Goal: Task Accomplishment & Management: Manage account settings

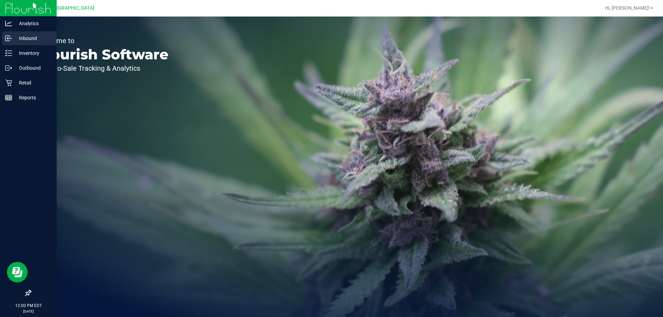
click at [30, 36] on p "Inbound" at bounding box center [32, 38] width 41 height 8
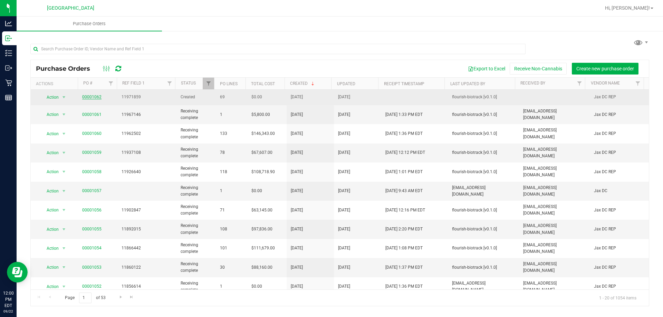
click at [88, 99] on link "00001062" at bounding box center [91, 97] width 19 height 5
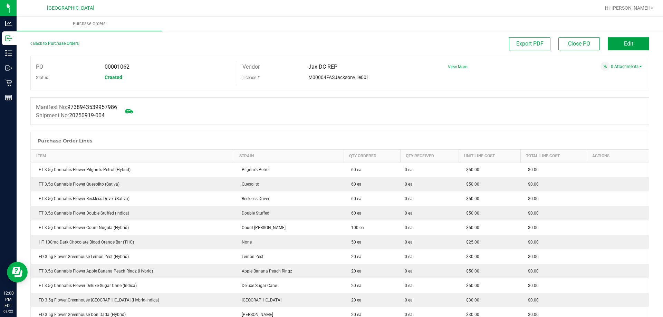
click at [624, 42] on span "Edit" at bounding box center [628, 43] width 9 height 7
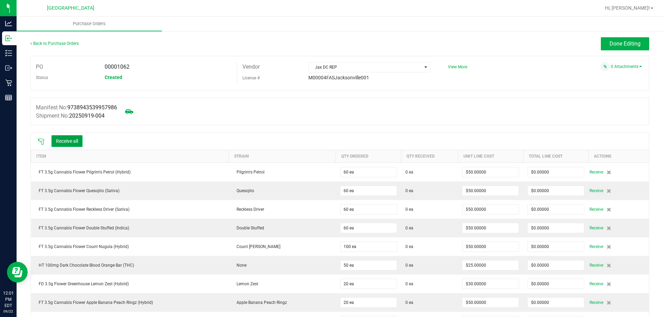
click at [80, 140] on button "Receive all" at bounding box center [66, 141] width 31 height 12
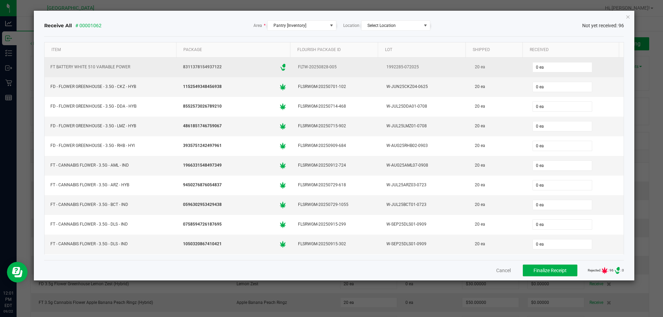
click at [576, 61] on div "0 ea" at bounding box center [574, 67] width 89 height 14
click at [545, 62] on input "0" at bounding box center [561, 67] width 59 height 10
type input "20 ea"
type input "20"
type input "0"
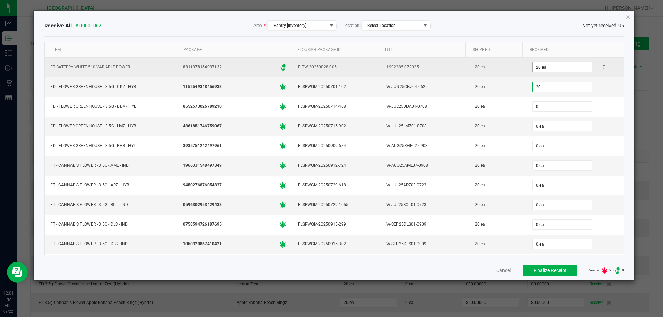
type input "20 ea"
type input "20"
type input "0"
type input "20 ea"
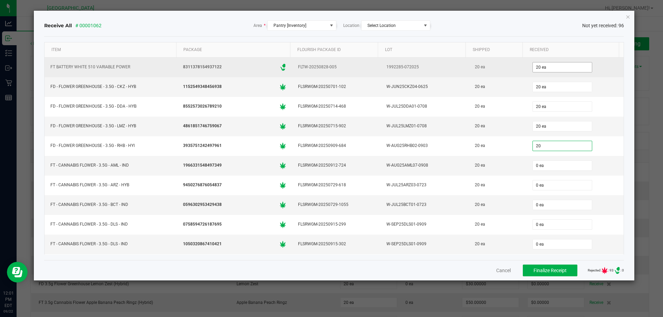
type input "20"
type input "0"
type input "20 ea"
type input "20"
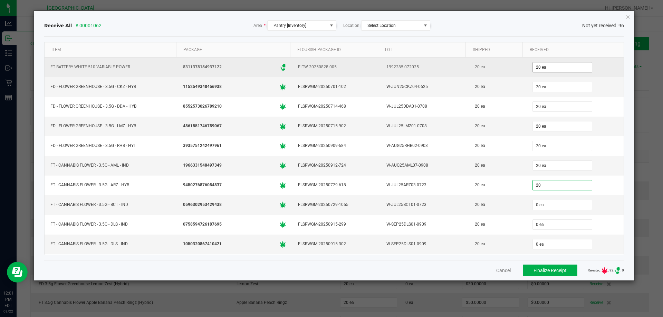
type input "0"
type input "20 ea"
type input "20"
type input "0"
type input "20 ea"
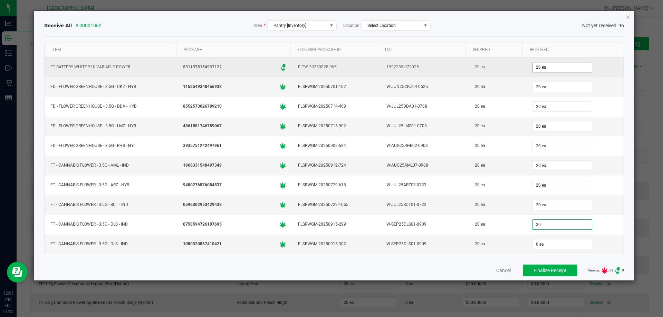
type input "20 ea"
type input "20"
type input "0"
type input "20 ea"
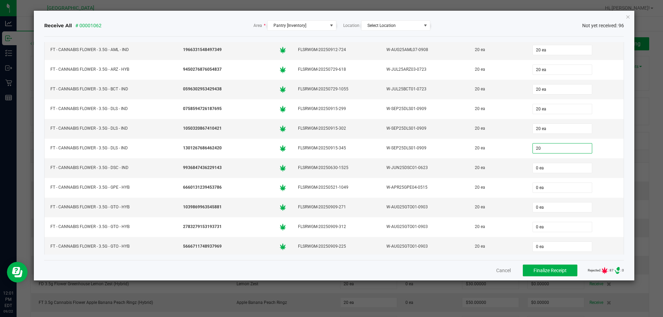
type input "20"
type input "0"
type input "20 ea"
type input "20"
type input "0"
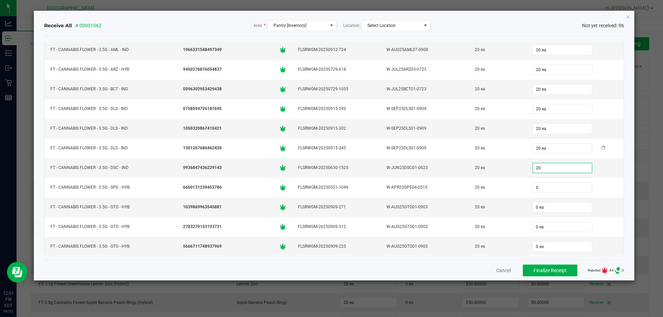
type input "20 ea"
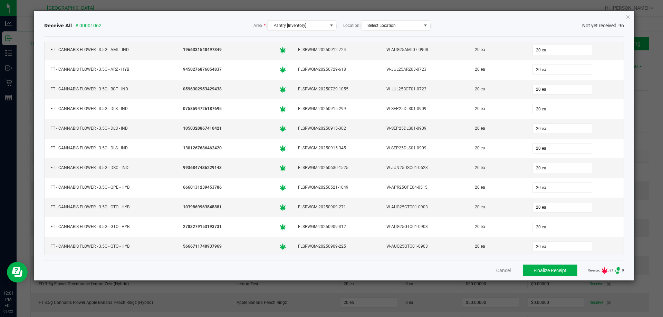
scroll to position [234, 0]
type input "20 ea"
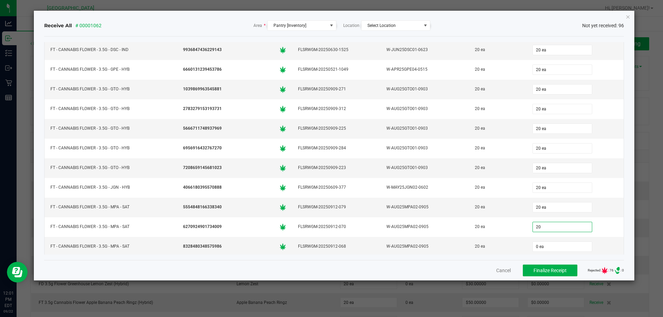
type input "20 ea"
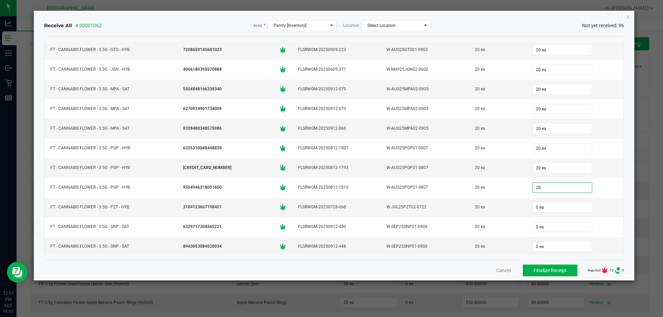
type input "20 ea"
type input "20"
type input "0"
type input "20 ea"
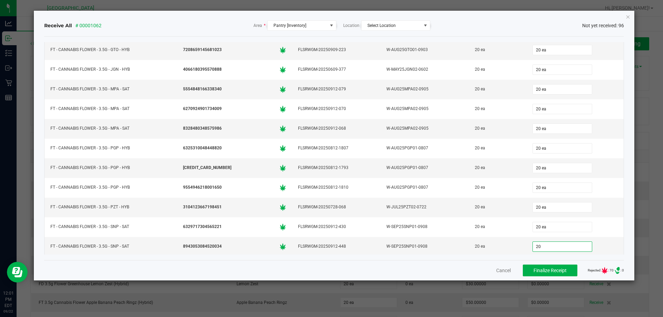
type input "20"
type input "0"
type input "20 ea"
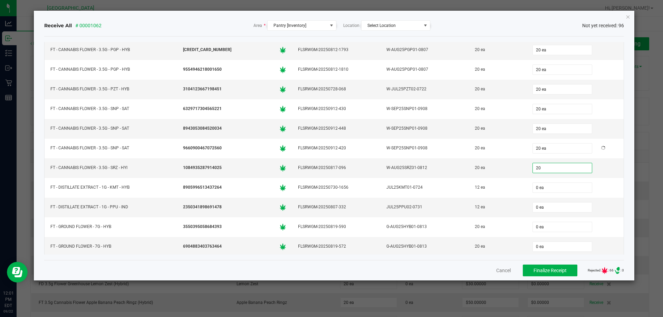
type input "20 ea"
type input "12"
type input "0"
type input "12 ea"
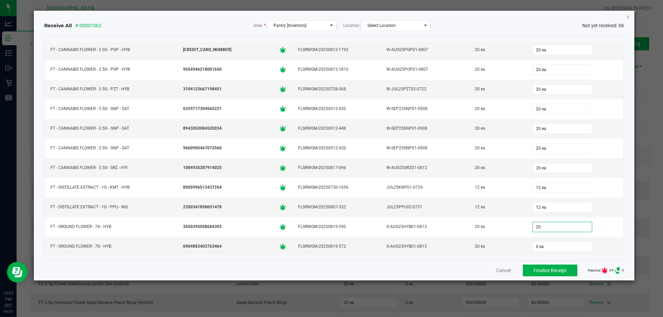
type input "20"
type input "0"
type input "20 ea"
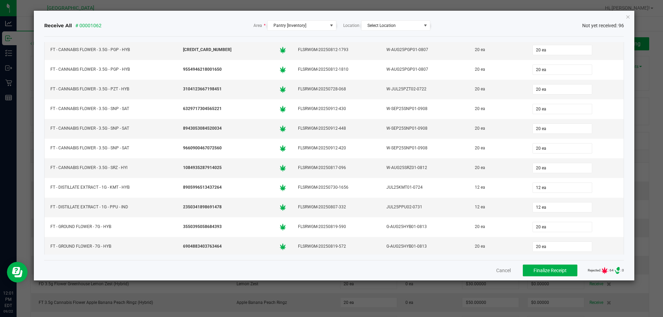
scroll to position [588, 0]
type input "8"
type input "0"
type input "8 ea"
type input "8"
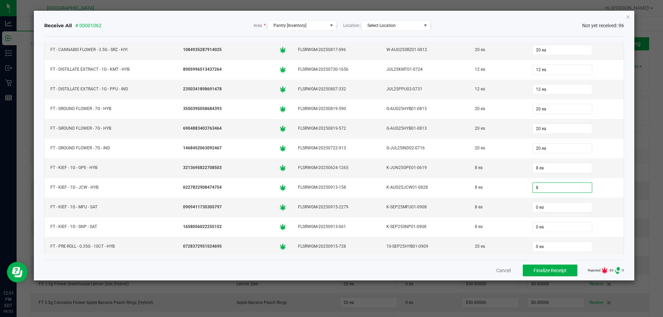
type input "0"
type input "8 ea"
type input "20 ea"
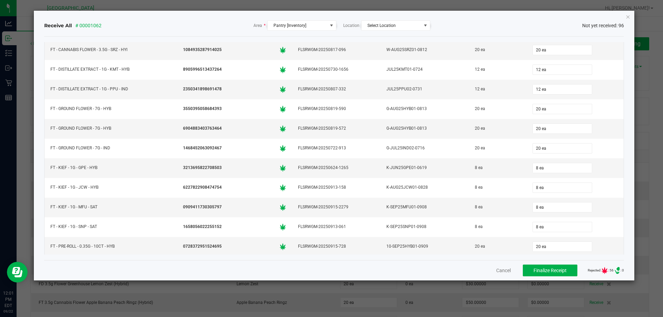
scroll to position [706, 0]
type input "25 ea"
type input "12 ea"
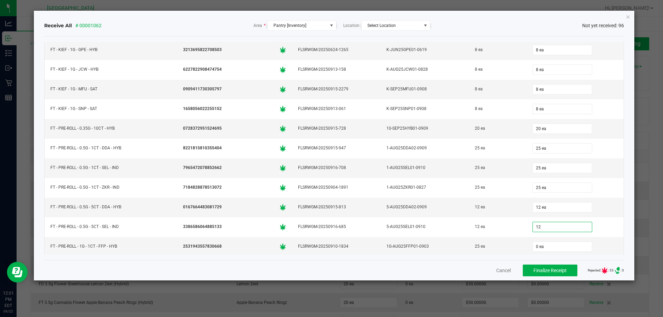
type input "12 ea"
type input "25"
type input "05"
type input "25 ea"
type input "25"
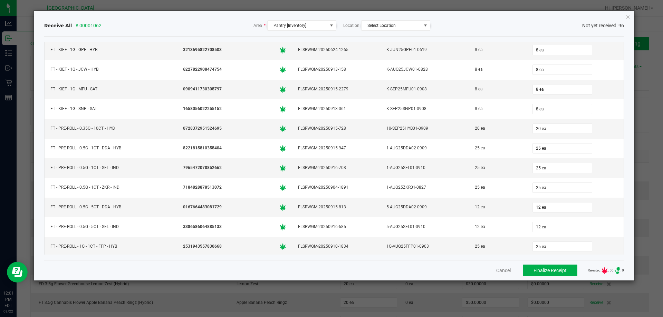
type input "0"
type input "25 ea"
type input "0 ea"
type input "8"
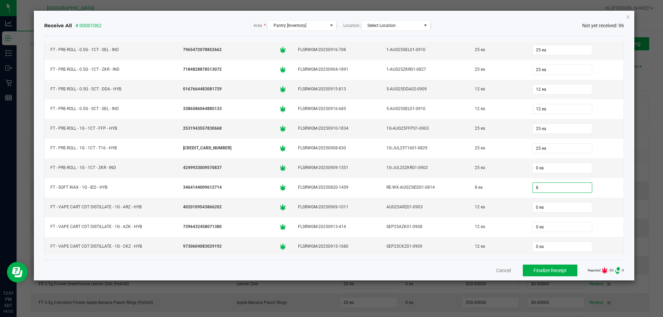
type input "0"
type input "8 ea"
type input "0"
type input "0 ea"
click at [547, 167] on input "0" at bounding box center [561, 168] width 59 height 10
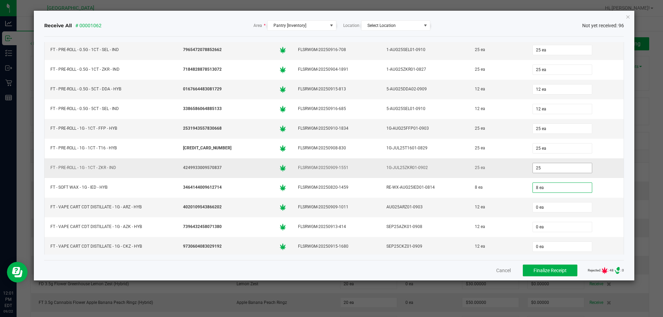
type input "25 ea"
type input "8 ea"
type input "12 ea"
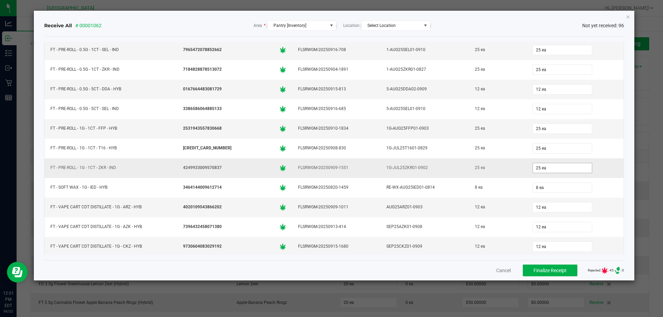
scroll to position [942, 0]
type input "12 ea"
type input "12"
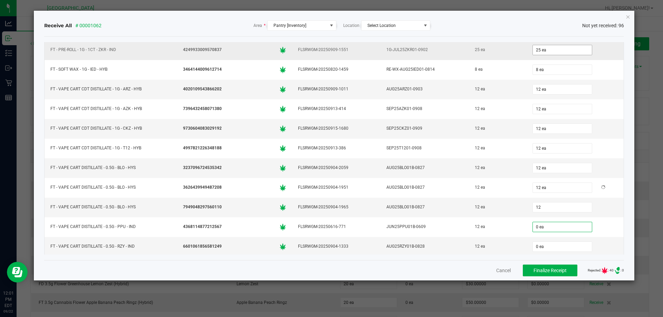
type input "0"
type input "12 ea"
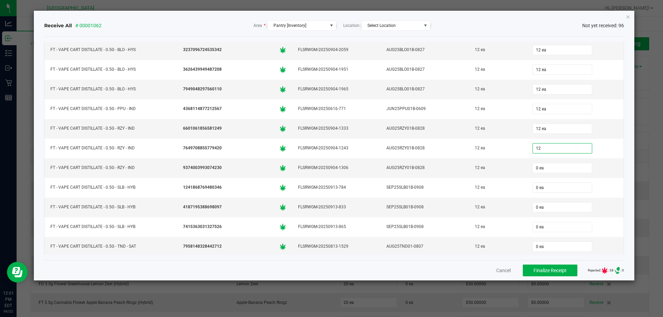
type input "12"
type input "0"
type input "12 ea"
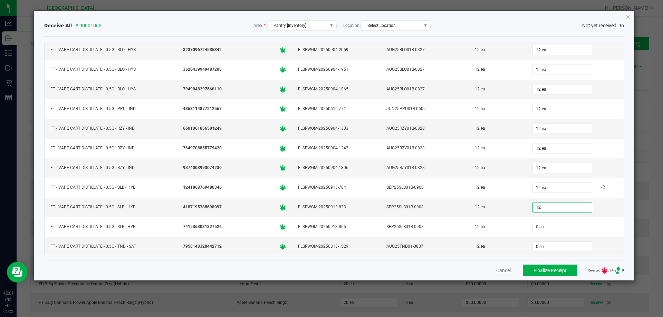
type input "12 ea"
type input "12"
type input "0"
type input "12 ea"
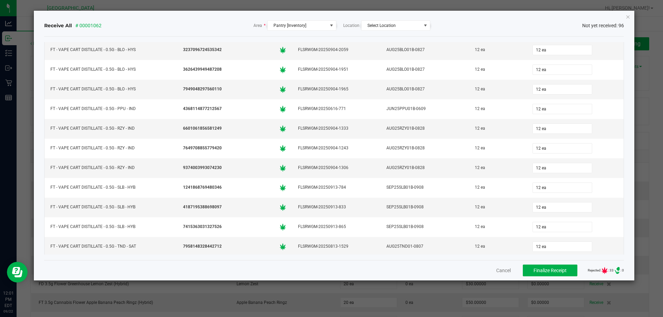
scroll to position [1178, 0]
type input "12"
type input "0"
type input "12 ea"
type input "12"
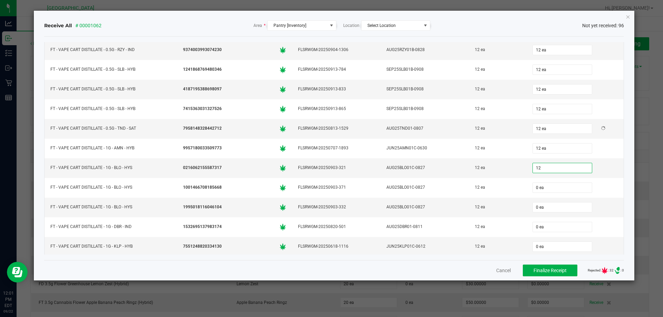
type input "0"
type input "12 ea"
type input "12"
type input "0"
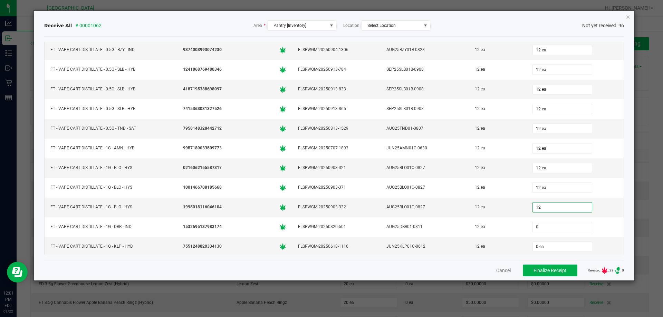
type input "12 ea"
type input "12"
type input "0"
type input "12 ea"
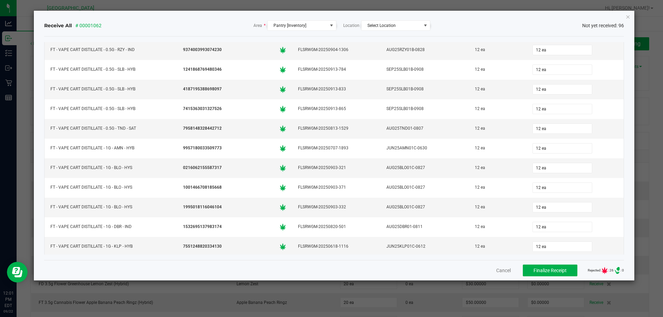
scroll to position [1296, 0]
type input "12"
type input "0"
type input "12 ea"
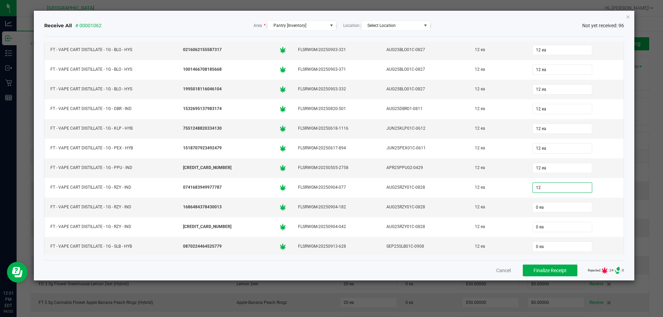
type input "12 ea"
type input "12"
type input "0"
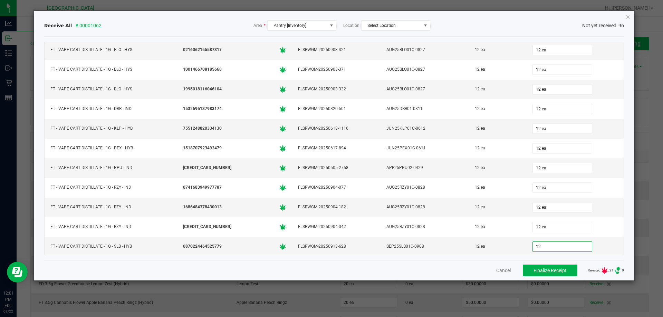
type input "12 ea"
type input "20 ea"
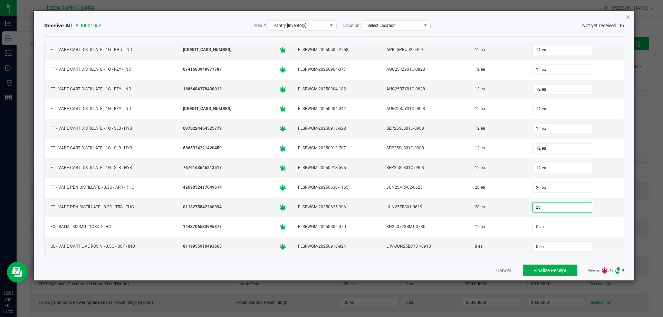
type input "20 ea"
type input "12 ea"
type input "8"
type input "0"
type input "8 ea"
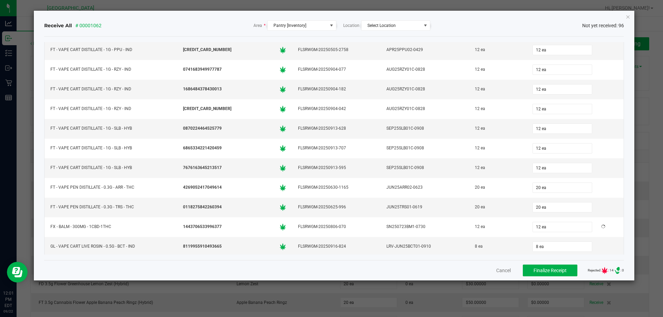
type input "50"
type input "0"
type input "50 ea"
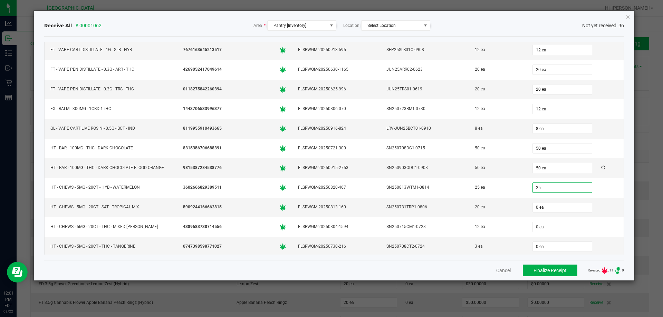
type input "25 ea"
type input "20 ea"
type input "12 ea"
type input "3"
type input "0"
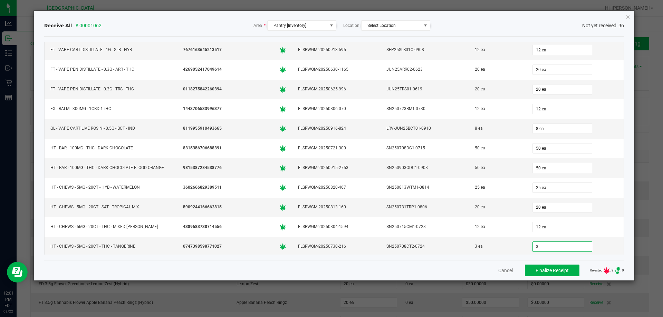
type input "3 ea"
type input "0 ea"
type input "12 ea"
type input "0"
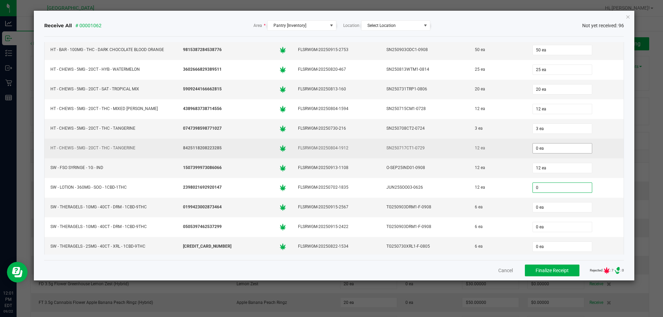
click at [548, 146] on input "0 ea" at bounding box center [561, 149] width 59 height 10
type input "0"
type input "0 ea"
type input "12 ea"
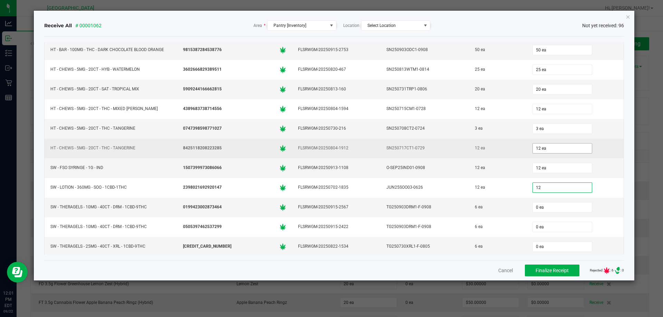
type input "12 ea"
type input "6 ea"
type input "6"
type input "0"
type input "6 ea"
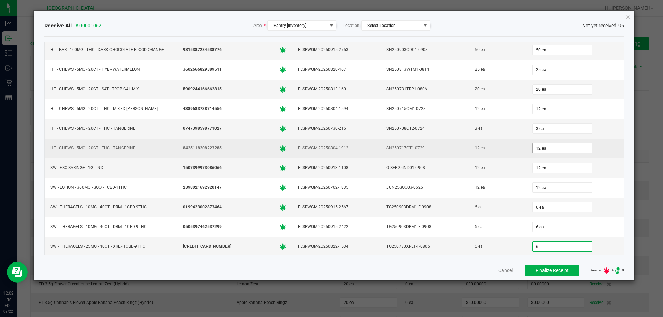
type input "6"
type input "0"
type input "6 ea"
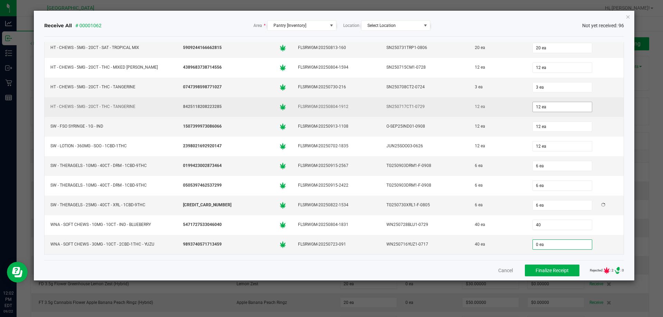
type input "40 ea"
type input "40"
type input "40 ea"
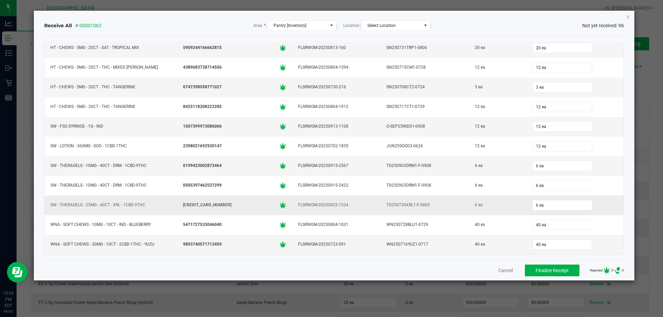
click at [610, 203] on td "6 ea" at bounding box center [574, 206] width 97 height 20
click at [553, 271] on span "Finalize Receipt" at bounding box center [551, 271] width 33 height 6
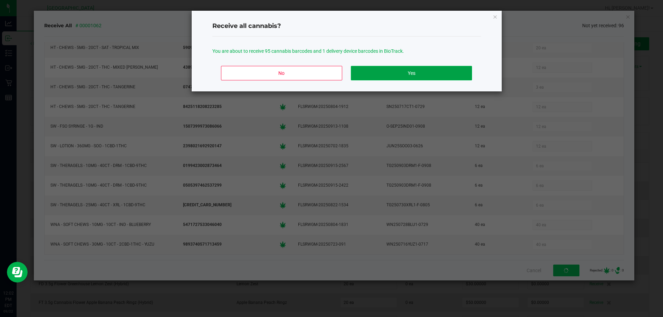
click at [407, 73] on button "Yes" at bounding box center [411, 73] width 121 height 14
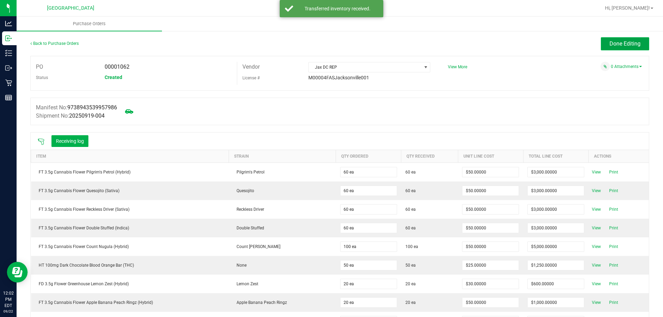
click at [620, 42] on span "Done Editing" at bounding box center [624, 43] width 31 height 7
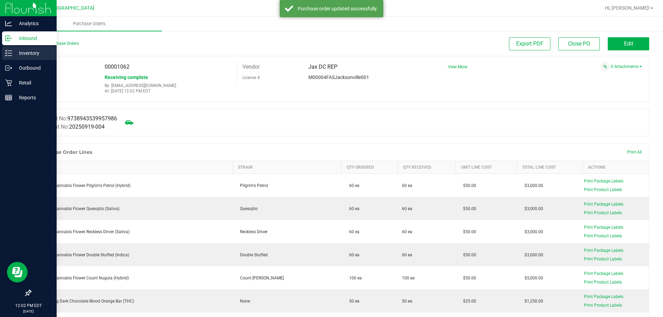
click at [11, 51] on line at bounding box center [10, 51] width 4 height 0
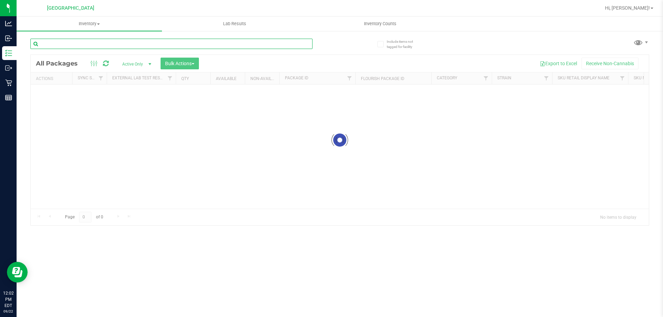
click at [126, 45] on input "text" at bounding box center [171, 44] width 282 height 10
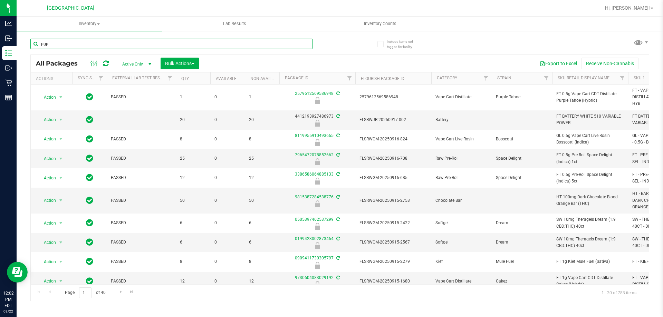
type input "pgp"
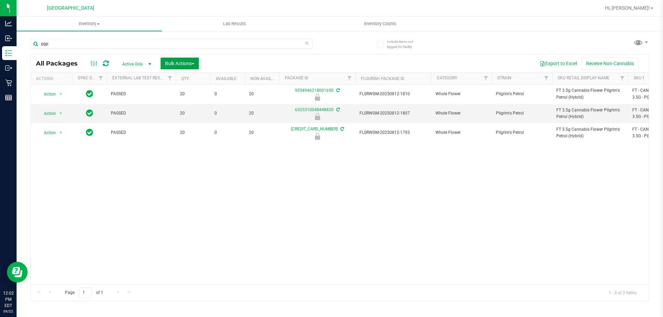
click at [172, 61] on span "Bulk Actions" at bounding box center [179, 64] width 29 height 6
click at [182, 128] on span "Lock/Unlock packages" at bounding box center [188, 130] width 47 height 6
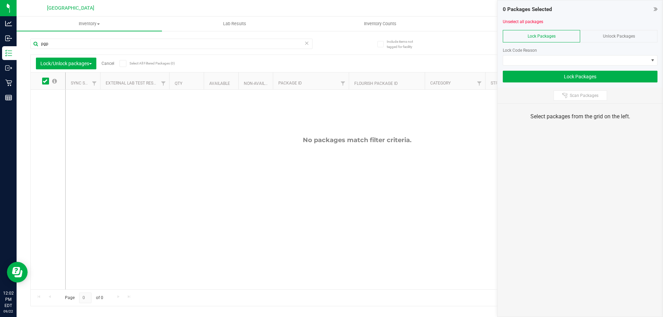
click at [617, 40] on div "Unlock Packages" at bounding box center [618, 36] width 77 height 12
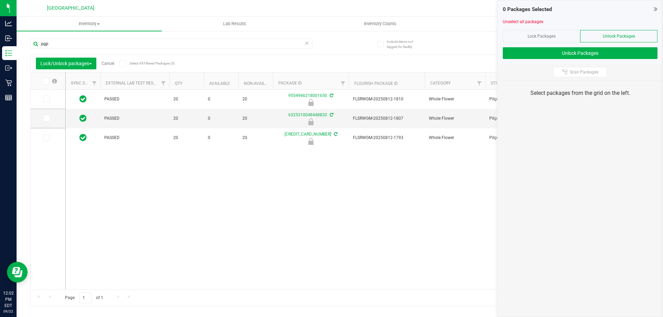
click at [44, 81] on icon at bounding box center [45, 81] width 4 height 0
click at [0, 0] on input "checkbox" at bounding box center [0, 0] width 0 height 0
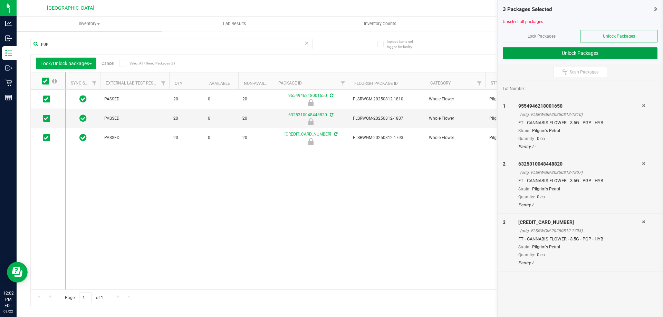
click at [582, 52] on button "Unlock Packages" at bounding box center [579, 53] width 155 height 12
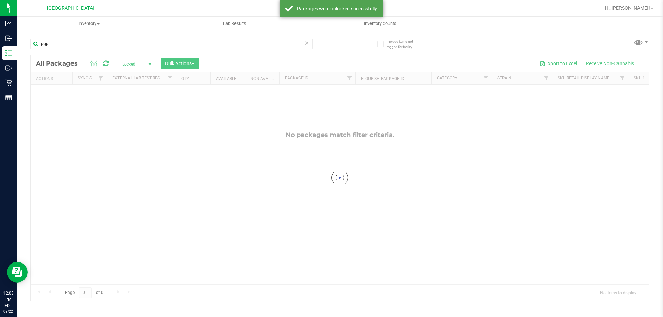
click at [137, 63] on span "Locked" at bounding box center [135, 64] width 38 height 10
click at [135, 72] on li "Active Only" at bounding box center [134, 75] width 37 height 10
click at [189, 62] on div at bounding box center [340, 140] width 618 height 170
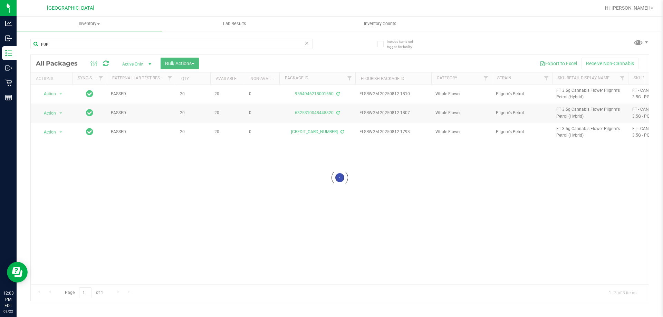
click at [188, 62] on span "Bulk Actions" at bounding box center [179, 64] width 29 height 6
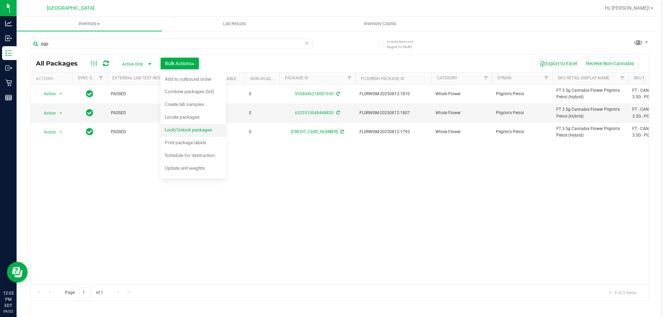
click at [177, 130] on span "Lock/Unlock packages" at bounding box center [188, 130] width 47 height 6
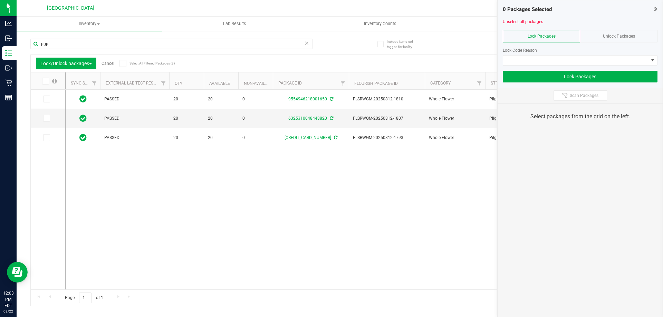
click at [43, 81] on icon at bounding box center [45, 81] width 4 height 0
click at [0, 0] on input "checkbox" at bounding box center [0, 0] width 0 height 0
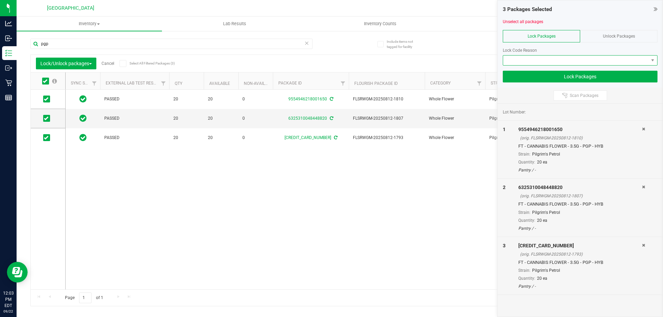
click at [574, 59] on span at bounding box center [575, 61] width 145 height 10
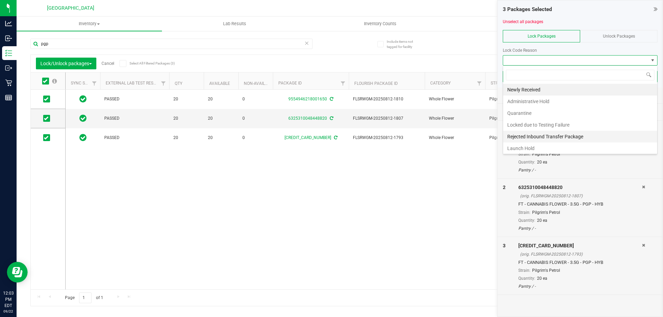
scroll to position [1, 0]
click at [531, 144] on li "Launch Hold" at bounding box center [580, 147] width 154 height 12
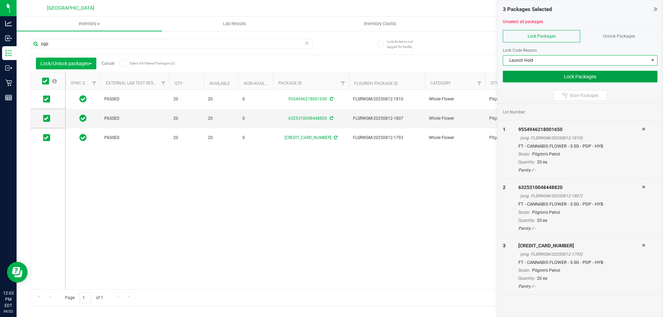
click at [578, 77] on button "Lock Packages" at bounding box center [579, 77] width 155 height 12
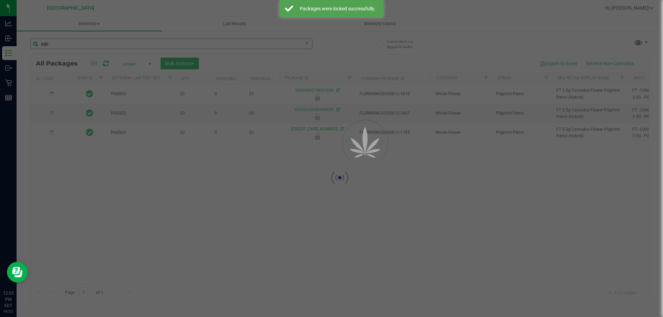
click at [170, 47] on div at bounding box center [331, 158] width 663 height 317
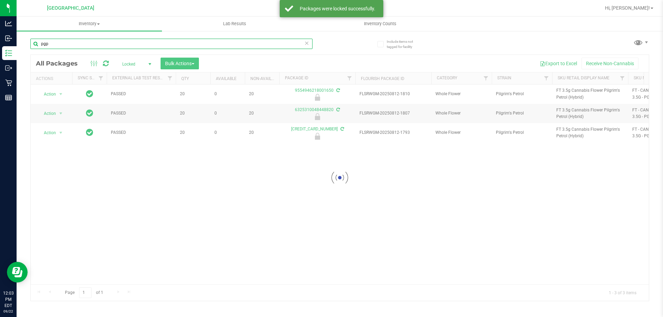
click at [170, 47] on input "pgp" at bounding box center [171, 44] width 282 height 10
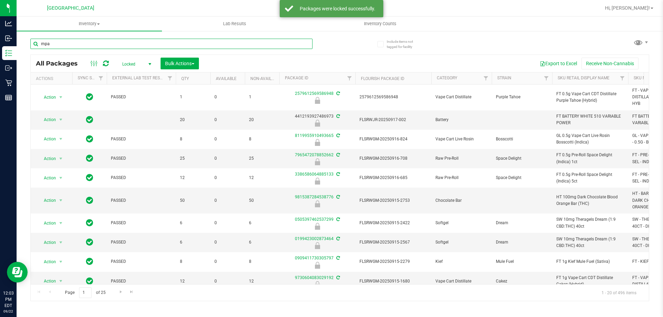
type input "mpa"
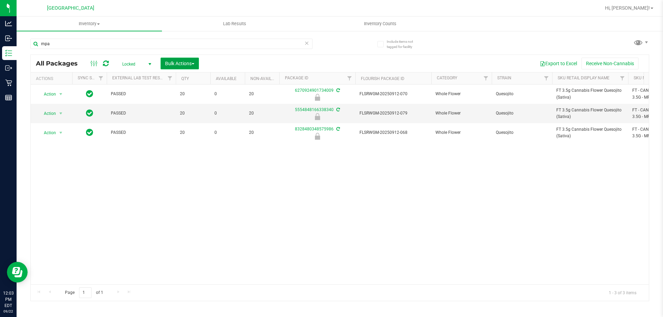
click at [177, 65] on span "Bulk Actions" at bounding box center [179, 64] width 29 height 6
click at [181, 127] on span "Lock/Unlock packages" at bounding box center [188, 130] width 47 height 6
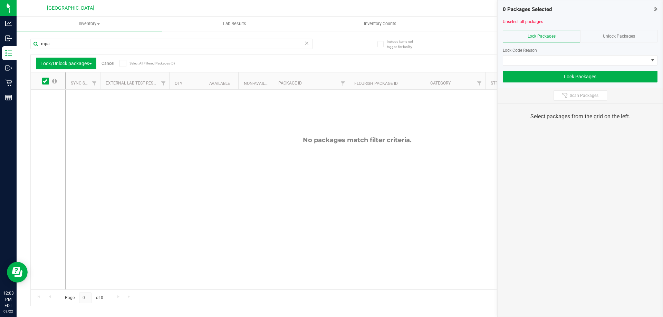
click at [636, 37] on div "Unlock Packages" at bounding box center [618, 36] width 77 height 12
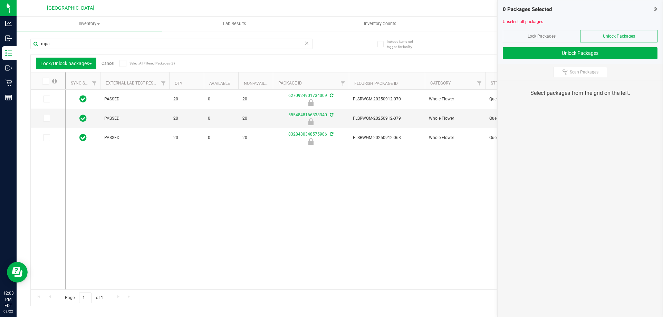
click at [49, 78] on label at bounding box center [49, 81] width 27 height 7
click at [0, 0] on input "checkbox" at bounding box center [0, 0] width 0 height 0
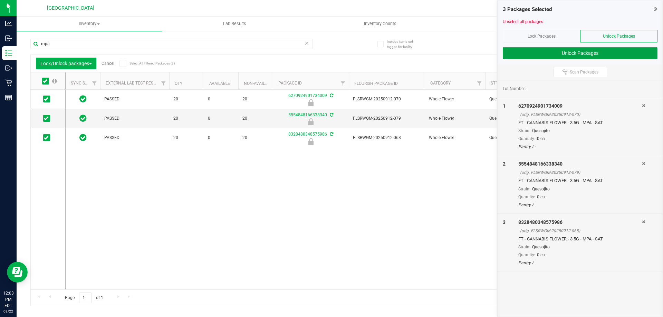
click at [552, 53] on button "Unlock Packages" at bounding box center [579, 53] width 155 height 12
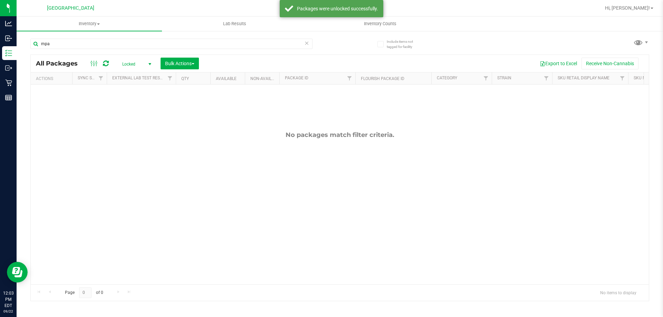
click at [138, 64] on span "Locked" at bounding box center [135, 64] width 38 height 10
click at [124, 74] on li "Active Only" at bounding box center [134, 75] width 37 height 10
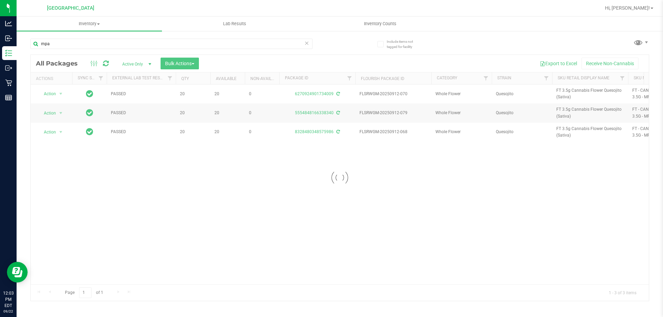
click at [180, 61] on div at bounding box center [340, 178] width 618 height 246
click at [176, 62] on span "Bulk Actions" at bounding box center [179, 64] width 29 height 6
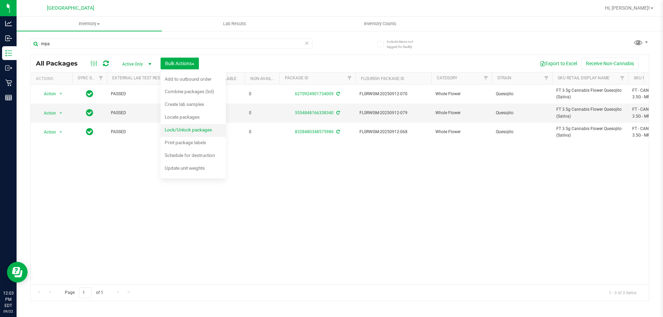
click at [187, 128] on span "Lock/Unlock packages" at bounding box center [188, 130] width 47 height 6
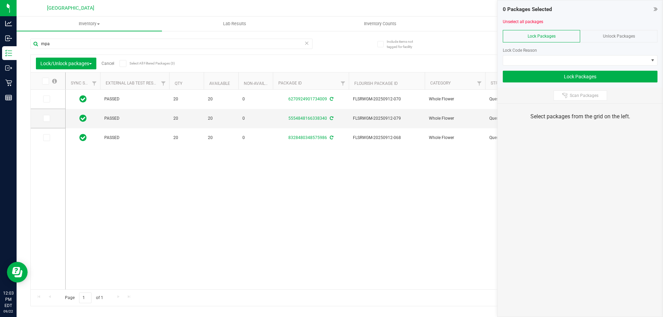
click at [46, 78] on span at bounding box center [45, 81] width 7 height 7
click at [0, 0] on input "checkbox" at bounding box center [0, 0] width 0 height 0
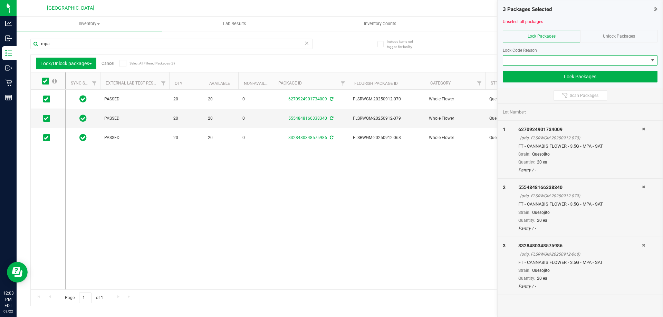
click at [575, 62] on span at bounding box center [575, 61] width 145 height 10
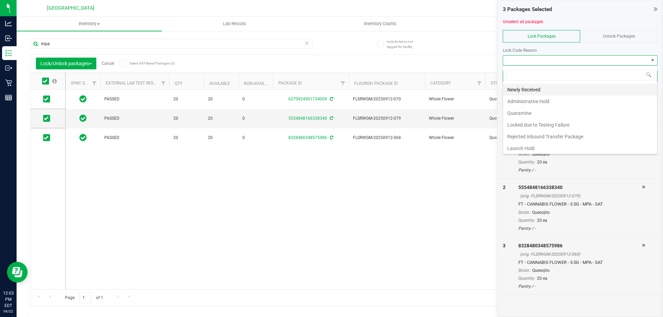
scroll to position [10, 155]
click at [530, 142] on li "Rejected Inbound Transfer Package" at bounding box center [580, 137] width 154 height 12
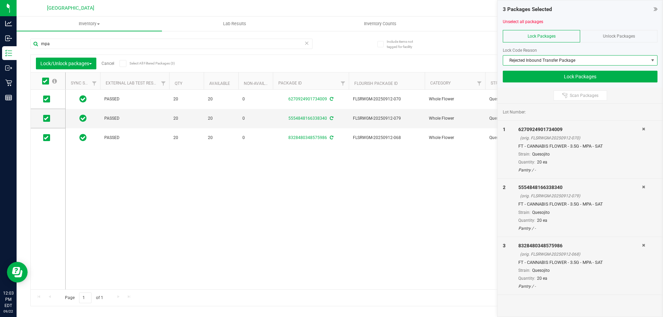
click at [535, 61] on span "Rejected Inbound Transfer Package" at bounding box center [575, 61] width 145 height 10
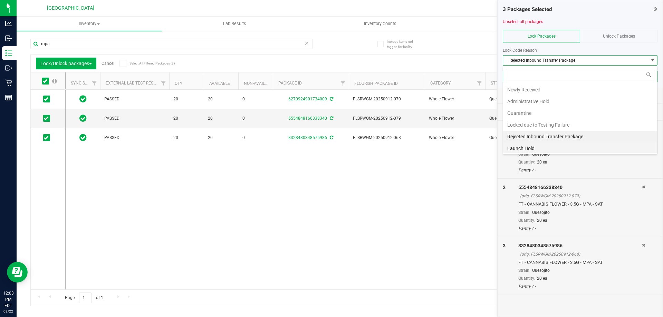
click at [539, 150] on li "Launch Hold" at bounding box center [580, 149] width 154 height 12
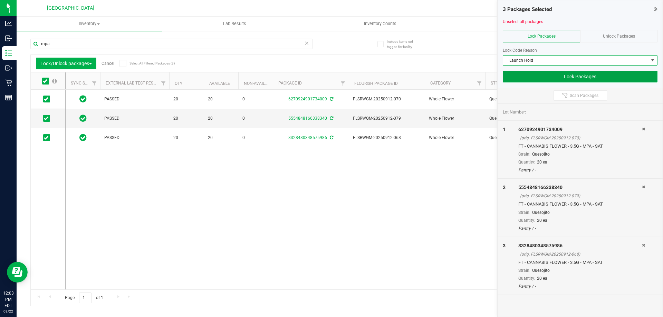
click at [572, 75] on button "Lock Packages" at bounding box center [579, 77] width 155 height 12
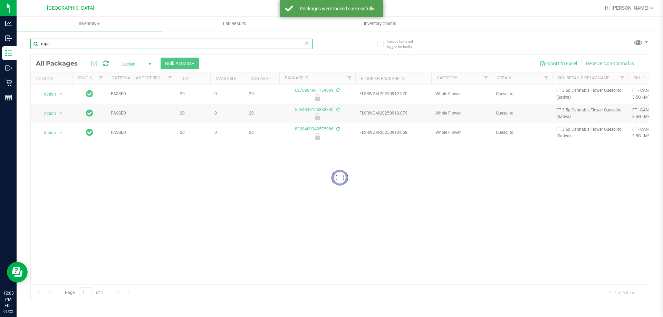
click at [124, 47] on input "mpa" at bounding box center [171, 44] width 282 height 10
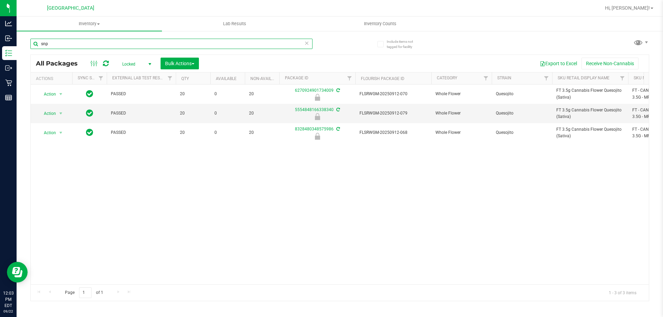
type input "snp"
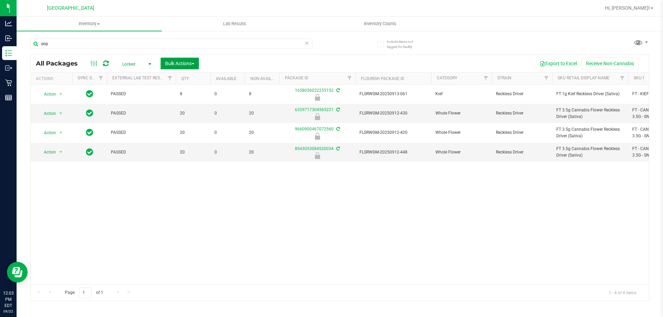
click at [175, 61] on span "Bulk Actions" at bounding box center [179, 64] width 29 height 6
click at [179, 131] on span "Lock/Unlock packages" at bounding box center [188, 130] width 47 height 6
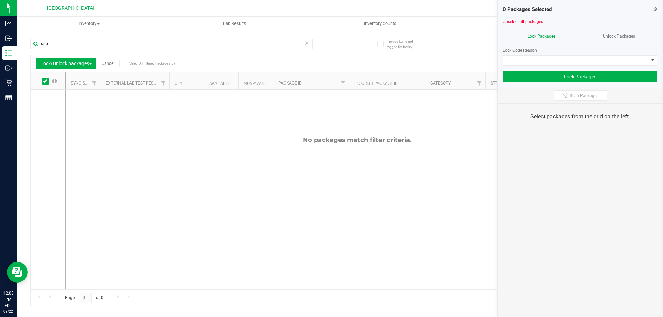
click at [606, 34] on span "Unlock Packages" at bounding box center [618, 36] width 32 height 5
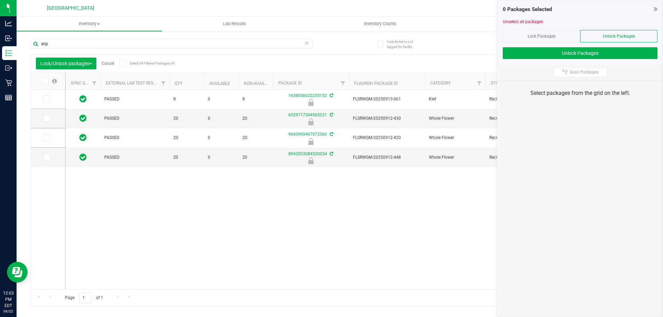
click at [46, 81] on icon at bounding box center [45, 81] width 4 height 0
click at [0, 0] on input "checkbox" at bounding box center [0, 0] width 0 height 0
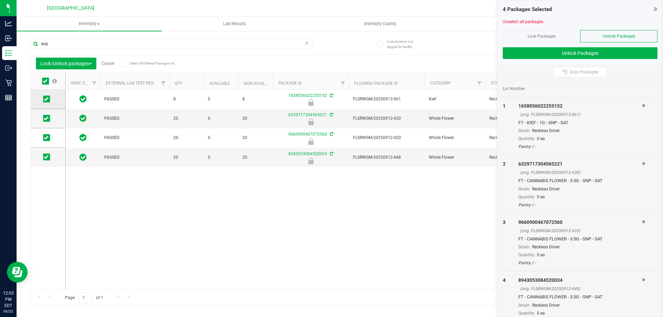
click at [48, 99] on icon at bounding box center [46, 99] width 4 height 0
click at [0, 0] on input "checkbox" at bounding box center [0, 0] width 0 height 0
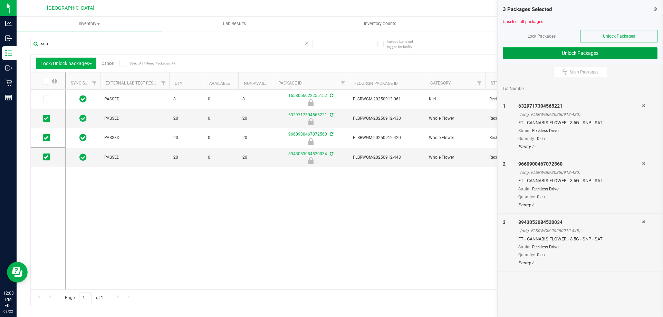
click at [583, 54] on button "Unlock Packages" at bounding box center [579, 53] width 155 height 12
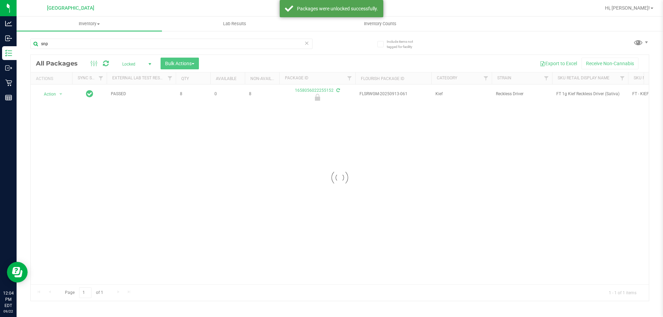
click at [135, 64] on span "Locked" at bounding box center [135, 64] width 38 height 10
click at [135, 72] on li "Active Only" at bounding box center [134, 75] width 37 height 10
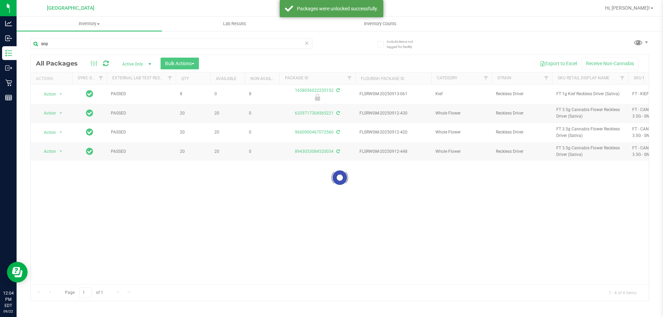
click at [177, 63] on div at bounding box center [340, 178] width 618 height 246
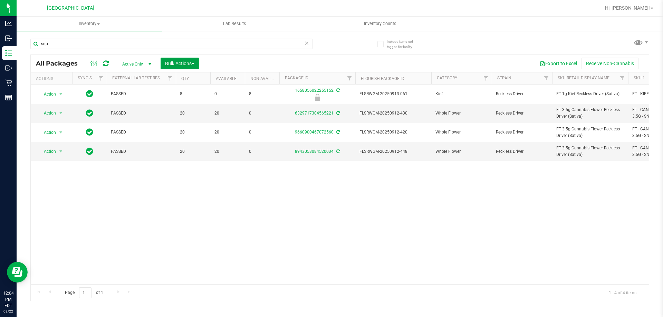
click at [175, 63] on span "Bulk Actions" at bounding box center [179, 64] width 29 height 6
click at [177, 125] on li "Lock/Unlock packages" at bounding box center [192, 130] width 65 height 13
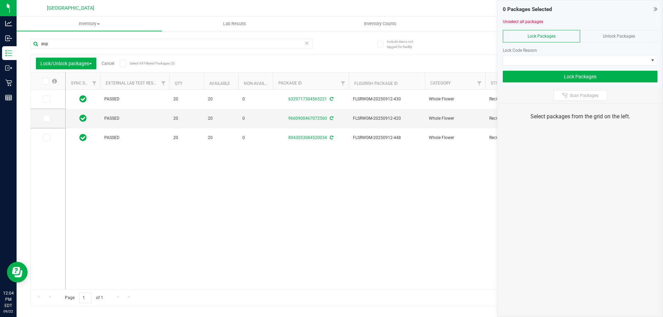
click at [45, 81] on icon at bounding box center [45, 81] width 4 height 0
click at [0, 0] on input "checkbox" at bounding box center [0, 0] width 0 height 0
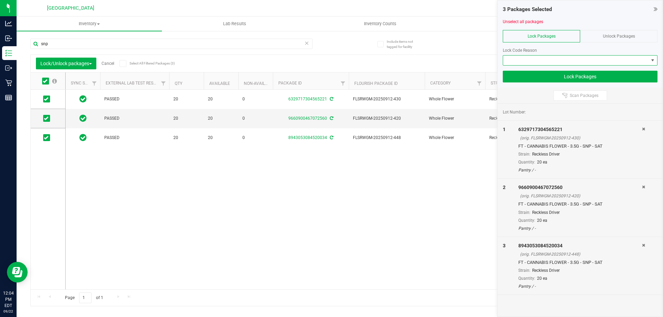
click at [546, 62] on span at bounding box center [575, 61] width 145 height 10
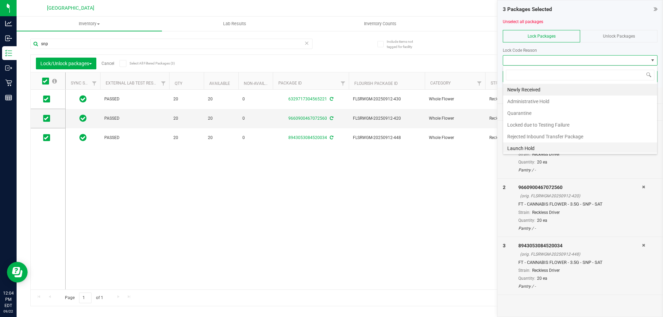
scroll to position [10, 155]
click at [511, 148] on li "Launch Hold" at bounding box center [580, 149] width 154 height 12
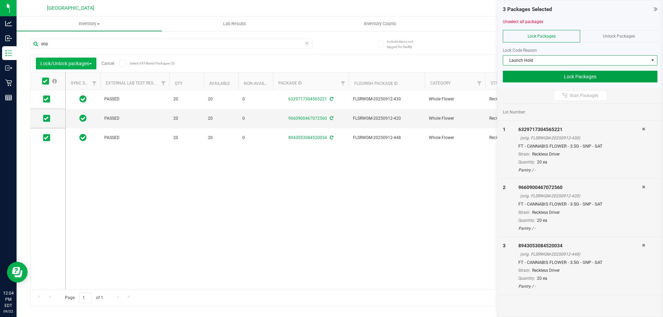
click at [557, 78] on button "Lock Packages" at bounding box center [579, 77] width 155 height 12
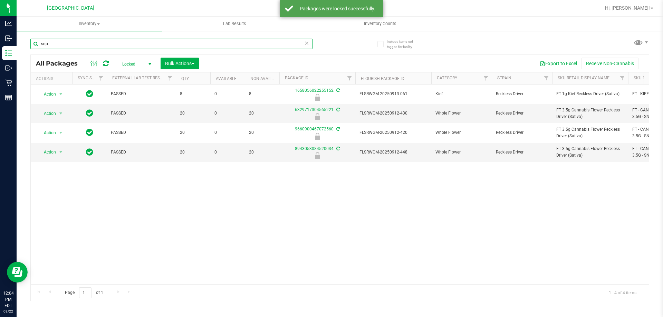
click at [94, 45] on input "snp" at bounding box center [171, 44] width 282 height 10
type input "dls"
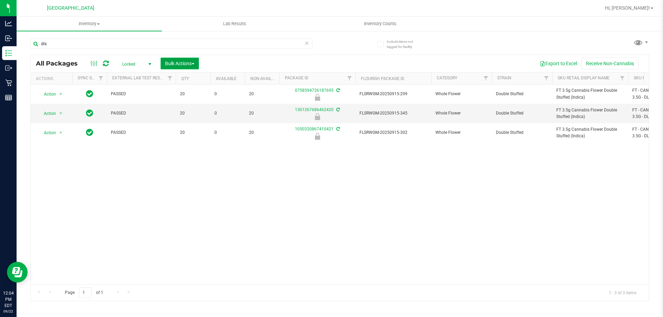
click at [186, 63] on span "Bulk Actions" at bounding box center [179, 64] width 29 height 6
click at [173, 129] on span "Lock/Unlock packages" at bounding box center [188, 130] width 47 height 6
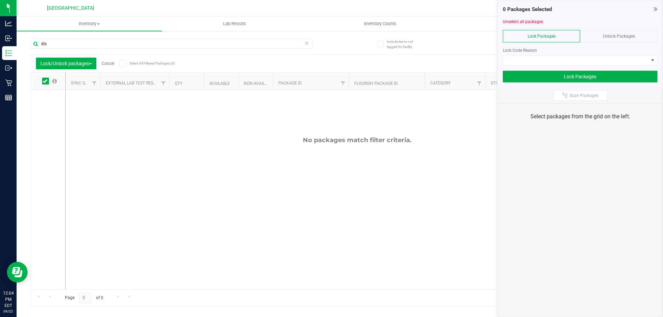
click at [588, 41] on div "Unlock Packages" at bounding box center [618, 36] width 77 height 12
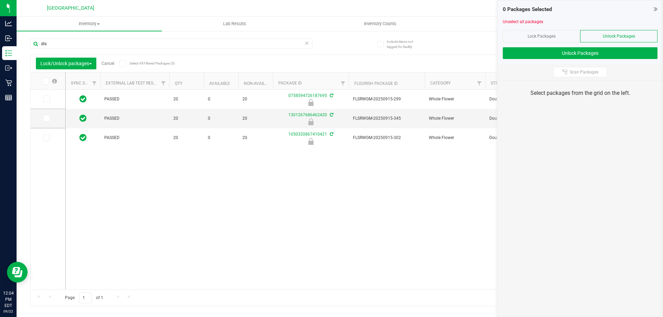
click at [50, 80] on label at bounding box center [49, 81] width 27 height 7
click at [0, 0] on input "checkbox" at bounding box center [0, 0] width 0 height 0
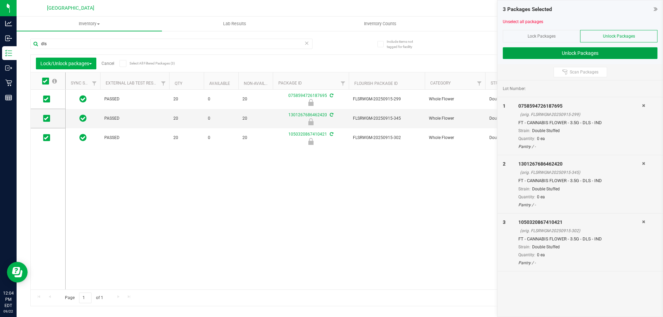
click at [522, 57] on button "Unlock Packages" at bounding box center [579, 53] width 155 height 12
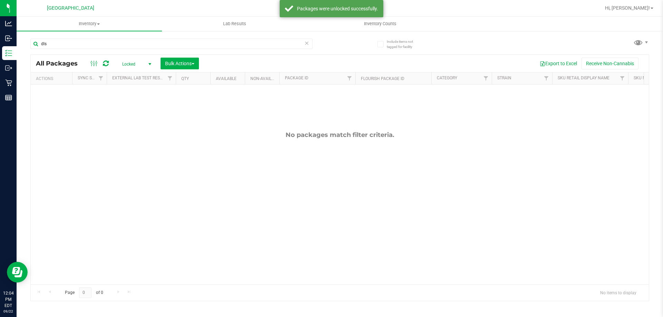
click at [133, 67] on span "Locked" at bounding box center [135, 64] width 38 height 10
drag, startPoint x: 137, startPoint y: 77, endPoint x: 146, endPoint y: 79, distance: 9.4
click at [139, 77] on li "Active Only" at bounding box center [134, 75] width 37 height 10
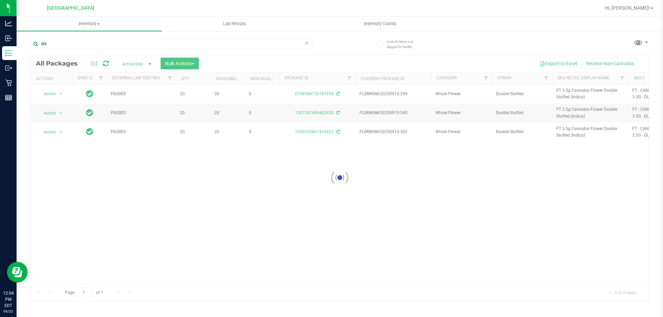
drag, startPoint x: 194, startPoint y: 75, endPoint x: 190, endPoint y: 65, distance: 10.5
click at [190, 65] on div at bounding box center [340, 178] width 618 height 246
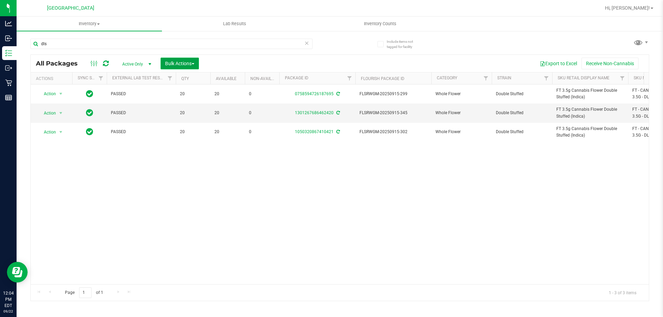
click at [189, 65] on span "Bulk Actions" at bounding box center [179, 64] width 29 height 6
click at [168, 127] on span "Lock/Unlock packages" at bounding box center [188, 130] width 47 height 6
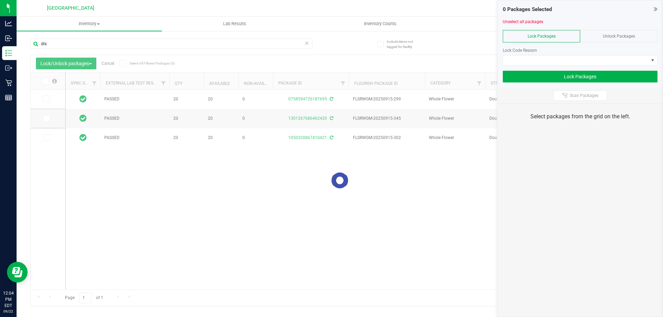
click at [43, 81] on icon at bounding box center [45, 81] width 4 height 0
click at [0, 0] on input "checkbox" at bounding box center [0, 0] width 0 height 0
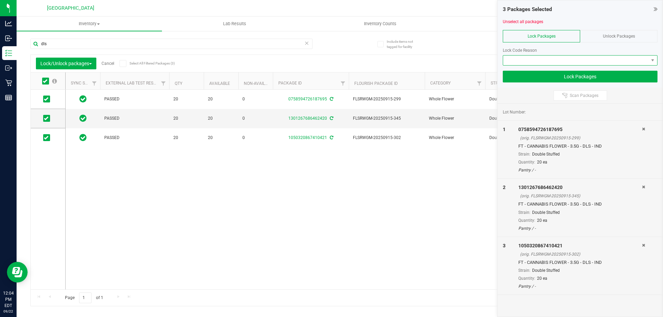
click at [549, 58] on span at bounding box center [575, 61] width 145 height 10
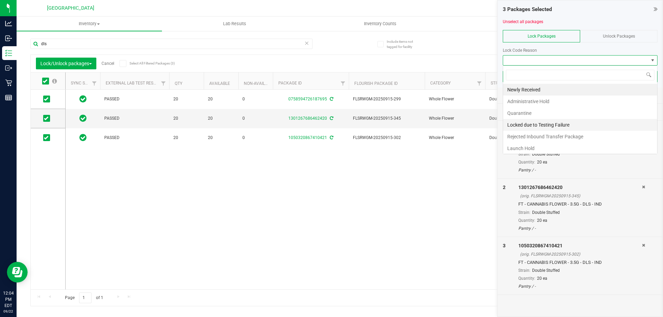
scroll to position [10, 155]
click at [530, 144] on li "Launch Hold" at bounding box center [580, 149] width 154 height 12
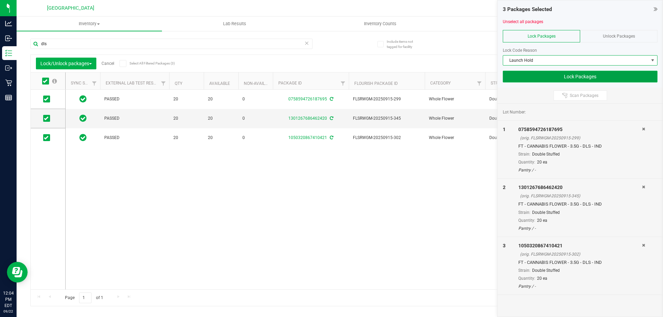
click at [559, 74] on button "Lock Packages" at bounding box center [579, 77] width 155 height 12
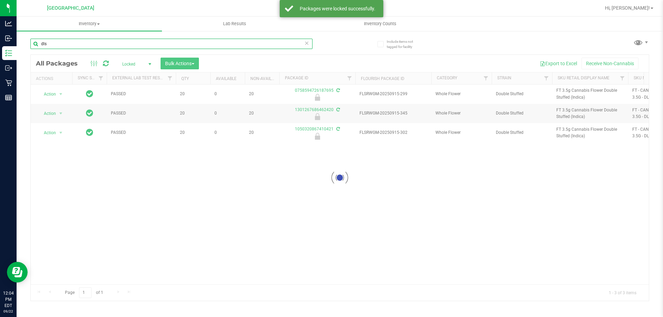
click at [96, 43] on input "dls" at bounding box center [171, 44] width 282 height 10
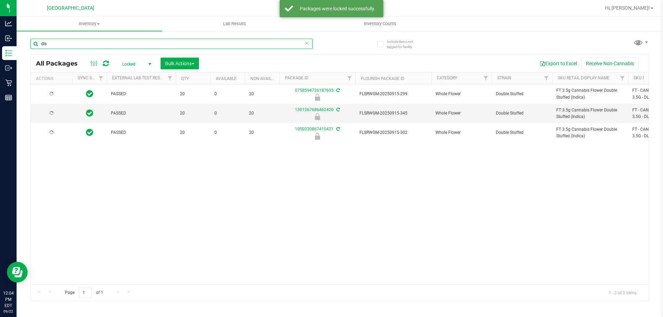
click at [96, 43] on input "dls" at bounding box center [171, 44] width 282 height 10
type input "gto"
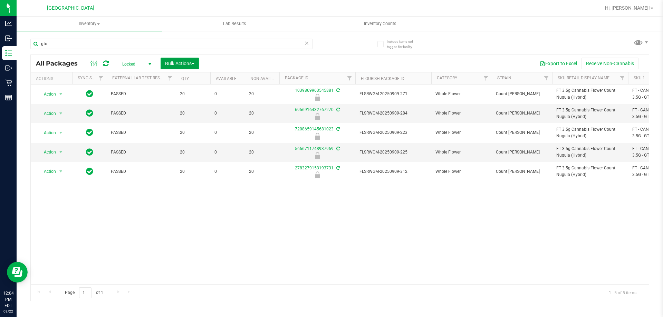
click at [173, 63] on span "Bulk Actions" at bounding box center [179, 64] width 29 height 6
click at [178, 128] on span "Lock/Unlock packages" at bounding box center [188, 130] width 47 height 6
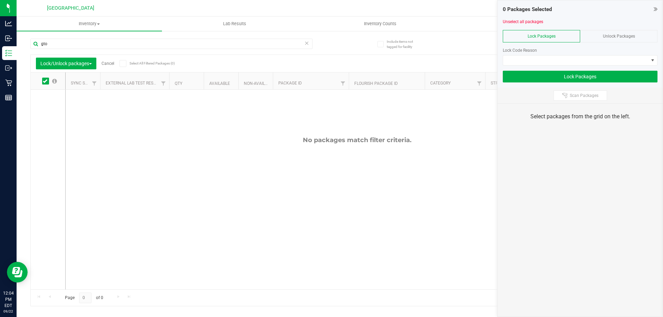
click at [622, 29] on div at bounding box center [579, 27] width 155 height 5
click at [620, 35] on span "Unlock Packages" at bounding box center [618, 36] width 32 height 5
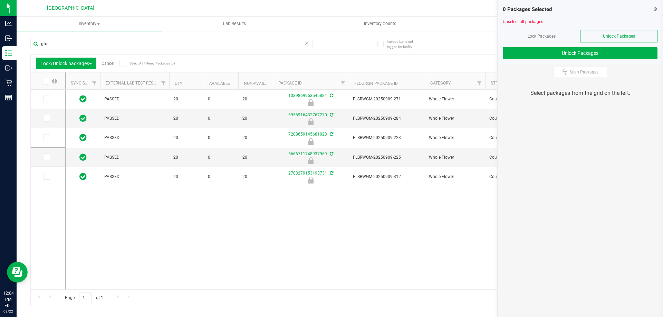
click at [50, 80] on label at bounding box center [49, 81] width 27 height 7
click at [0, 0] on input "checkbox" at bounding box center [0, 0] width 0 height 0
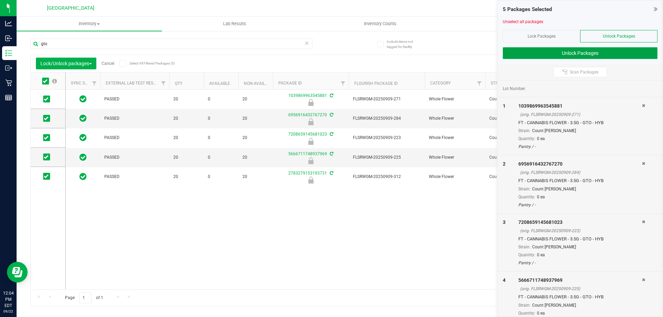
click at [565, 56] on button "Unlock Packages" at bounding box center [579, 53] width 155 height 12
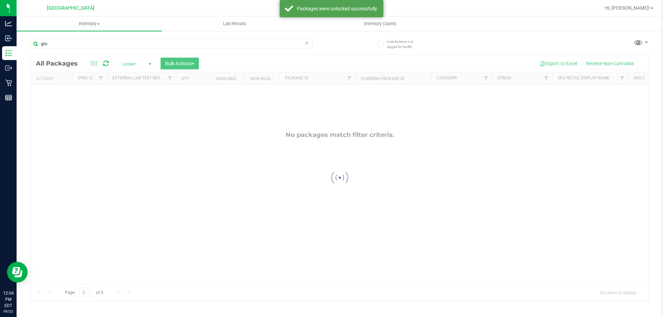
click at [143, 63] on div at bounding box center [340, 178] width 618 height 246
click at [137, 64] on span "Locked" at bounding box center [135, 64] width 38 height 10
click at [125, 78] on li "Active Only" at bounding box center [134, 75] width 37 height 10
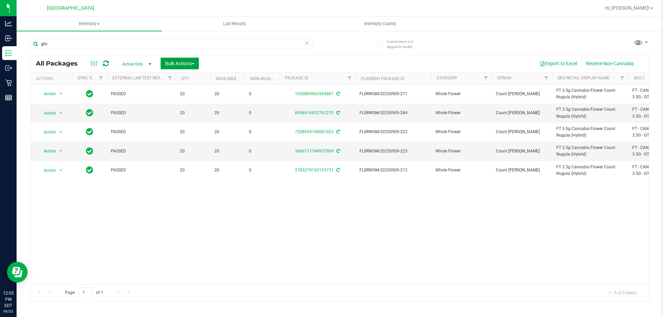
click at [188, 58] on button "Bulk Actions" at bounding box center [179, 64] width 38 height 12
click at [168, 129] on span "Lock/Unlock packages" at bounding box center [188, 130] width 47 height 6
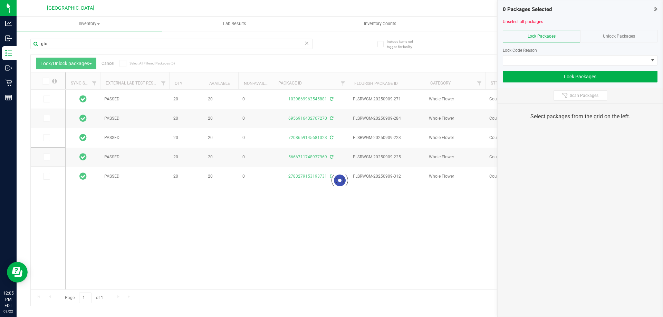
click at [44, 81] on icon at bounding box center [45, 81] width 4 height 0
click at [0, 0] on input "checkbox" at bounding box center [0, 0] width 0 height 0
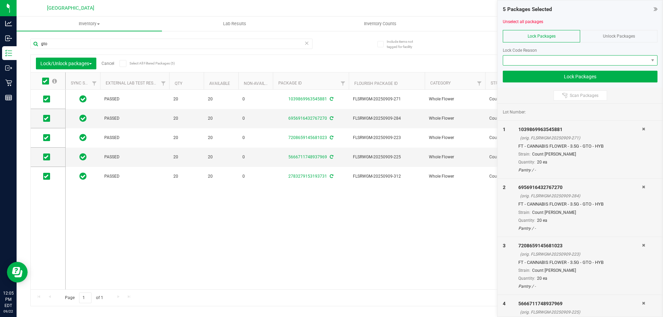
click at [592, 63] on span at bounding box center [575, 61] width 145 height 10
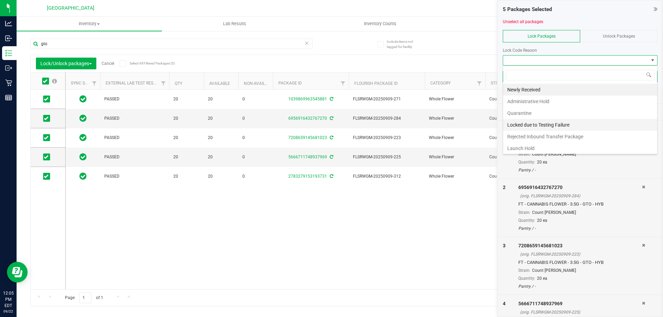
scroll to position [10, 155]
click at [526, 147] on li "Launch Hold" at bounding box center [580, 149] width 154 height 12
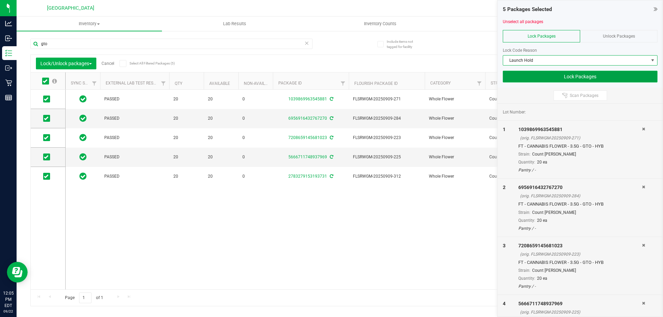
click at [537, 80] on button "Lock Packages" at bounding box center [579, 77] width 155 height 12
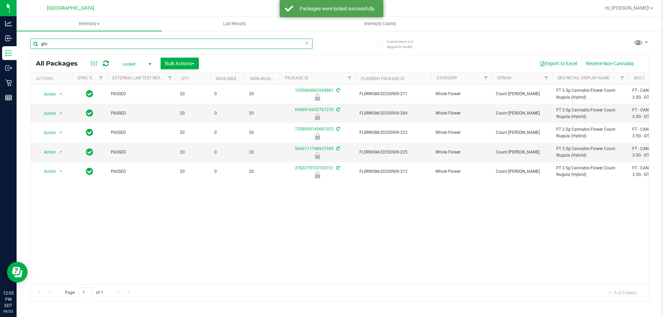
click at [104, 45] on input "gto" at bounding box center [171, 44] width 282 height 10
click at [105, 45] on input "gto" at bounding box center [171, 44] width 282 height 10
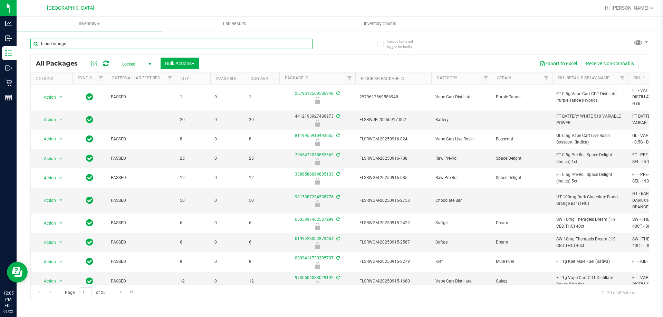
type input "blood orange"
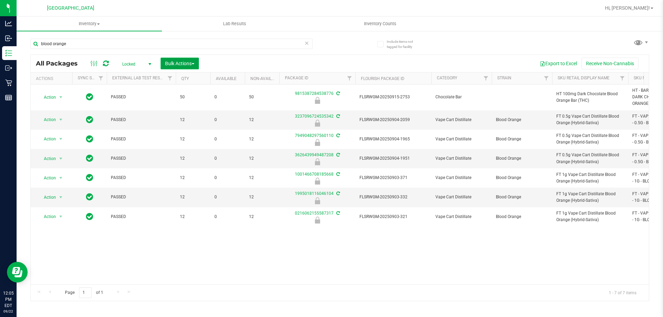
click at [191, 66] on span "Bulk Actions" at bounding box center [179, 64] width 29 height 6
click at [189, 129] on span "Lock/Unlock packages" at bounding box center [188, 130] width 47 height 6
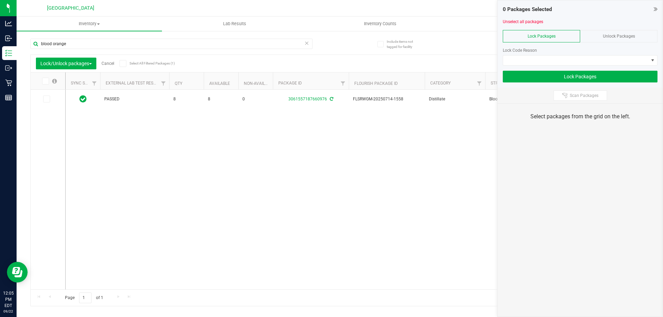
click at [622, 40] on div "Unlock Packages" at bounding box center [618, 36] width 77 height 12
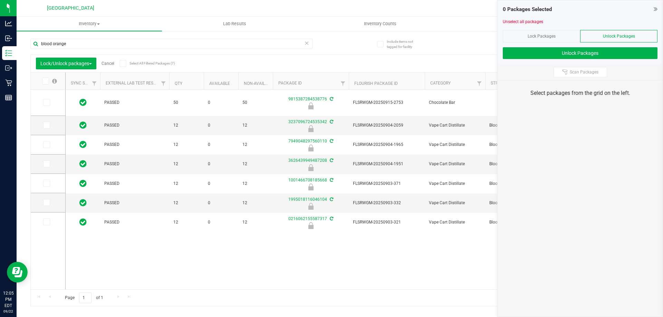
click at [43, 78] on span at bounding box center [45, 81] width 7 height 7
click at [0, 0] on input "checkbox" at bounding box center [0, 0] width 0 height 0
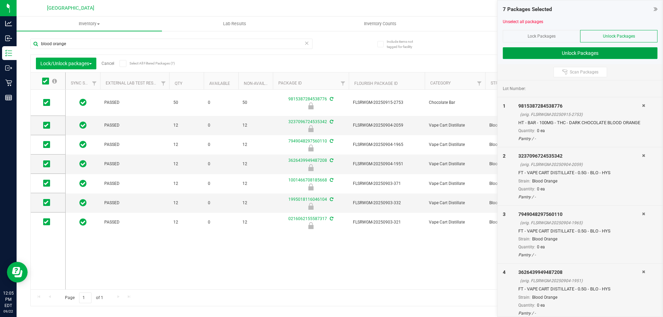
click at [580, 55] on button "Unlock Packages" at bounding box center [579, 53] width 155 height 12
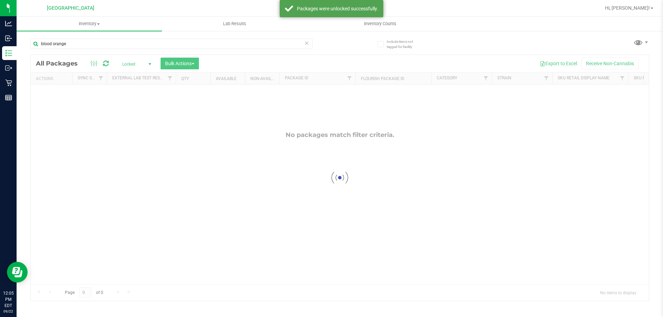
click at [132, 64] on div at bounding box center [340, 178] width 618 height 246
click at [134, 63] on span "Locked" at bounding box center [135, 64] width 38 height 10
click at [133, 74] on li "Active Only" at bounding box center [134, 75] width 37 height 10
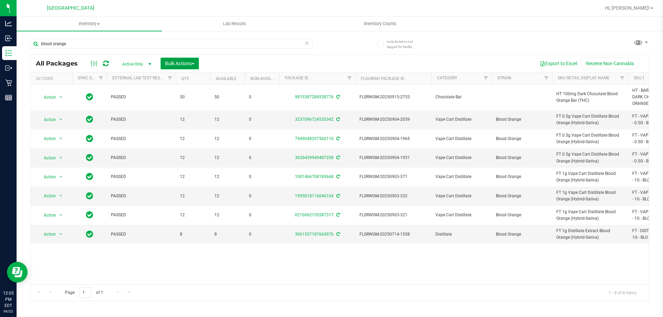
click at [183, 61] on span "Bulk Actions" at bounding box center [179, 64] width 29 height 6
click at [180, 132] on span "Lock/Unlock packages" at bounding box center [188, 130] width 47 height 6
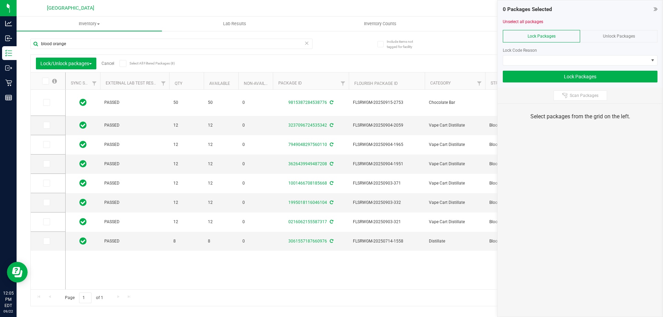
click at [43, 79] on span at bounding box center [45, 81] width 7 height 7
click at [0, 0] on input "checkbox" at bounding box center [0, 0] width 0 height 0
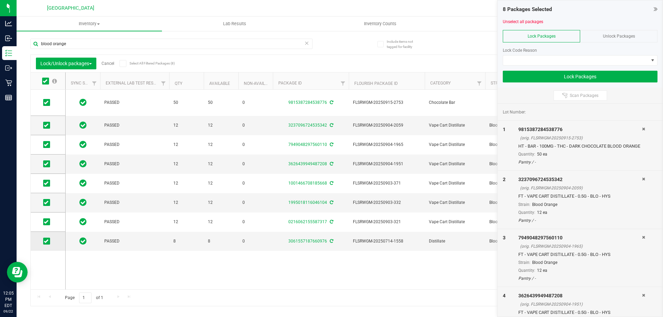
click at [48, 241] on icon at bounding box center [46, 241] width 4 height 0
click at [0, 0] on input "checkbox" at bounding box center [0, 0] width 0 height 0
click at [567, 64] on span at bounding box center [575, 61] width 145 height 10
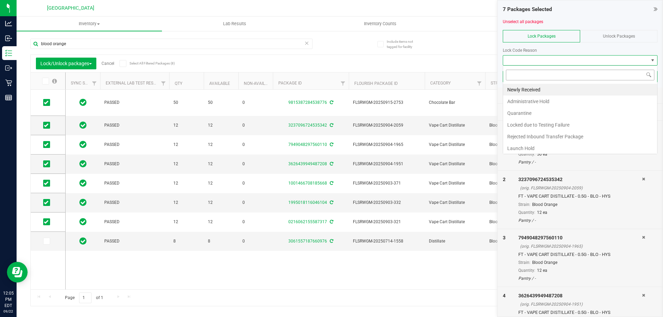
scroll to position [10, 155]
click at [522, 150] on li "Launch Hold" at bounding box center [580, 149] width 154 height 12
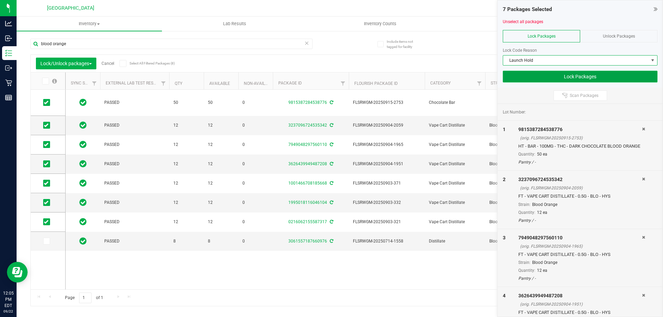
click at [570, 76] on button "Lock Packages" at bounding box center [579, 77] width 155 height 12
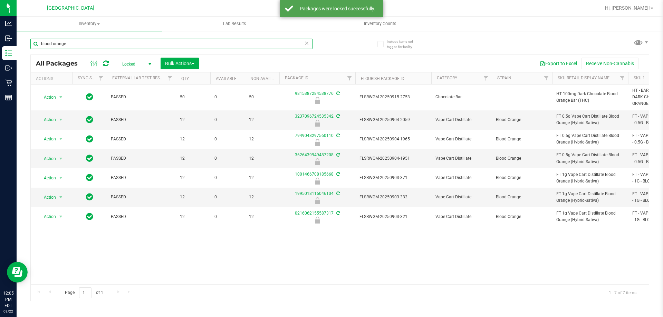
click at [169, 48] on input "blood orange" at bounding box center [171, 44] width 282 height 10
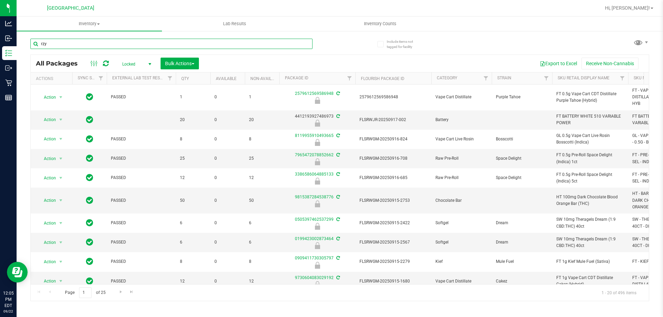
type input "rzy"
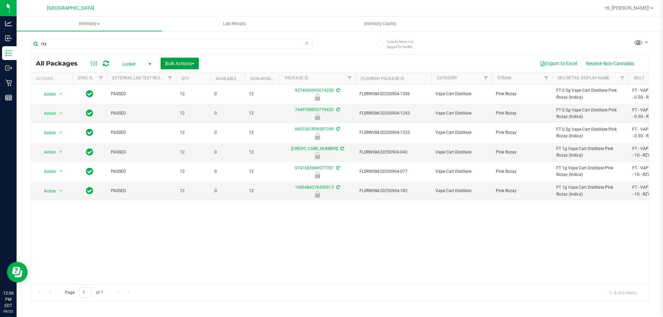
click at [173, 61] on span "Bulk Actions" at bounding box center [179, 64] width 29 height 6
click at [181, 132] on span "Lock/Unlock packages" at bounding box center [188, 130] width 47 height 6
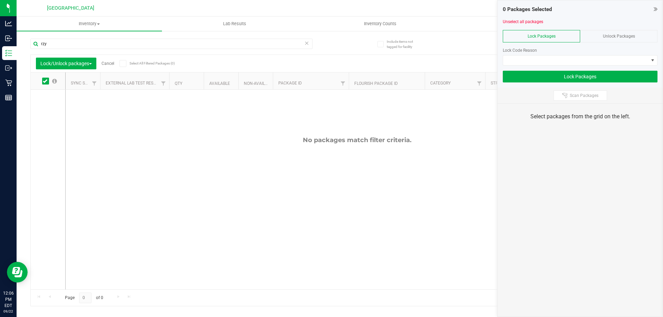
click at [582, 40] on div "Unlock Packages" at bounding box center [618, 36] width 77 height 12
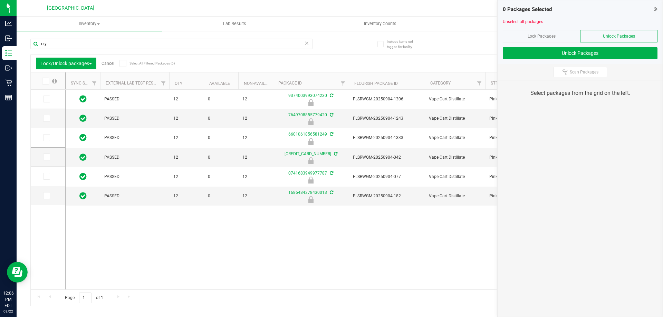
click at [45, 84] on span at bounding box center [45, 81] width 7 height 7
click at [0, 0] on input "checkbox" at bounding box center [0, 0] width 0 height 0
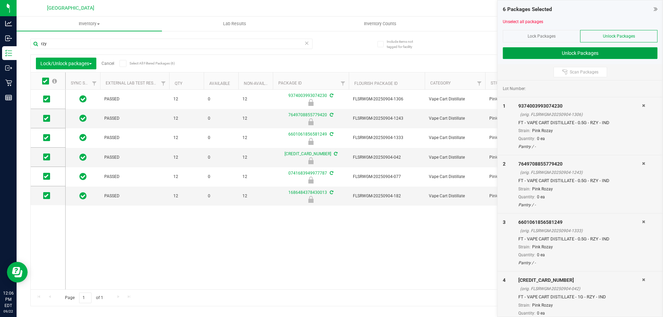
click at [551, 53] on button "Unlock Packages" at bounding box center [579, 53] width 155 height 12
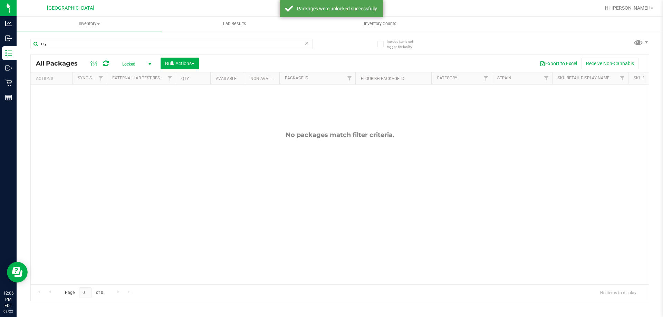
click at [148, 65] on span "select" at bounding box center [150, 64] width 6 height 6
click at [138, 74] on li "Active Only" at bounding box center [134, 75] width 37 height 10
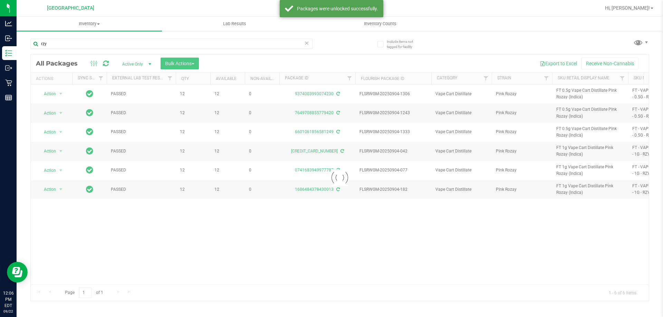
click at [185, 62] on div at bounding box center [340, 178] width 618 height 246
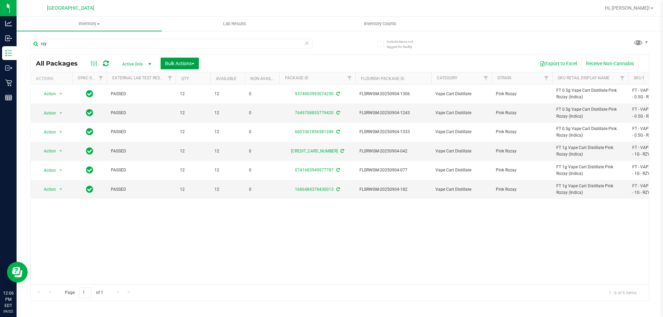
click at [175, 65] on span "Bulk Actions" at bounding box center [179, 64] width 29 height 6
click at [175, 126] on div "Lock/Unlock packages" at bounding box center [193, 130] width 57 height 11
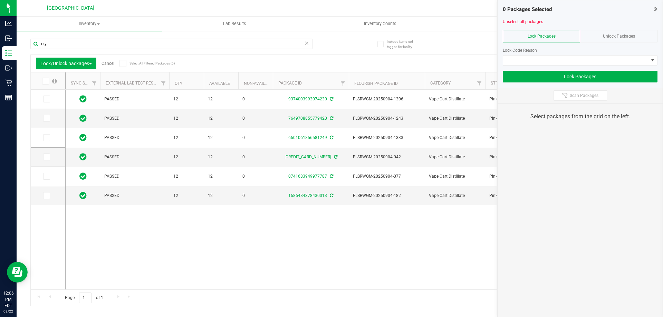
click at [45, 81] on icon at bounding box center [45, 81] width 4 height 0
click at [0, 0] on input "checkbox" at bounding box center [0, 0] width 0 height 0
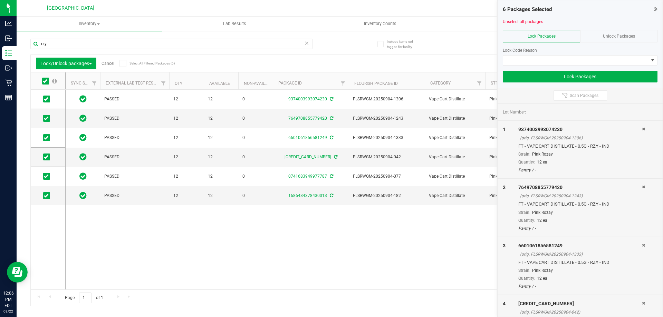
click at [570, 67] on div at bounding box center [579, 68] width 155 height 5
click at [531, 59] on span at bounding box center [575, 61] width 145 height 10
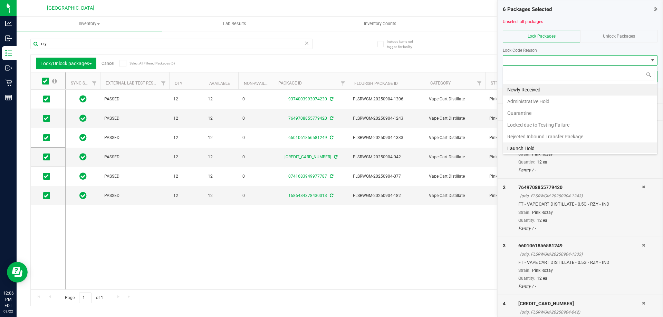
scroll to position [10, 155]
click at [526, 144] on li "Launch Hold" at bounding box center [580, 149] width 154 height 12
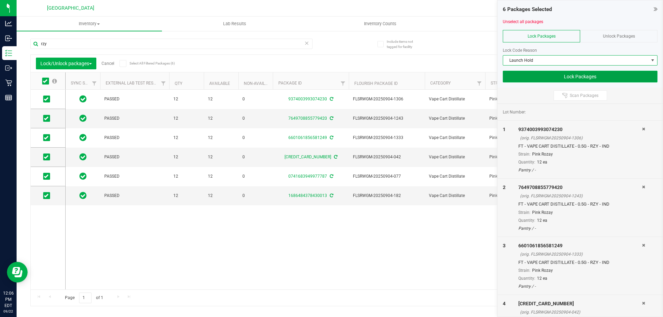
click at [566, 76] on button "Lock Packages" at bounding box center [579, 77] width 155 height 12
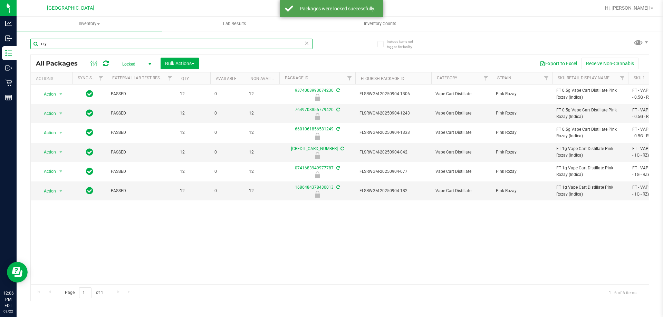
click at [184, 44] on input "rzy" at bounding box center [171, 44] width 282 height 10
type input "slime"
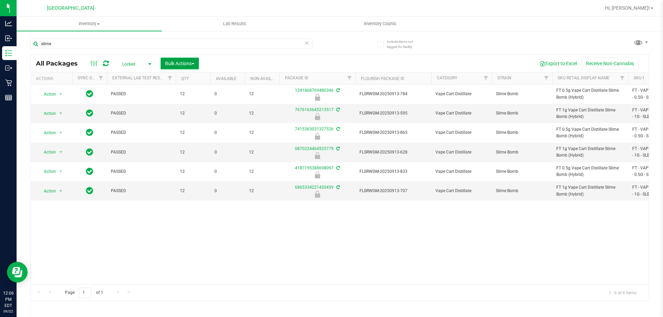
click at [178, 62] on span "Bulk Actions" at bounding box center [179, 64] width 29 height 6
click at [175, 129] on span "Lock/Unlock packages" at bounding box center [188, 130] width 47 height 6
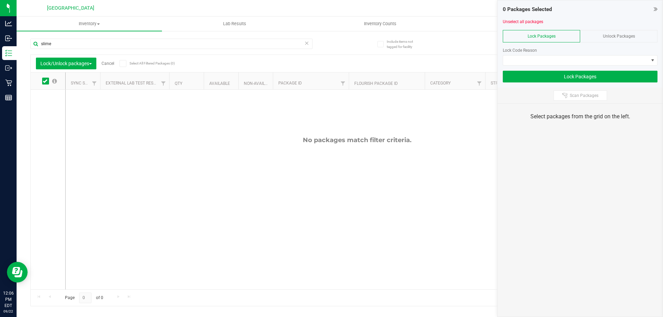
click at [613, 37] on span "Unlock Packages" at bounding box center [618, 36] width 32 height 5
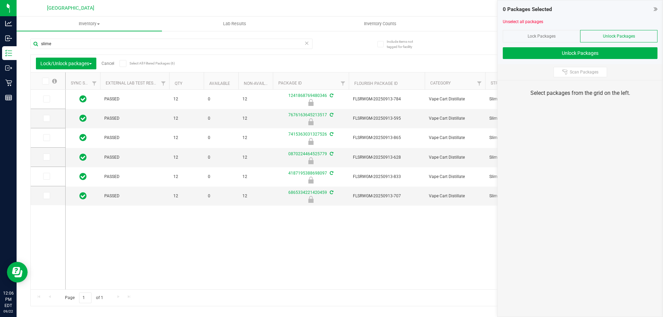
click at [46, 81] on icon at bounding box center [45, 81] width 4 height 0
click at [0, 0] on input "checkbox" at bounding box center [0, 0] width 0 height 0
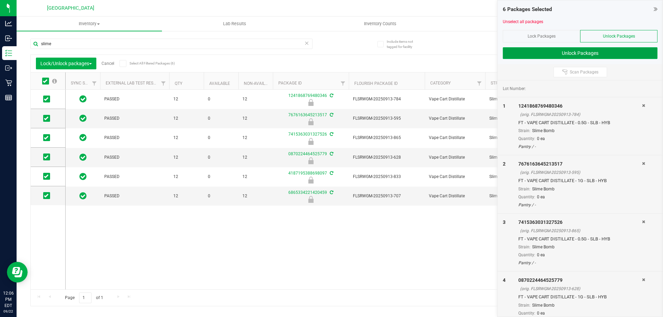
click at [548, 55] on button "Unlock Packages" at bounding box center [579, 53] width 155 height 12
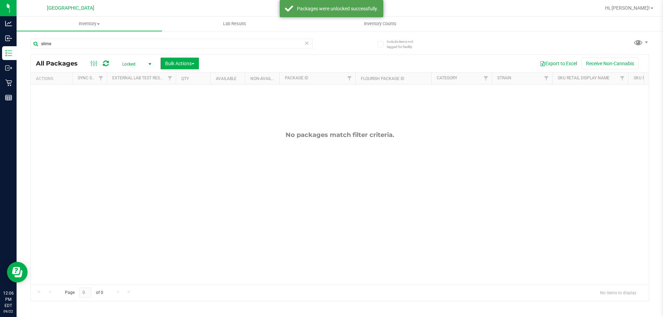
click at [147, 62] on span "select" at bounding box center [150, 64] width 6 height 6
click at [140, 73] on li "Active Only" at bounding box center [134, 75] width 37 height 10
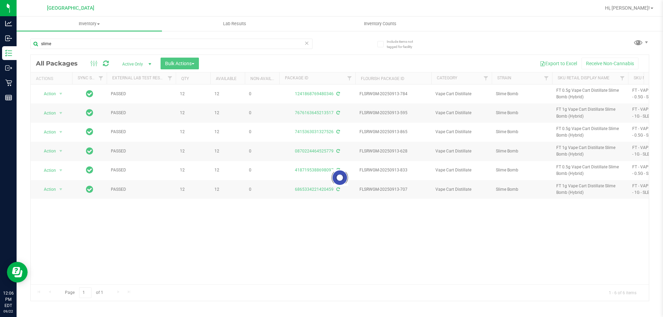
click at [174, 63] on div at bounding box center [340, 178] width 618 height 246
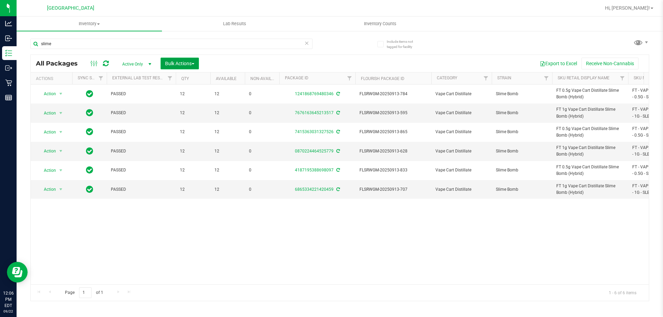
click at [186, 64] on span "Bulk Actions" at bounding box center [179, 64] width 29 height 6
click at [176, 135] on div "Lock/Unlock packages" at bounding box center [193, 130] width 57 height 11
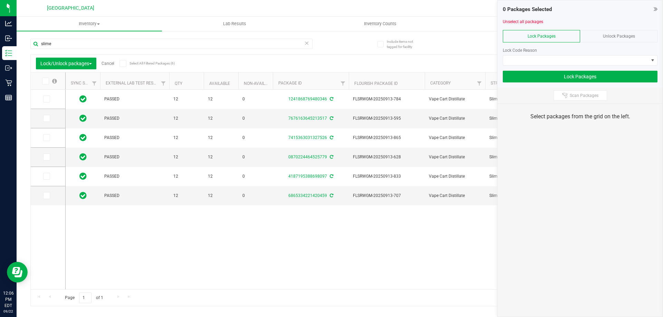
click at [47, 81] on icon at bounding box center [45, 81] width 4 height 0
click at [0, 0] on input "checkbox" at bounding box center [0, 0] width 0 height 0
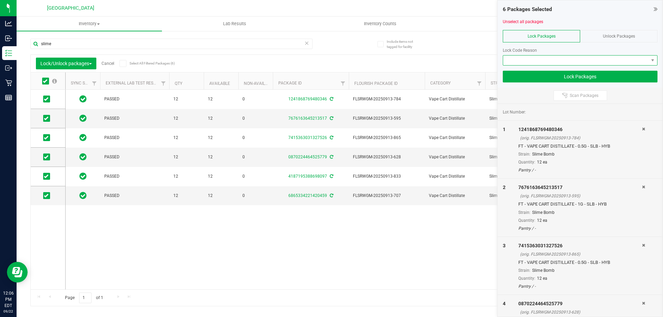
click at [543, 59] on span at bounding box center [575, 61] width 145 height 10
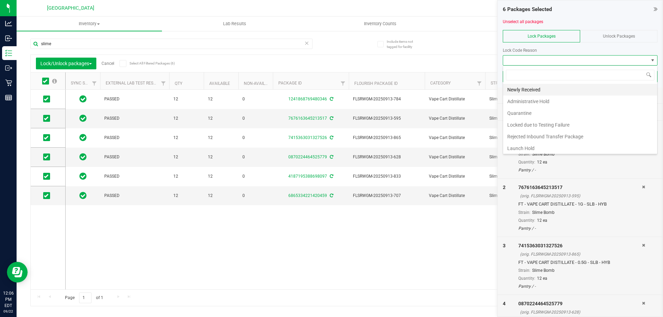
scroll to position [10, 155]
click at [526, 148] on li "Launch Hold" at bounding box center [580, 149] width 154 height 12
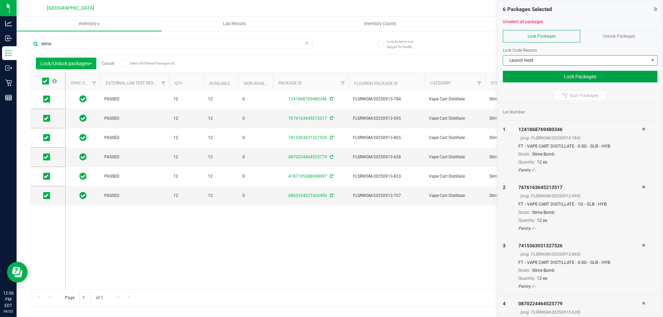
click at [535, 79] on button "Lock Packages" at bounding box center [579, 77] width 155 height 12
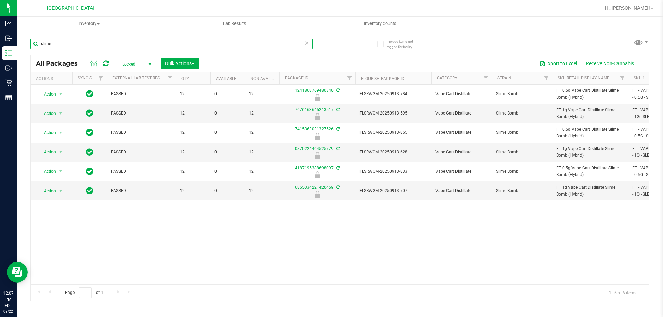
click at [242, 47] on input "slime" at bounding box center [171, 44] width 282 height 10
click at [125, 65] on span "Locked" at bounding box center [135, 64] width 38 height 10
click at [123, 77] on li "Active Only" at bounding box center [134, 75] width 37 height 10
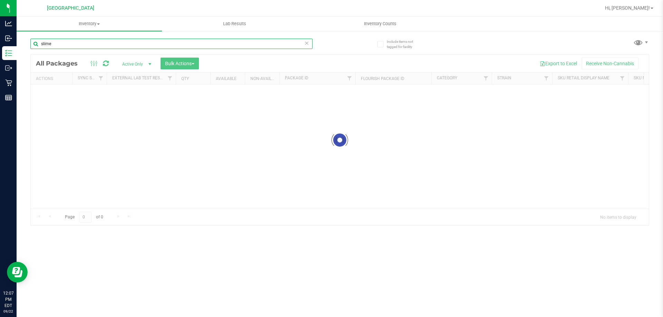
click at [117, 39] on input "slime" at bounding box center [171, 44] width 282 height 10
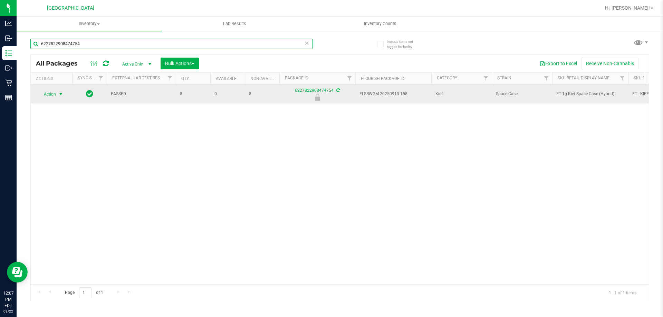
type input "6227822908474754"
click at [56, 91] on span "Action" at bounding box center [47, 94] width 19 height 10
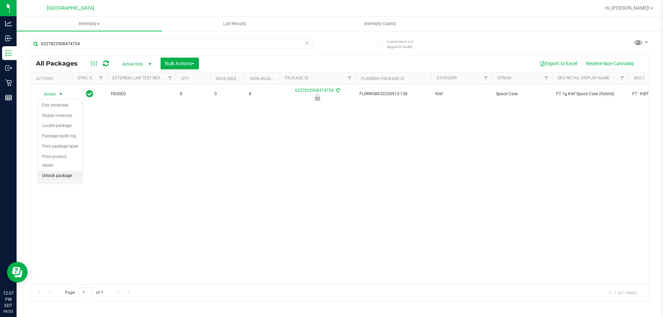
click at [60, 171] on li "Unlock package" at bounding box center [60, 176] width 44 height 10
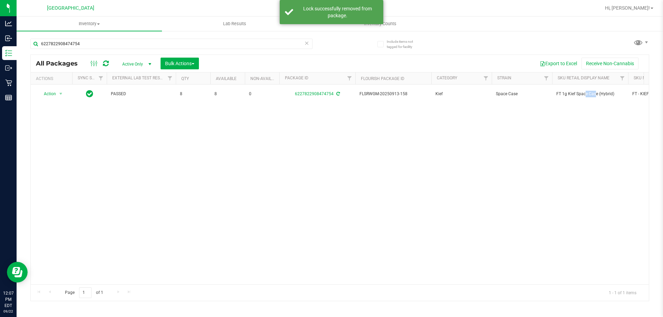
click at [568, 94] on span "FT 1g Kief Space Case (Hybrid)" at bounding box center [590, 94] width 68 height 7
click at [254, 46] on input "6227822908474754" at bounding box center [171, 44] width 282 height 10
paste input "FT 1g Kief Space Case (Hybrid)"
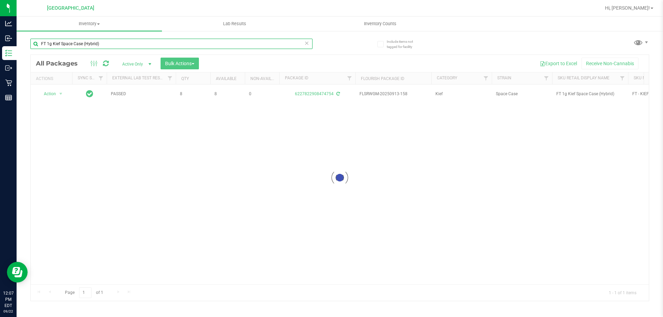
click at [254, 46] on input "FT 1g Kief Space Case (Hybrid)" at bounding box center [171, 44] width 282 height 10
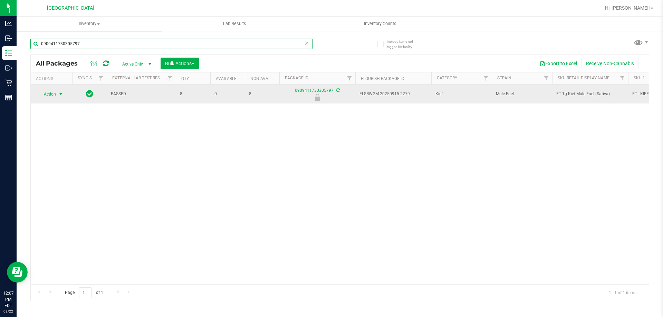
type input "0909411730305797"
click at [58, 93] on span "select" at bounding box center [61, 94] width 9 height 10
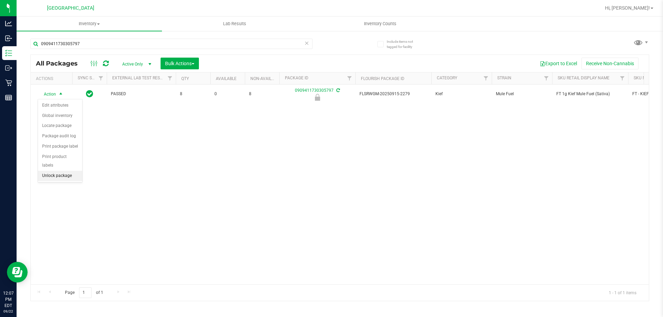
click at [59, 171] on li "Unlock package" at bounding box center [60, 176] width 44 height 10
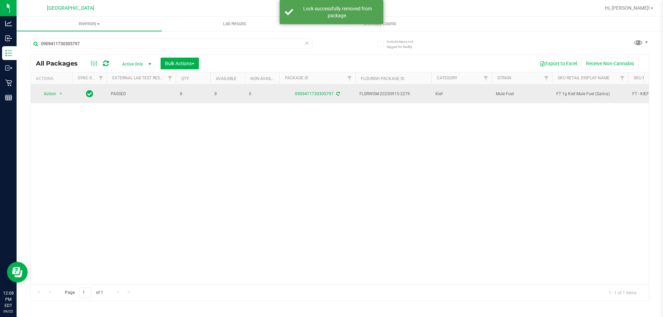
click at [577, 93] on span "FT 1g Kief Mule Fuel (Sativa)" at bounding box center [590, 94] width 68 height 7
copy tr "FT 1g Kief Mule Fuel (Sativa)"
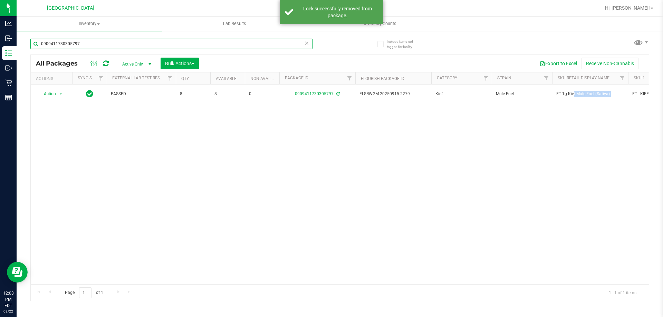
click at [253, 44] on input "0909411730305797" at bounding box center [171, 44] width 282 height 10
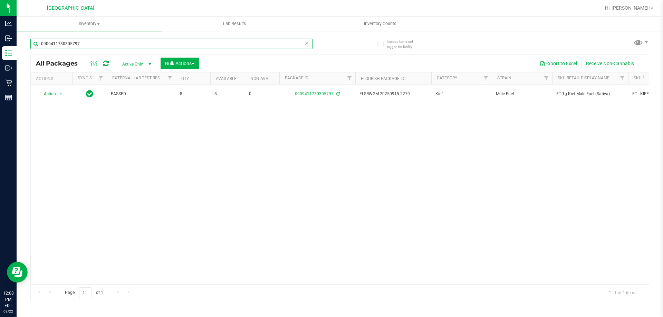
click at [253, 44] on input "0909411730305797" at bounding box center [171, 44] width 282 height 10
paste input "FT 1g Kief Mule Fuel (Sativa)"
click at [236, 39] on input "FT 1g Kief Mule Fuel (Sativa)" at bounding box center [171, 44] width 282 height 10
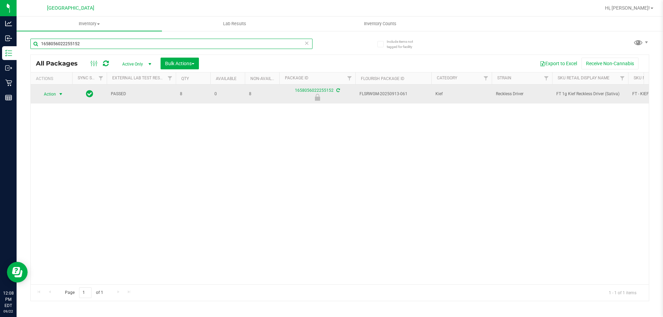
type input "1658056022255152"
click at [57, 93] on span "select" at bounding box center [61, 94] width 9 height 10
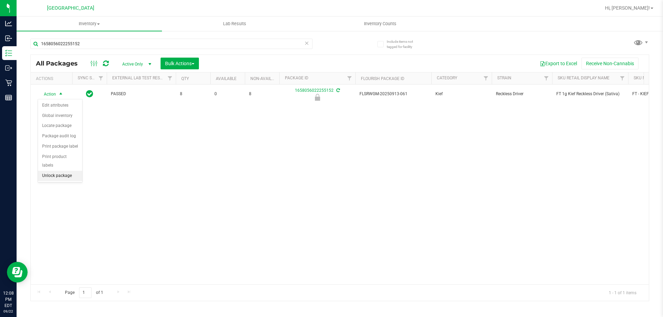
click at [61, 171] on li "Unlock package" at bounding box center [60, 176] width 44 height 10
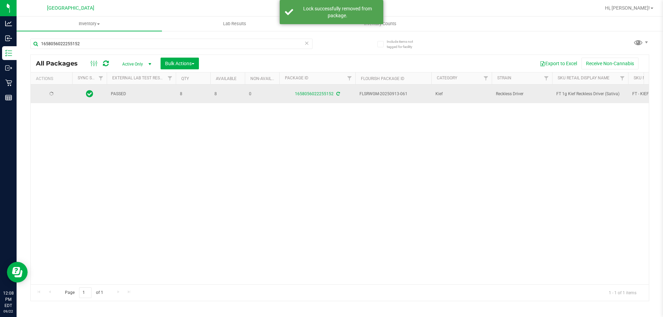
click at [596, 97] on span "FT 1g Kief Reckless Driver (Sativa)" at bounding box center [590, 94] width 68 height 7
copy tr "FT 1g Kief Reckless Driver (Sativa)"
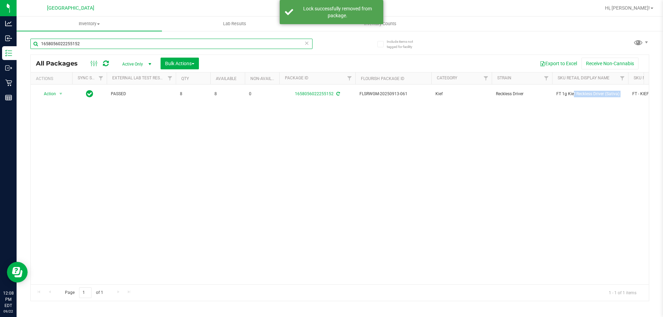
click at [224, 44] on input "1658056022255152" at bounding box center [171, 44] width 282 height 10
paste input "FT 1g Kief Reckless Driver (Sativa)"
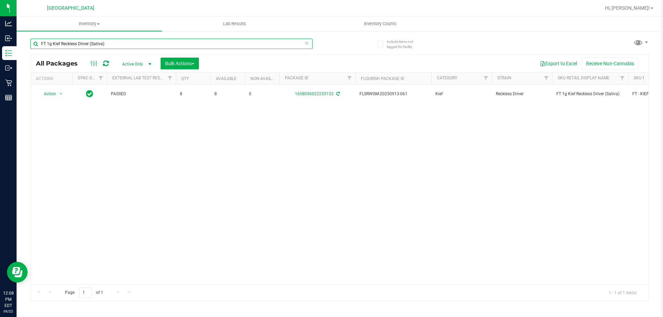
click at [224, 44] on input "FT 1g Kief Reckless Driver (Sativa)" at bounding box center [171, 44] width 282 height 10
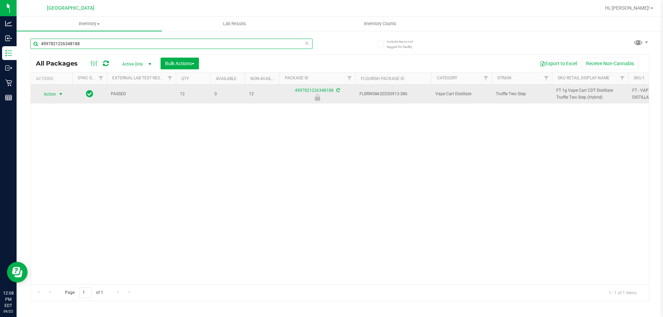
type input "4997821226348188"
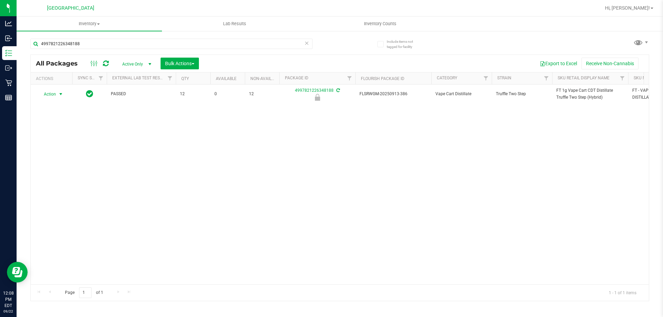
drag, startPoint x: 42, startPoint y: 92, endPoint x: 48, endPoint y: 103, distance: 12.0
click at [42, 92] on span "Action" at bounding box center [47, 94] width 19 height 10
click at [70, 171] on li "Unlock package" at bounding box center [60, 176] width 44 height 10
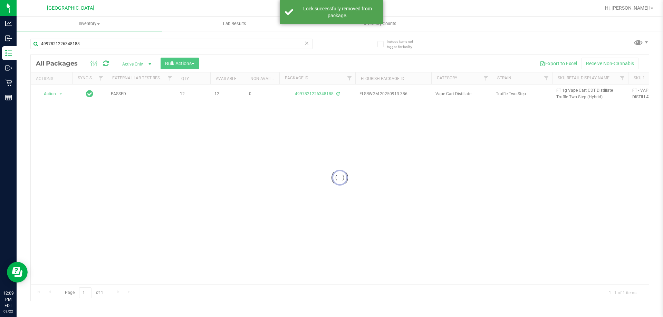
click at [571, 89] on div at bounding box center [340, 178] width 618 height 246
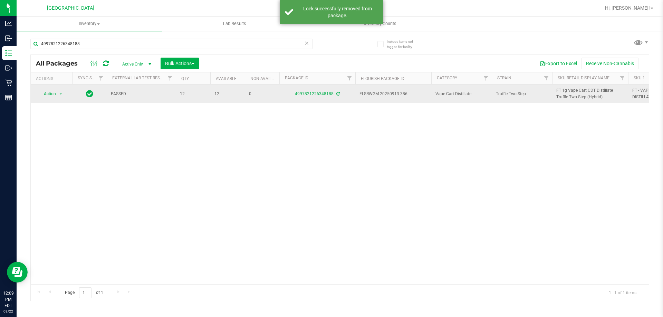
click at [570, 92] on span "FT 1g Vape Cart CDT Distillate Truffle Two Step (Hybrid)" at bounding box center [590, 93] width 68 height 13
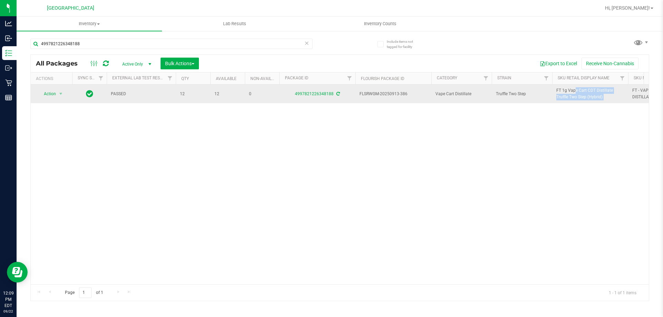
click at [570, 92] on span "FT 1g Vape Cart CDT Distillate Truffle Two Step (Hybrid)" at bounding box center [590, 93] width 68 height 13
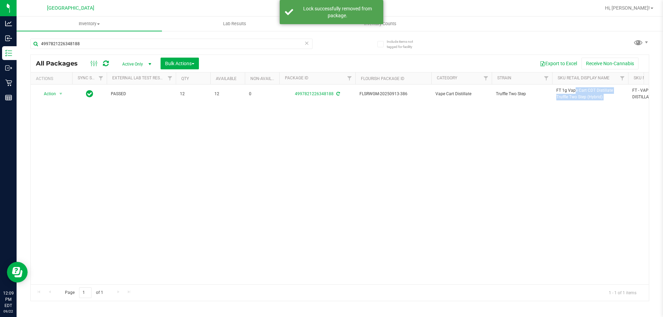
copy tr "FT 1g Vape Cart CDT Distillate Truffle Two Step (Hybrid)"
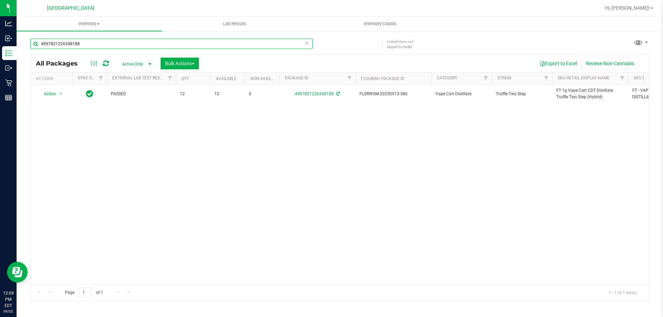
click at [152, 43] on input "4997821226348188" at bounding box center [171, 44] width 282 height 10
click at [152, 42] on input "4997821226348188" at bounding box center [171, 44] width 282 height 10
paste input "FT 1g Vape Cart CDT Distillate Truffle Two Step (Hybrid)"
click at [153, 42] on input "FT 1g Vape Cart CDT Distillate Truffle Two Step (Hybrid)" at bounding box center [171, 44] width 282 height 10
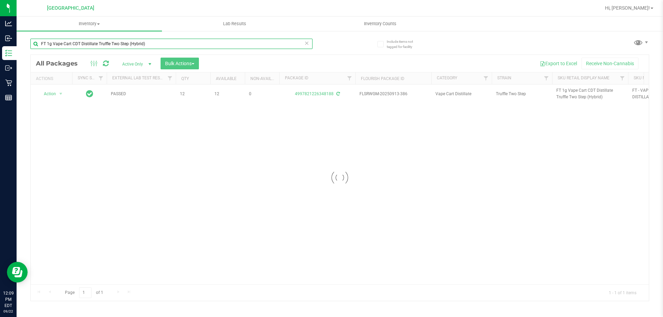
click at [153, 42] on input "FT 1g Vape Cart CDT Distillate Truffle Two Step (Hybrid)" at bounding box center [171, 44] width 282 height 10
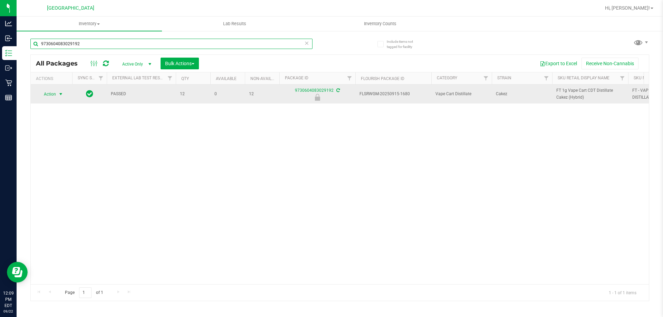
type input "9730604083029192"
click at [61, 96] on span "select" at bounding box center [61, 94] width 6 height 6
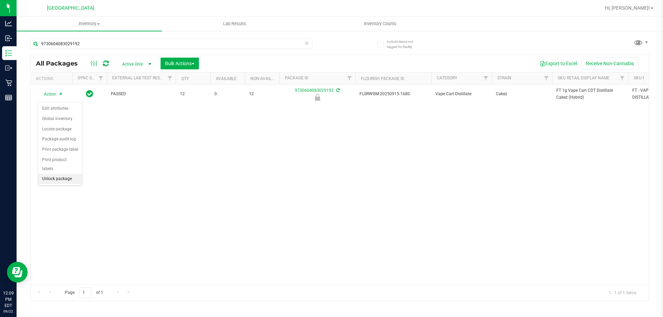
click at [61, 174] on li "Unlock package" at bounding box center [60, 179] width 44 height 10
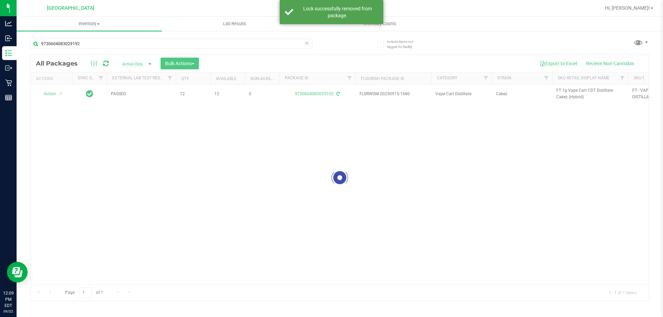
click at [567, 99] on div at bounding box center [340, 178] width 618 height 246
click at [568, 96] on span "FT 1g Vape Cart CDT Distillate Cakez (Hybrid)" at bounding box center [590, 93] width 68 height 13
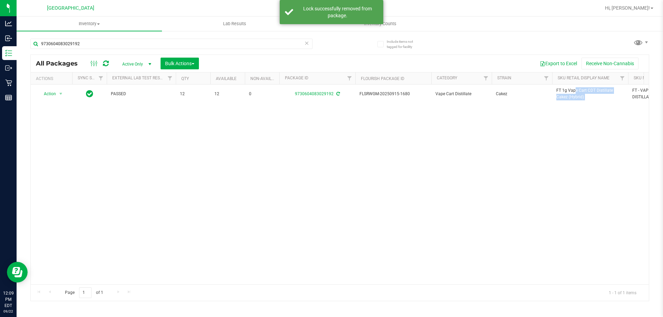
click at [568, 96] on span "FT 1g Vape Cart CDT Distillate Cakez (Hybrid)" at bounding box center [590, 93] width 68 height 13
copy tr "FT 1g Vape Cart CDT Distillate Cakez (Hybrid)"
click at [263, 46] on input "9730604083029192" at bounding box center [171, 44] width 282 height 10
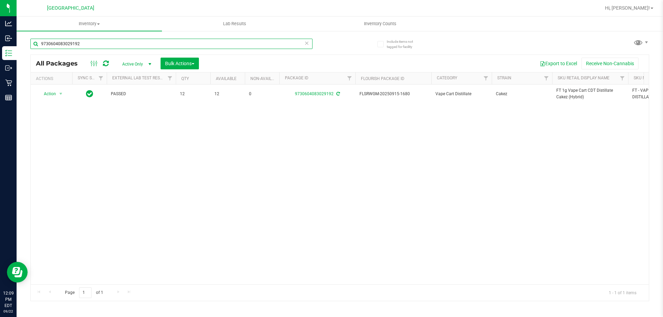
click at [263, 46] on input "9730604083029192" at bounding box center [171, 44] width 282 height 10
paste input "FT 1g Vape Cart CDT Distillate Cakez (Hybrid)"
click at [258, 46] on input "FT 1g Vape Cart CDT Distillate Cakez (Hybrid)" at bounding box center [171, 44] width 282 height 10
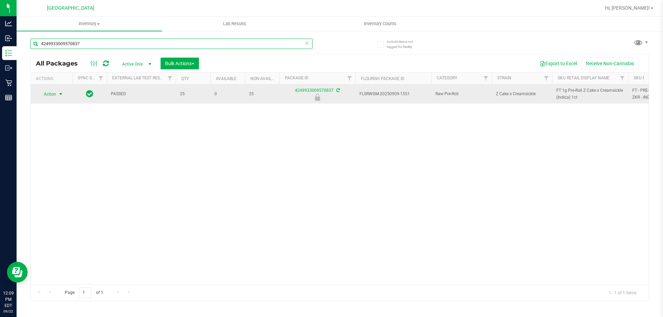
type input "4249933009570837"
click at [50, 96] on span "Action" at bounding box center [47, 94] width 19 height 10
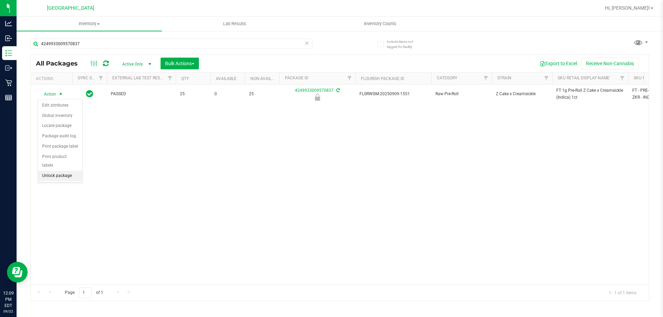
click at [53, 171] on li "Unlock package" at bounding box center [60, 176] width 44 height 10
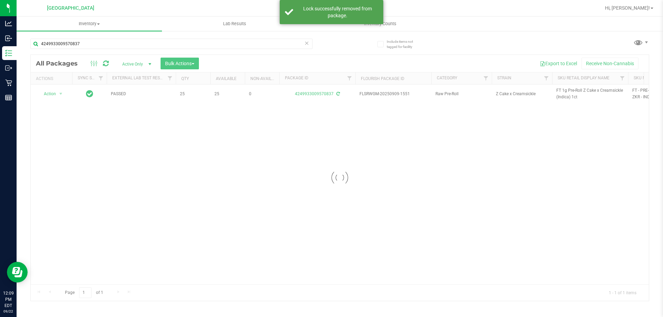
click at [577, 90] on div at bounding box center [340, 178] width 618 height 246
click at [573, 91] on span "FT 1g Pre-Roll Z Cake x Creamsickle (Indica) 1ct" at bounding box center [590, 93] width 68 height 13
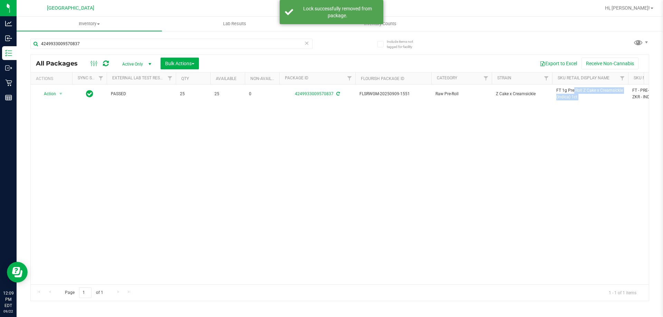
click at [573, 91] on span "FT 1g Pre-Roll Z Cake x Creamsickle (Indica) 1ct" at bounding box center [590, 93] width 68 height 13
copy tr "FT 1g Pre-Roll Z Cake x Creamsickle (Indica) 1ct"
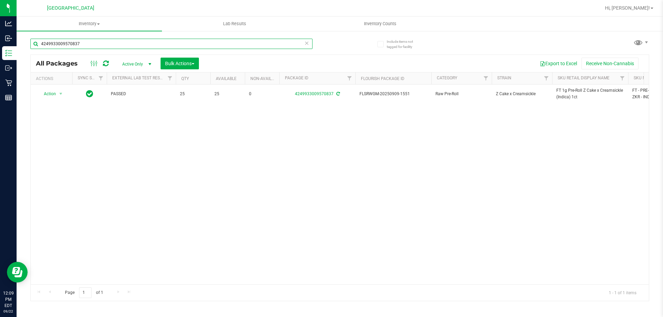
click at [274, 39] on input "4249933009570837" at bounding box center [171, 44] width 282 height 10
paste input "FT 1g Pre-Roll Z Cake x Creamsickle (Indica) 1ct"
click at [274, 39] on input "FT 1g Pre-Roll Z Cake x Creamsickle (Indica) 1ct" at bounding box center [171, 44] width 282 height 10
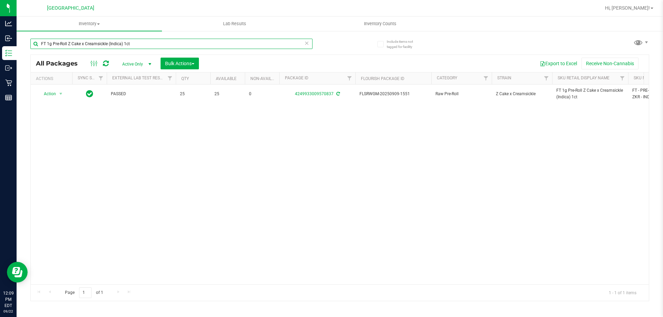
click at [274, 39] on input "FT 1g Pre-Roll Z Cake x Creamsickle (Indica) 1ct" at bounding box center [171, 44] width 282 height 10
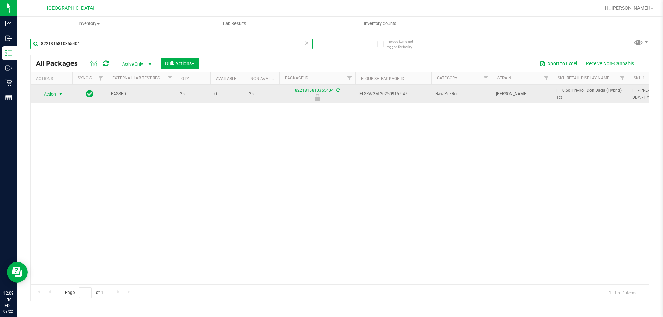
type input "8221815810355404"
click at [55, 89] on span "Action" at bounding box center [47, 94] width 19 height 10
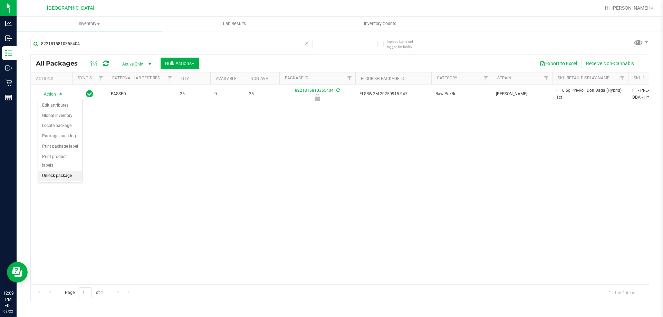
click at [70, 171] on li "Unlock package" at bounding box center [60, 176] width 44 height 10
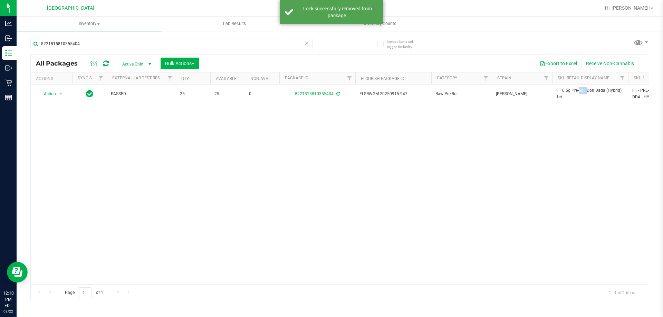
click at [562, 91] on span "FT 0.5g Pre-Roll Don Dada (Hybrid) 1ct" at bounding box center [590, 93] width 68 height 13
click at [268, 40] on input "8221815810355404" at bounding box center [171, 44] width 282 height 10
paste input "FT 0.5g Pre-Roll Don Dada (Hybrid) 1ct"
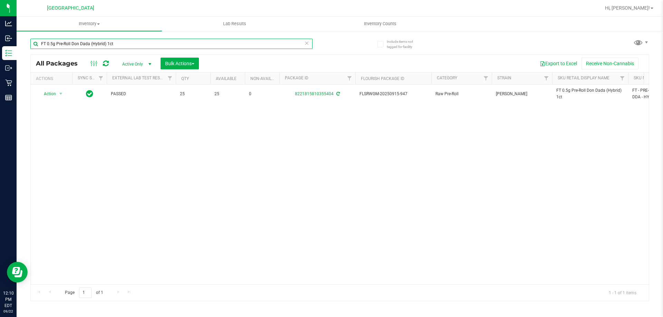
type input "FT 0.5g Pre-Roll Don Dada (Hybrid) 1ct"
click at [246, 44] on input "FT 0.5g Pre-Roll Don Dada (Hybrid) 1ct" at bounding box center [171, 44] width 282 height 10
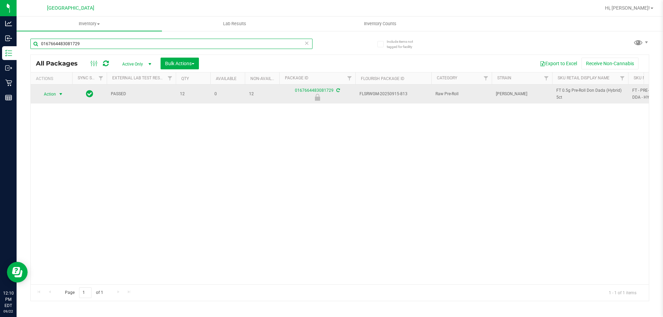
type input "0167664483081729"
click at [48, 92] on span "Action" at bounding box center [47, 94] width 19 height 10
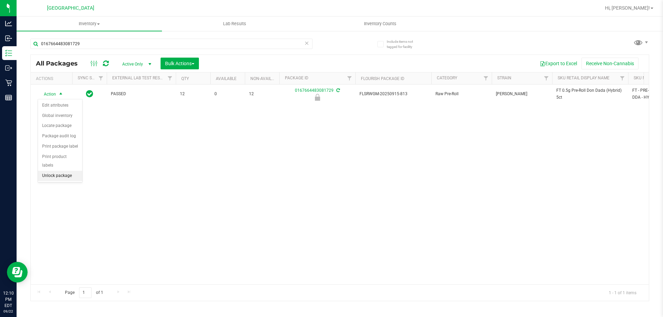
click at [60, 171] on li "Unlock package" at bounding box center [60, 176] width 44 height 10
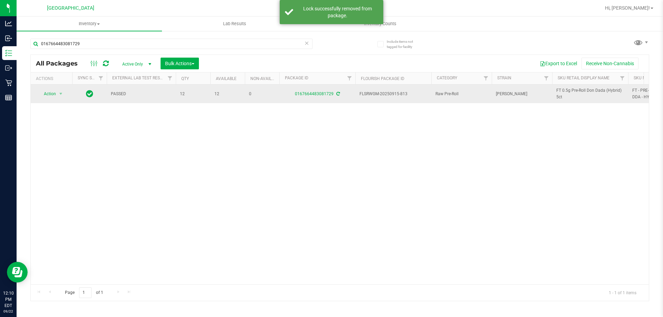
click at [559, 95] on span "FT 0.5g Pre-Roll Don Dada (Hybrid) 5ct" at bounding box center [590, 93] width 68 height 13
copy tr "FT 0.5g Pre-Roll Don Dada (Hybrid) 5ct"
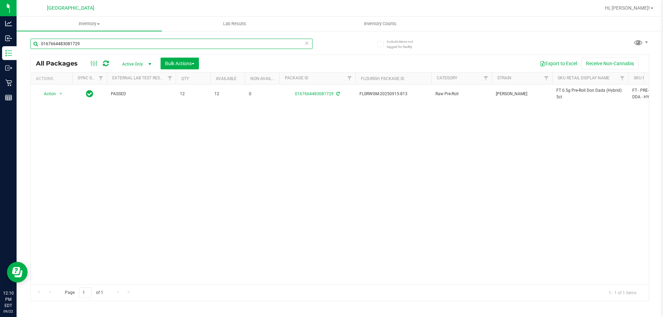
click at [238, 45] on input "0167664483081729" at bounding box center [171, 44] width 282 height 10
paste input "FT 0.5g Pre-Roll Don Dada (Hybrid) 5ct"
click at [238, 45] on input "0167664483081729" at bounding box center [171, 44] width 282 height 10
type input "FT 0.5g Pre-Roll Don Dada (Hybrid) 5ct"
click at [238, 45] on input "FT 0.5g Pre-Roll Don Dada (Hybrid) 5ct" at bounding box center [171, 44] width 282 height 10
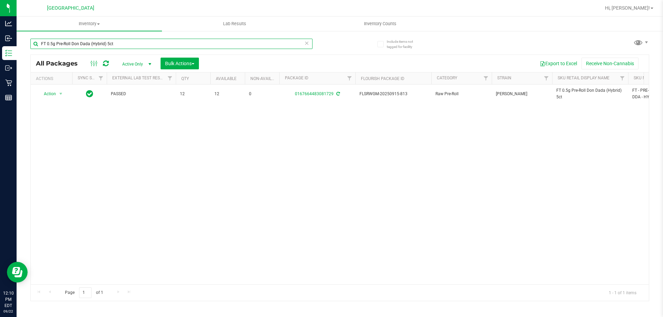
click at [238, 45] on input "FT 0.5g Pre-Roll Don Dada (Hybrid) 5ct" at bounding box center [171, 44] width 282 height 10
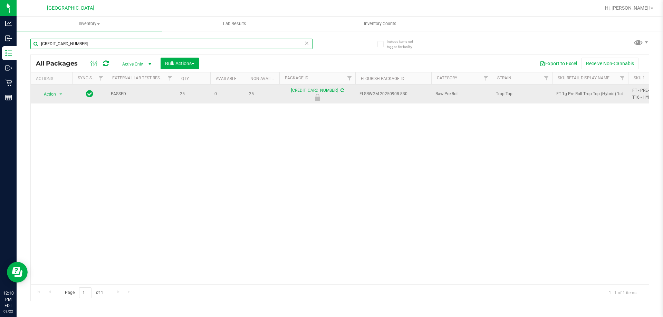
type input "2308814156002320"
click at [55, 96] on span "Action" at bounding box center [47, 94] width 19 height 10
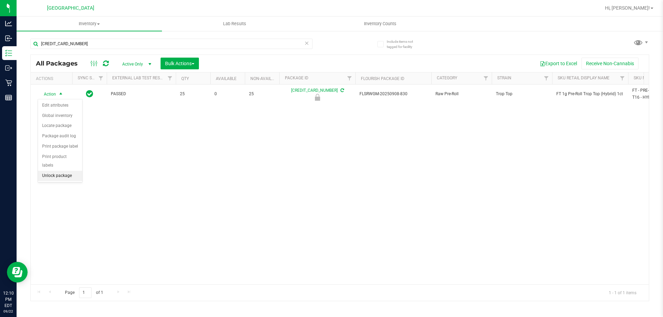
click at [60, 171] on li "Unlock package" at bounding box center [60, 176] width 44 height 10
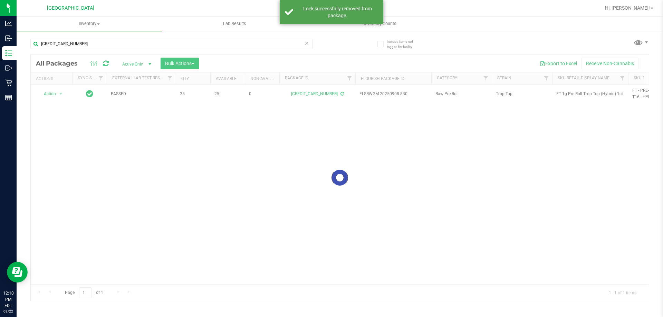
click at [584, 94] on div at bounding box center [340, 178] width 618 height 246
click at [584, 92] on div at bounding box center [340, 178] width 618 height 246
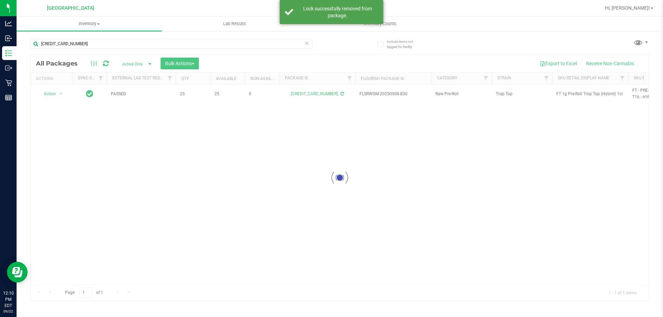
click at [584, 92] on div at bounding box center [340, 178] width 618 height 246
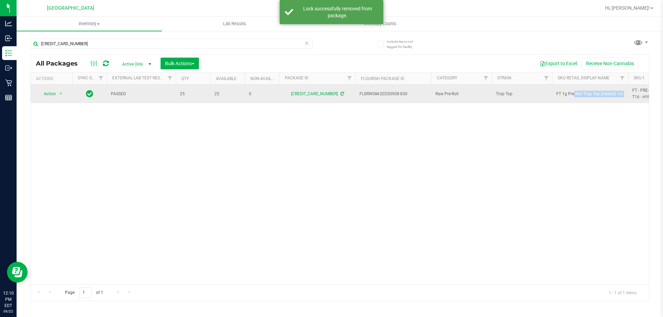
click at [583, 92] on span "FT 1g Pre-Roll Trop Top (Hybrid) 1ct" at bounding box center [590, 94] width 68 height 7
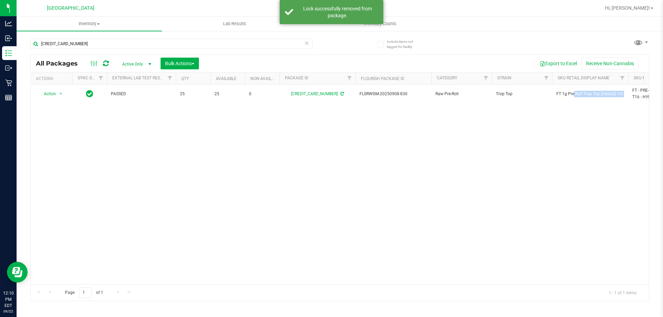
copy tr "FT 1g Pre-Roll Trop Top (Hybrid) 1ct"
click at [199, 49] on div "2308814156002320" at bounding box center [171, 47] width 282 height 16
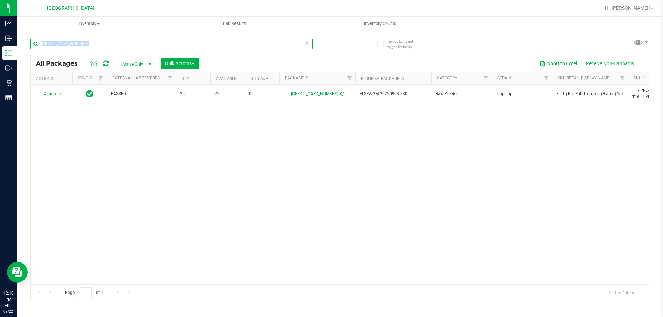
click at [227, 41] on input "2308814156002320" at bounding box center [171, 44] width 282 height 10
paste input "FT 1g Pre-Roll Trop Top (Hybrid) 1ct"
type input "FT 1g Pre-Roll Trop Top (Hybrid) 1ct"
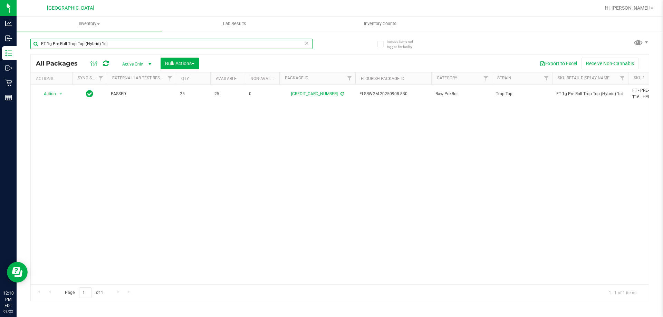
click at [227, 41] on input "FT 1g Pre-Roll Trop Top (Hybrid) 1ct" at bounding box center [171, 44] width 282 height 10
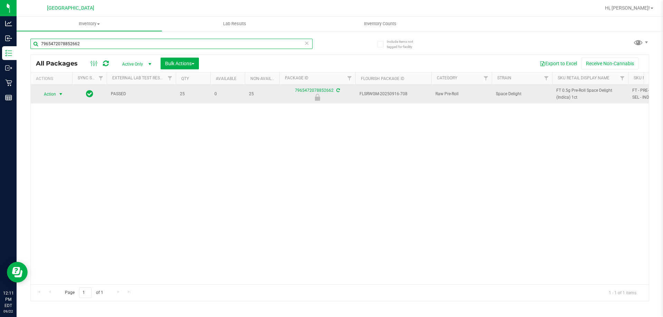
type input "7965472078852662"
click at [56, 91] on span "Action" at bounding box center [47, 94] width 19 height 10
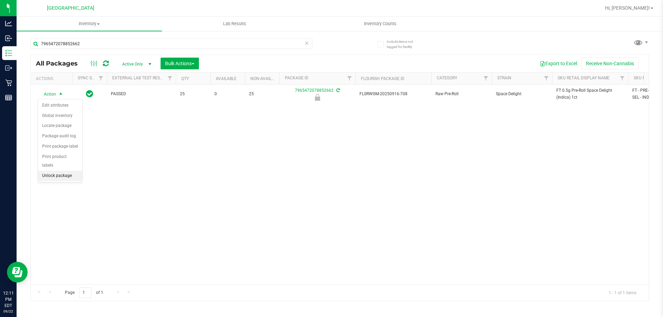
click at [69, 171] on li "Unlock package" at bounding box center [60, 176] width 44 height 10
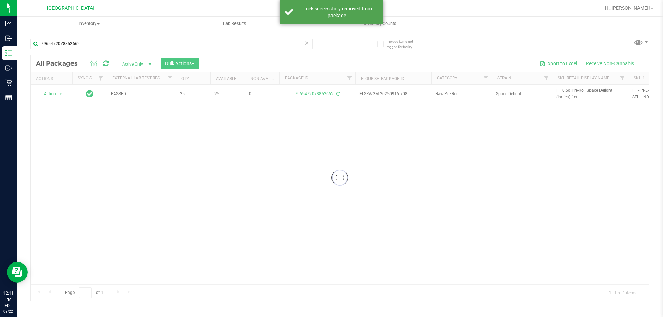
click at [563, 89] on div at bounding box center [340, 178] width 618 height 246
click at [563, 89] on span "FT 0.5g Pre-Roll Space Delight (Indica) 1ct" at bounding box center [590, 93] width 68 height 13
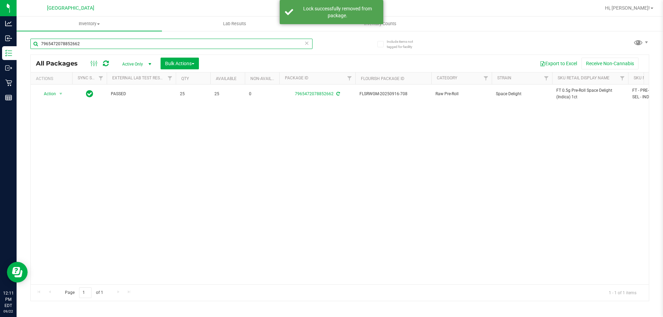
click at [276, 47] on input "7965472078852662" at bounding box center [171, 44] width 282 height 10
paste input "FT 0.5g Pre-Roll Space Delight (Indica) 1ct"
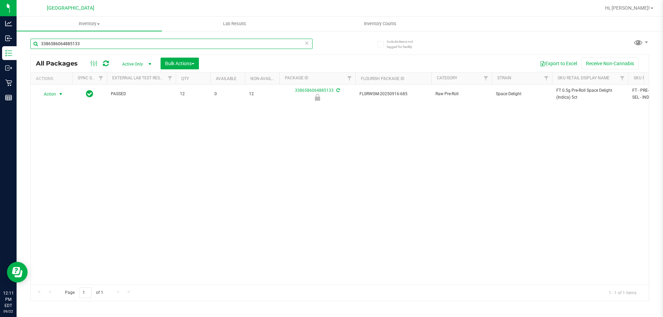
type input "3386586064885133"
click at [58, 94] on span "select" at bounding box center [61, 94] width 6 height 6
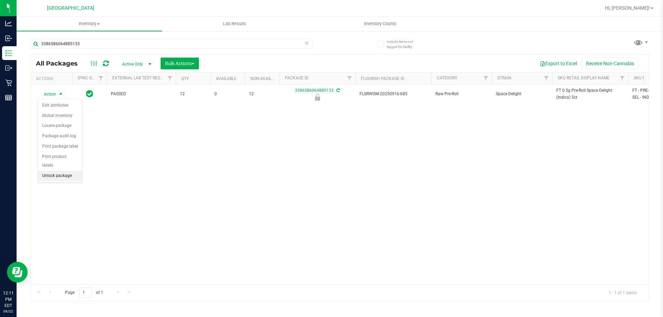
click at [65, 171] on li "Unlock package" at bounding box center [60, 176] width 44 height 10
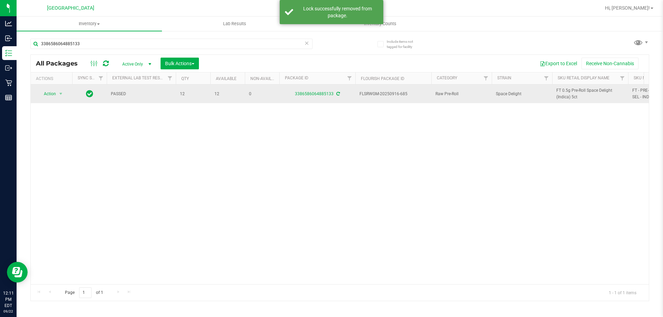
click at [565, 97] on span "FT 0.5g Pre-Roll Space Delight (Indica) 5ct" at bounding box center [590, 93] width 68 height 13
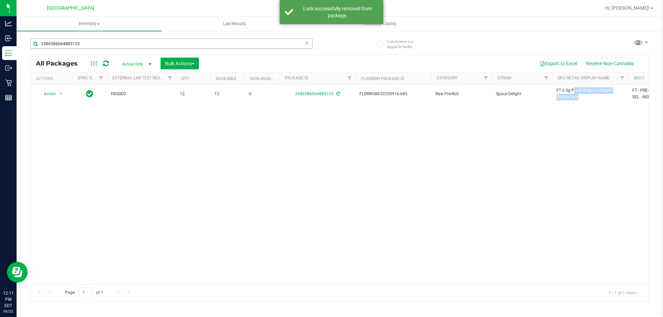
copy tr "FT 0.5g Pre-Roll Space Delight (Indica) 5ct"
click at [233, 41] on input "3386586064885133" at bounding box center [171, 44] width 282 height 10
paste input "FT 0.5g Pre-Roll Space Delight (Indica) 5ct"
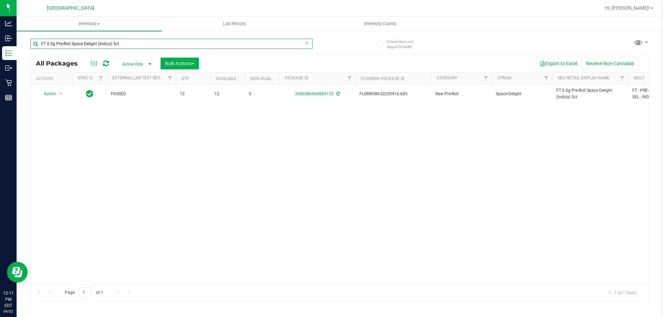
click at [233, 41] on input "FT 0.5g Pre-Roll Space Delight (Indica) 5ct" at bounding box center [171, 44] width 282 height 10
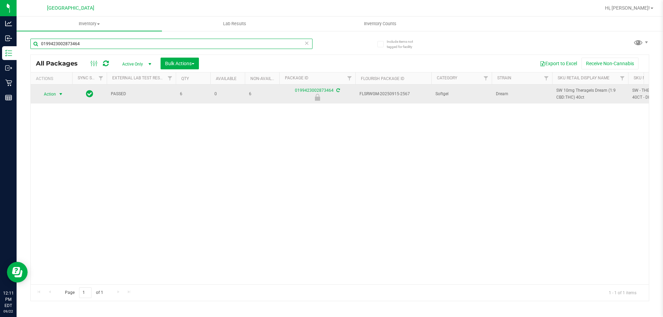
type input "0199423002873464"
click at [55, 95] on span "Action" at bounding box center [47, 94] width 19 height 10
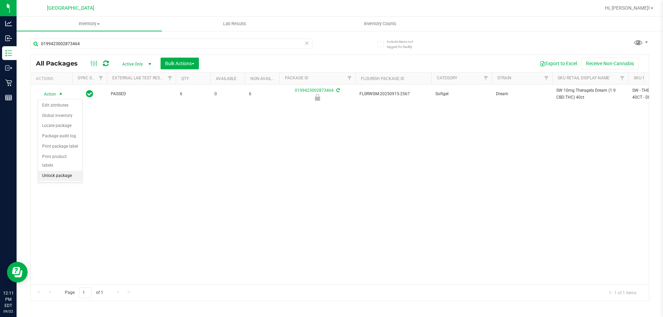
click at [61, 171] on li "Unlock package" at bounding box center [60, 176] width 44 height 10
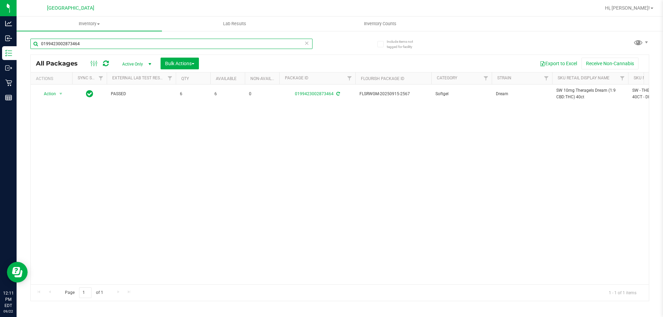
click at [135, 47] on input "0199423002873464" at bounding box center [171, 44] width 282 height 10
type input "7965472078852662"
click at [135, 47] on input "7965472078852662" at bounding box center [171, 44] width 282 height 10
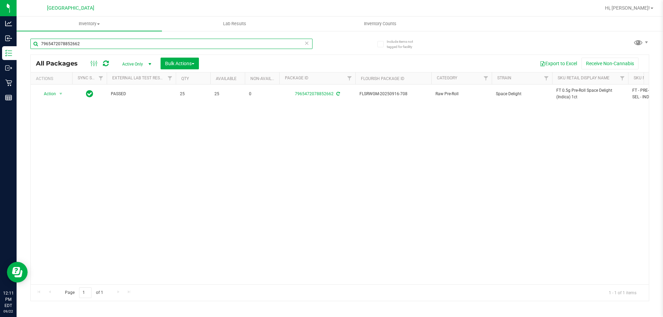
click at [135, 47] on input "7965472078852662" at bounding box center [171, 44] width 282 height 10
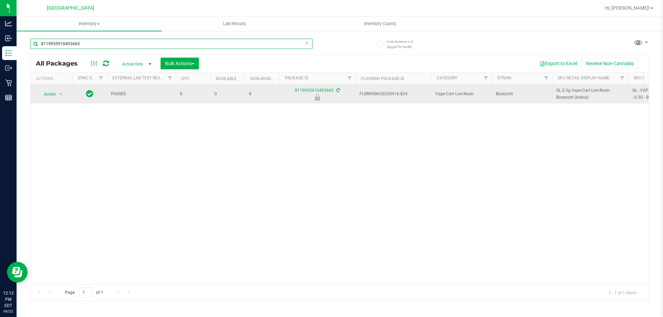
type input "8119955910493665"
click at [55, 96] on span "Action" at bounding box center [47, 94] width 19 height 10
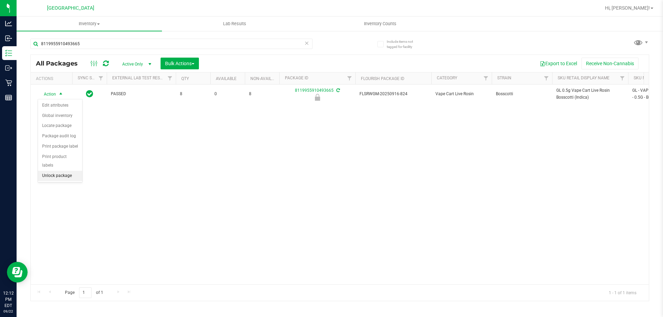
click at [63, 171] on li "Unlock package" at bounding box center [60, 176] width 44 height 10
click at [312, 189] on div "Action Action Adjust qty Create package Edit attributes Global inventory Locate…" at bounding box center [340, 185] width 618 height 200
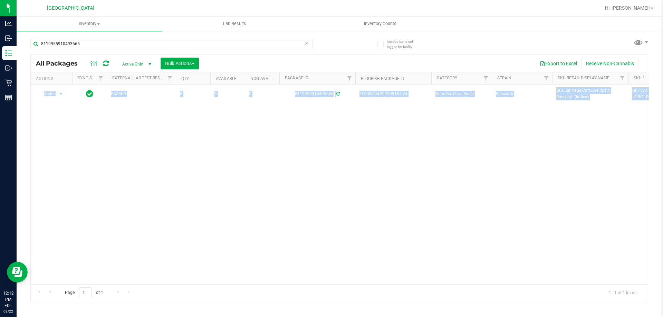
click at [312, 189] on div "Action Action Adjust qty Create package Edit attributes Global inventory Locate…" at bounding box center [340, 185] width 618 height 200
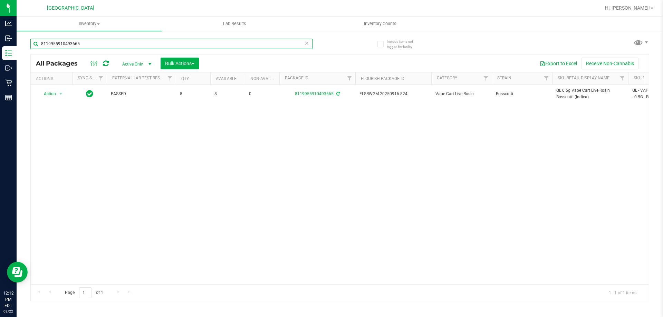
click at [167, 41] on input "8119955910493665" at bounding box center [171, 44] width 282 height 10
type input "2531943557830668"
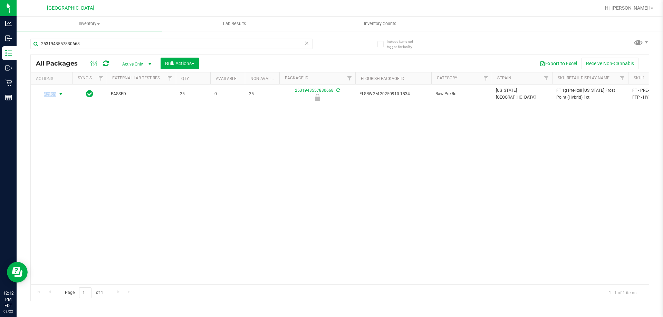
click at [52, 94] on span "Action" at bounding box center [47, 94] width 19 height 10
click at [62, 171] on li "Unlock package" at bounding box center [60, 176] width 44 height 10
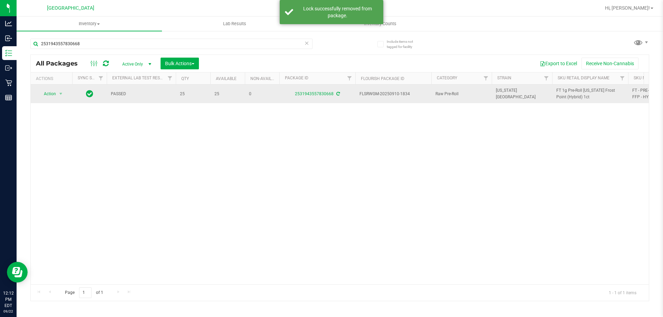
click at [566, 86] on td "FT 1g Pre-Roll Florida Frost Point (Hybrid) 1ct" at bounding box center [590, 94] width 76 height 19
copy tr "FT 1g Pre-Roll Florida Frost Point (Hybrid) 1ct"
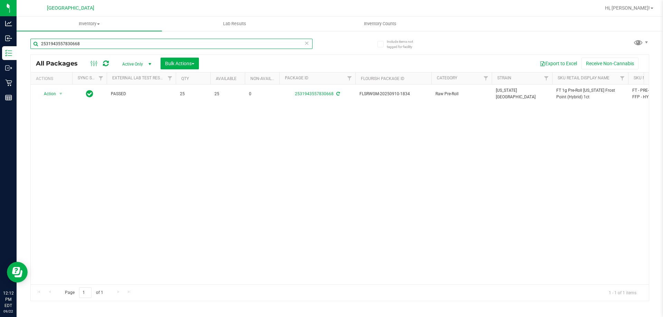
click at [225, 45] on input "2531943557830668" at bounding box center [171, 44] width 282 height 10
paste input "FT 1g Pre-Roll Florida Frost Point (Hybrid) 1ct"
click at [225, 45] on input "FT 1g Pre-Roll Florida Frost Point (Hybrid) 1ct" at bounding box center [171, 44] width 282 height 10
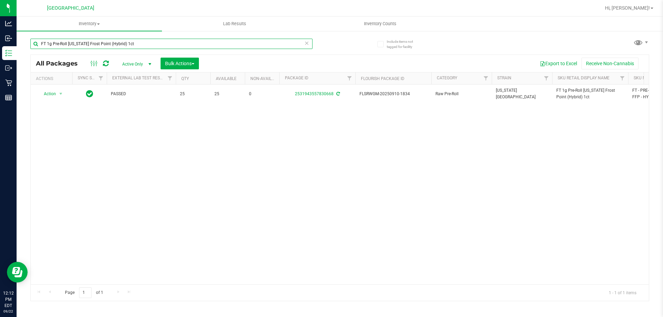
click at [225, 45] on input "FT 1g Pre-Roll Florida Frost Point (Hybrid) 1ct" at bounding box center [171, 44] width 282 height 10
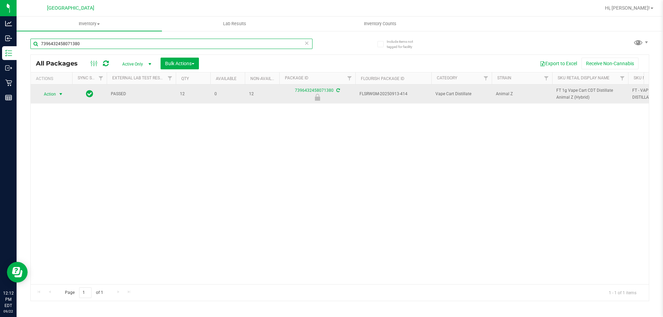
type input "7396432458071380"
click at [52, 102] on td "Action Action Edit attributes Global inventory Locate package Package audit log…" at bounding box center [51, 94] width 41 height 19
click at [52, 99] on span "Action" at bounding box center [47, 94] width 19 height 10
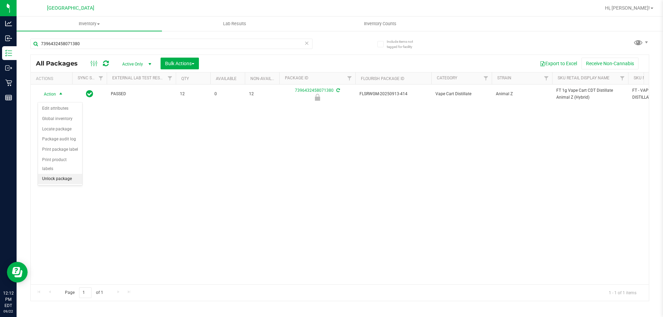
click at [62, 174] on li "Unlock package" at bounding box center [60, 179] width 44 height 10
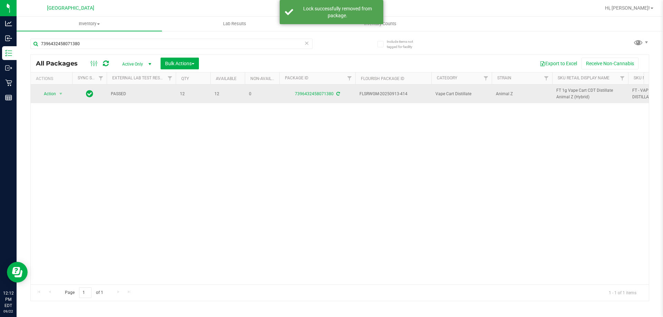
click at [570, 91] on span "FT 1g Vape Cart CDT Distillate Animal Z (Hybrid)" at bounding box center [590, 93] width 68 height 13
copy tr "FT 1g Vape Cart CDT Distillate Animal Z (Hybrid)"
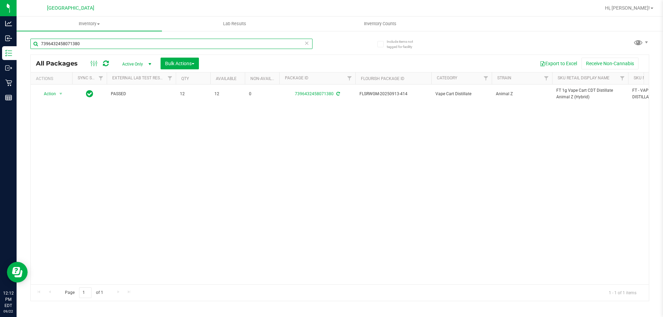
click at [136, 41] on input "7396432458071380" at bounding box center [171, 44] width 282 height 10
paste input "FT 1g Vape Cart CDT Distillate Animal Z (Hybrid)"
type input "FT 1g Vape Cart CDT Distillate Animal Z (Hybrid)"
click at [136, 41] on input "FT 1g Vape Cart CDT Distillate Animal Z (Hybrid)" at bounding box center [171, 44] width 282 height 10
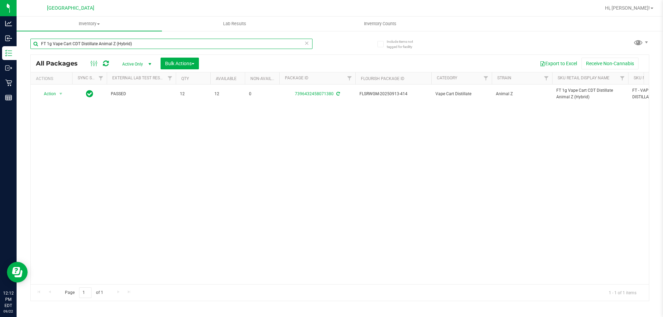
click at [136, 41] on input "FT 1g Vape Cart CDT Distillate Animal Z (Hybrid)" at bounding box center [171, 44] width 282 height 10
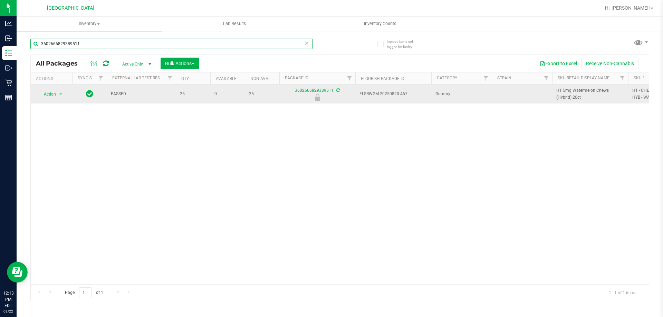
type input "3602666829389511"
click at [51, 96] on span "Action" at bounding box center [47, 94] width 19 height 10
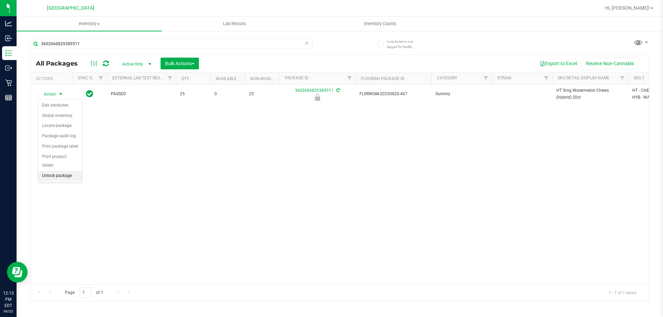
click at [54, 171] on li "Unlock package" at bounding box center [60, 176] width 44 height 10
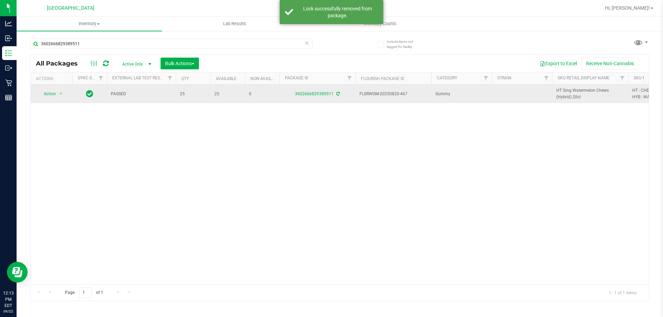
click at [560, 91] on span "HT 5mg Watermelon Chews (Hybrid) 20ct" at bounding box center [590, 93] width 68 height 13
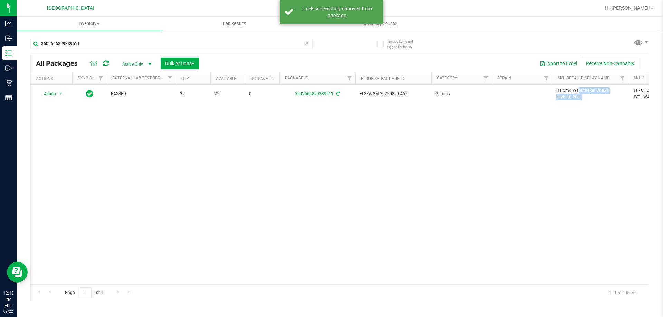
copy tr "HT 5mg Watermelon Chews (Hybrid) 20ct"
click at [232, 44] on input "3602666829389511" at bounding box center [171, 44] width 282 height 10
paste input "HT 5mg Watermelon Chews (Hybrid) 20ct"
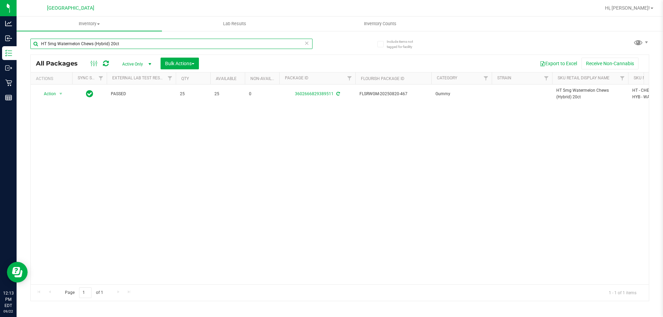
type input "HT 5mg Watermelon Chews (Hybrid) 20ct"
click at [172, 42] on input "HT 5mg Watermelon Chews (Hybrid) 20ct" at bounding box center [171, 44] width 282 height 10
click at [171, 42] on input "HT 5mg Watermelon Chews (Hybrid) 20ct" at bounding box center [171, 44] width 282 height 10
type input "1084935287914025"
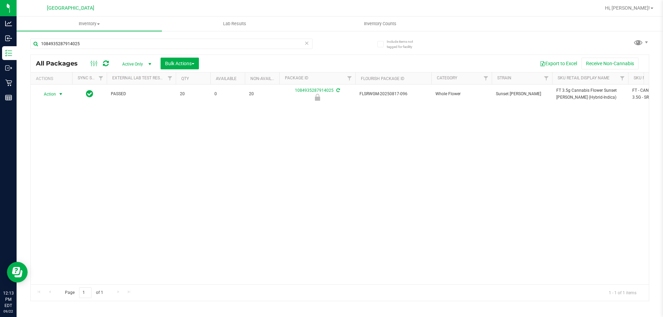
click at [50, 95] on span "Action" at bounding box center [47, 94] width 19 height 10
click at [63, 171] on li "Unlock package" at bounding box center [60, 176] width 44 height 10
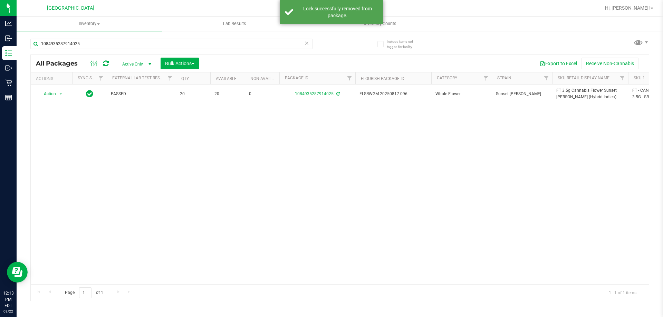
click at [572, 84] on th "Sku Retail Display Name" at bounding box center [590, 78] width 76 height 12
click at [572, 84] on div at bounding box center [340, 178] width 618 height 246
click at [573, 89] on div at bounding box center [340, 178] width 618 height 246
click at [575, 94] on div at bounding box center [340, 178] width 618 height 246
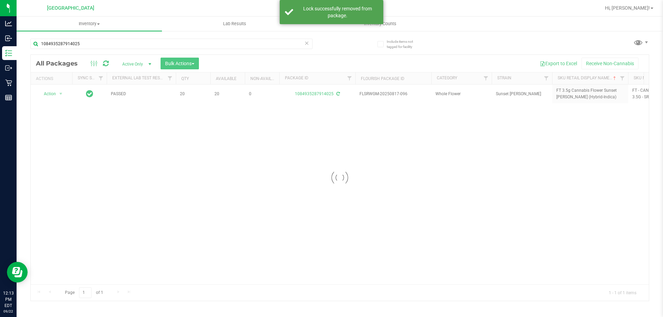
click at [575, 94] on div at bounding box center [340, 178] width 618 height 246
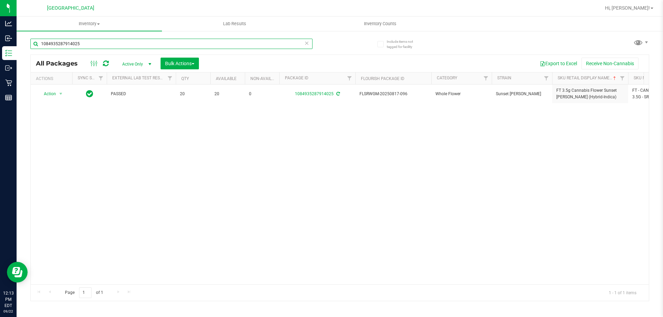
click at [250, 47] on input "1084935287914025" at bounding box center [171, 44] width 282 height 10
paste input "FT 3.5g Cannabis Flower Sunset [PERSON_NAME] (Hybrid-Indica)"
click at [250, 47] on input "FT 3.5g Cannabis Flower Sunset [PERSON_NAME] (Hybrid-Indica)" at bounding box center [171, 44] width 282 height 10
type input "3104123667198451"
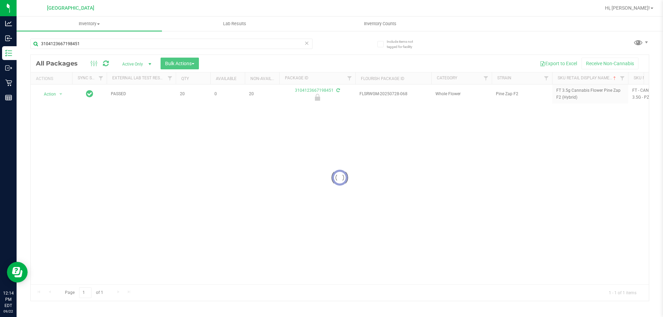
click at [55, 94] on div at bounding box center [340, 178] width 618 height 246
click at [55, 94] on span "Action" at bounding box center [47, 94] width 19 height 10
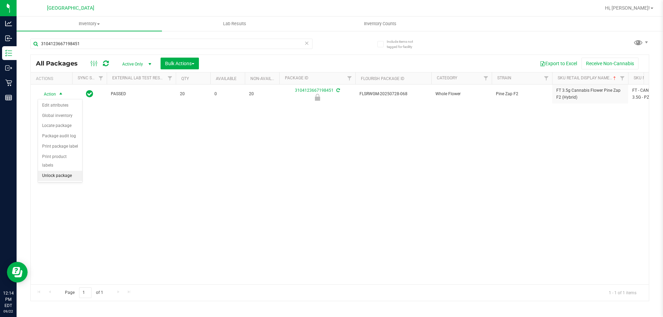
click at [65, 171] on li "Unlock package" at bounding box center [60, 176] width 44 height 10
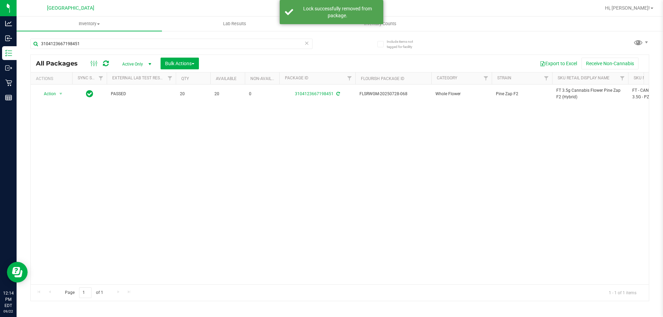
click at [566, 99] on span "FT 3.5g Cannabis Flower Pine Zap F2 (Hybrid)" at bounding box center [590, 93] width 68 height 13
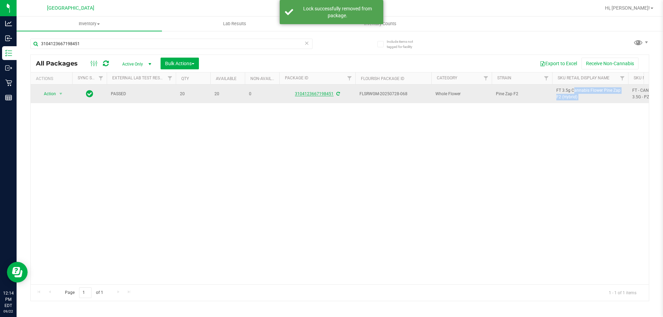
copy tr "FT 3.5g Cannabis Flower Pine Zap F2 (Hybrid)"
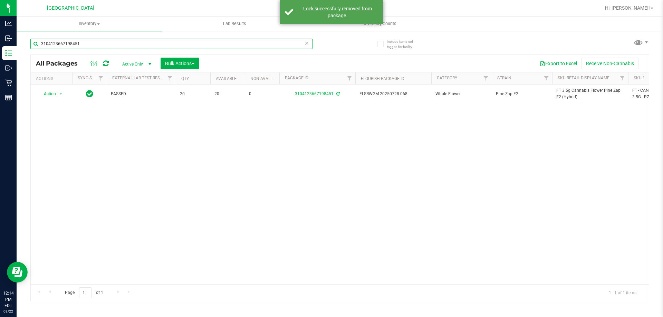
click at [282, 45] on input "3104123667198451" at bounding box center [171, 44] width 282 height 10
paste input "FT 3.5g Cannabis Flower Pine Zap F2 (Hybrid)"
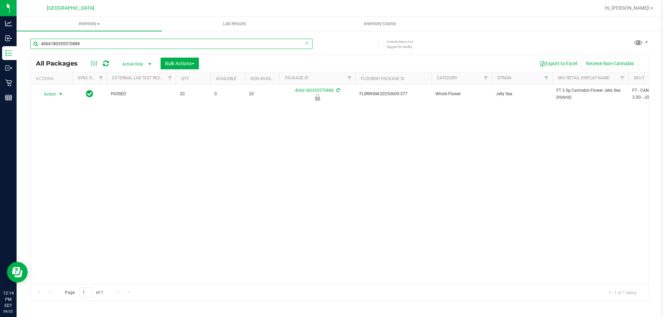
type input "4066180395570888"
click at [56, 94] on span "Action" at bounding box center [47, 94] width 19 height 10
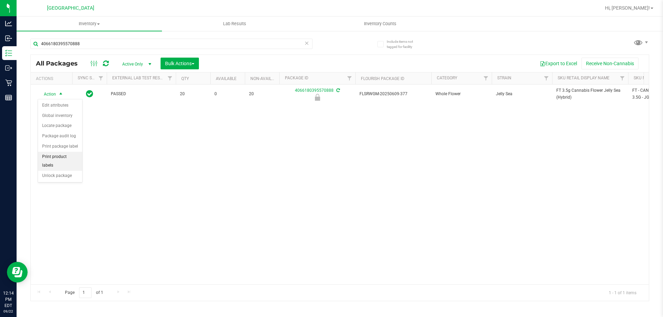
click at [62, 161] on li "Print product labels" at bounding box center [60, 161] width 44 height 19
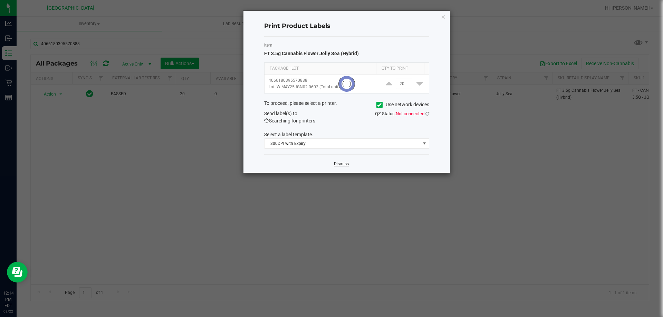
click at [340, 163] on link "Dismiss" at bounding box center [341, 164] width 15 height 6
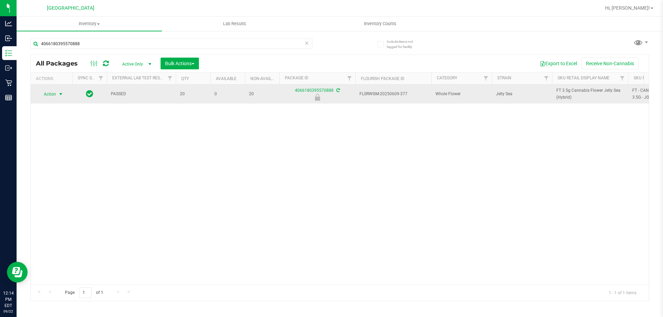
click at [48, 93] on span "Action" at bounding box center [47, 94] width 19 height 10
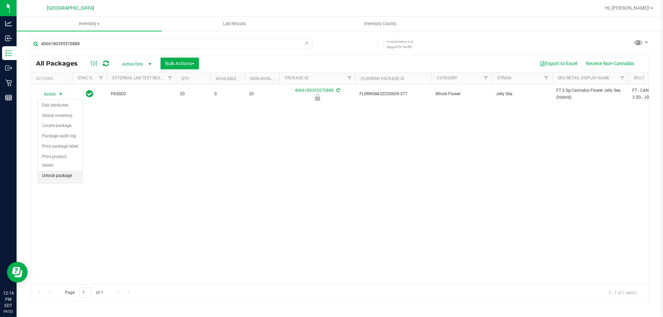
click at [59, 171] on li "Unlock package" at bounding box center [60, 176] width 44 height 10
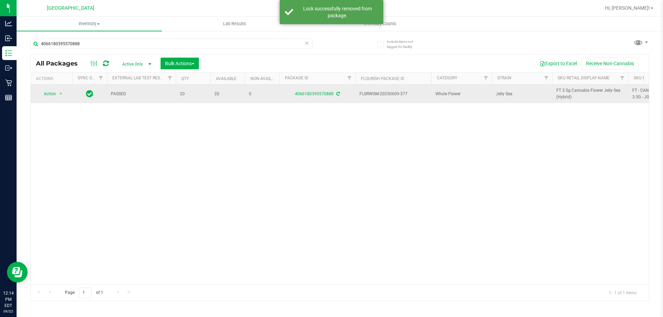
click at [563, 97] on span "FT 3.5g Cannabis Flower Jelly Sea (Hybrid)" at bounding box center [590, 93] width 68 height 13
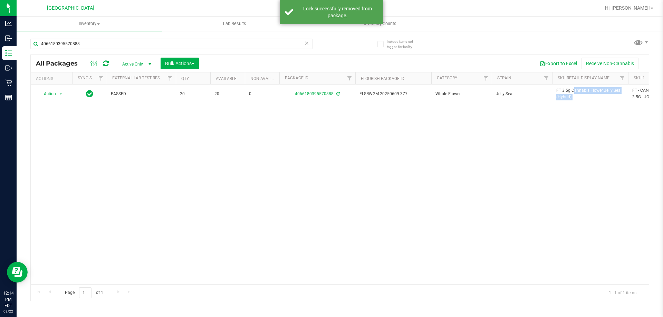
copy tr "FT 3.5g Cannabis Flower Jelly Sea (Hybrid)"
click at [249, 47] on input "4066180395570888" at bounding box center [171, 44] width 282 height 10
paste input "FT 3.5g Cannabis Flower Jelly Sea (Hybrid)"
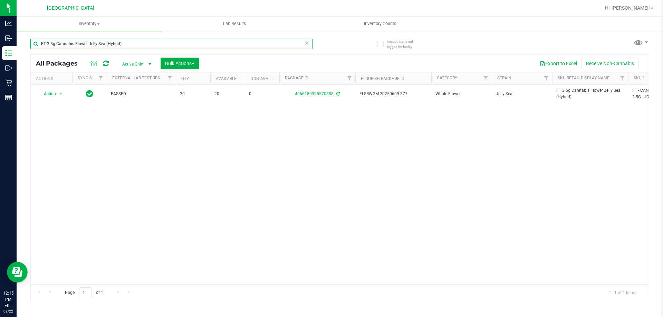
click at [118, 42] on input "FT 3.5g Cannabis Flower Jelly Sea (Hybrid)" at bounding box center [171, 44] width 282 height 10
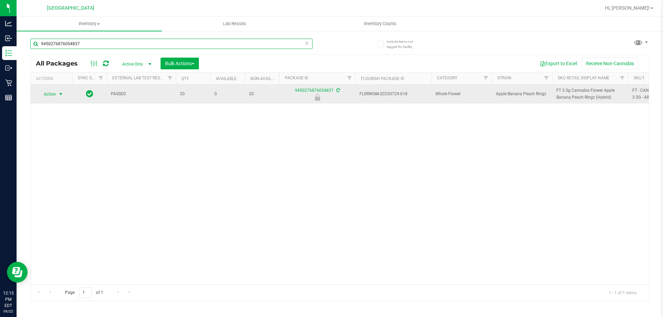
type input "9450276876054837"
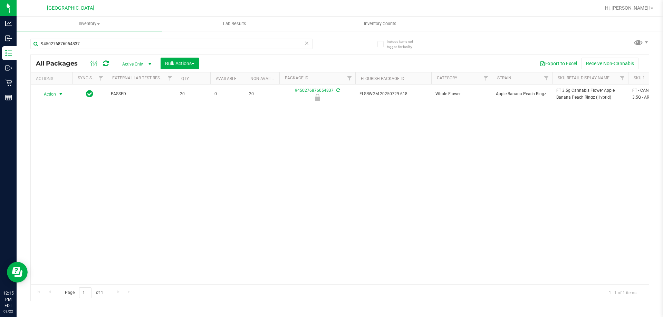
drag, startPoint x: 58, startPoint y: 96, endPoint x: 57, endPoint y: 108, distance: 12.1
click at [58, 96] on span "select" at bounding box center [61, 94] width 9 height 10
click at [63, 171] on li "Unlock package" at bounding box center [60, 176] width 44 height 10
click at [63, 165] on div "Action Action Edit attributes Global inventory Locate package Package audit log…" at bounding box center [340, 185] width 618 height 200
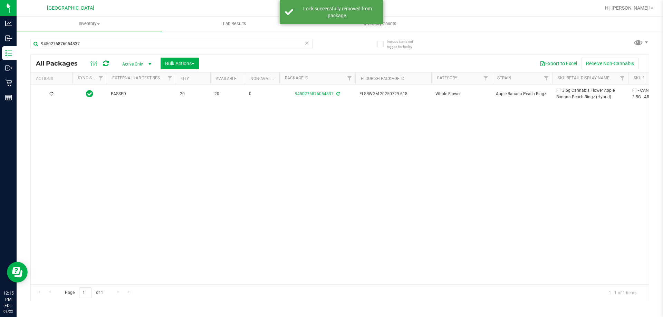
click at [571, 96] on span "FT 3.5g Cannabis Flower Apple Banana Peach Ringz (Hybrid)" at bounding box center [590, 93] width 68 height 13
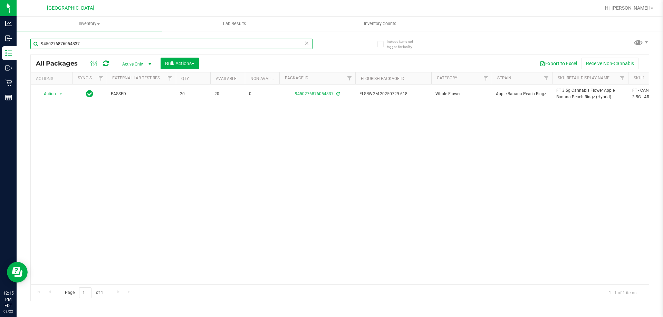
click at [260, 41] on input "9450276876054837" at bounding box center [171, 44] width 282 height 10
paste input "FT 3.5g Cannabis Flower Apple Banana Peach Ringz (Hybrid)"
click at [260, 41] on input "jcw" at bounding box center [171, 44] width 282 height 10
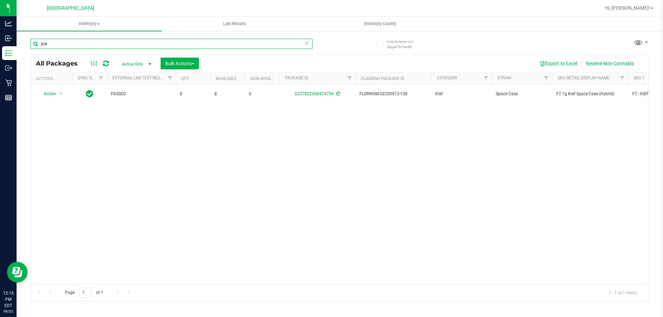
click at [260, 41] on input "jcw" at bounding box center [171, 44] width 282 height 10
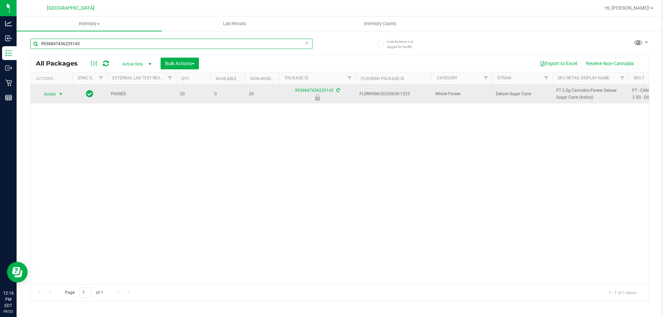
type input "9936847436229143"
click at [55, 95] on span "Action" at bounding box center [47, 94] width 19 height 10
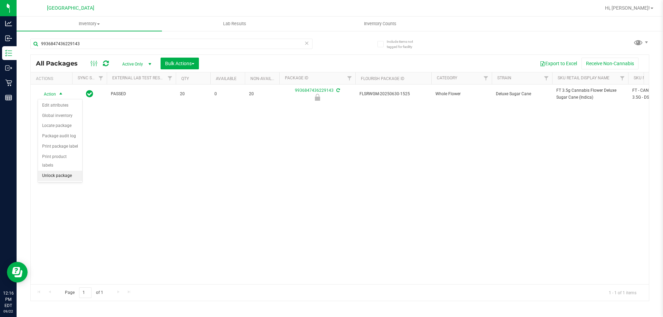
click at [68, 171] on li "Unlock package" at bounding box center [60, 176] width 44 height 10
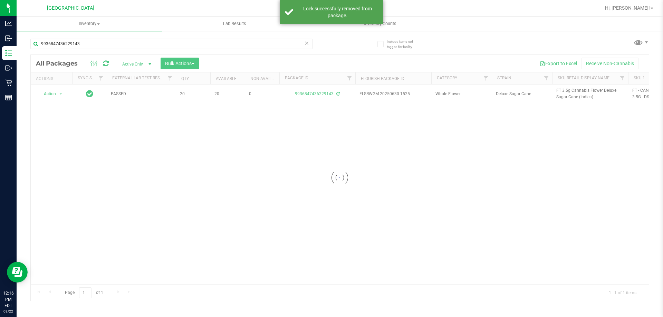
click at [572, 98] on div at bounding box center [340, 178] width 618 height 246
click at [577, 91] on div at bounding box center [340, 178] width 618 height 246
click at [577, 91] on span "FT 3.5g Cannabis Flower Deluxe Sugar Cane (Indica)" at bounding box center [590, 93] width 68 height 13
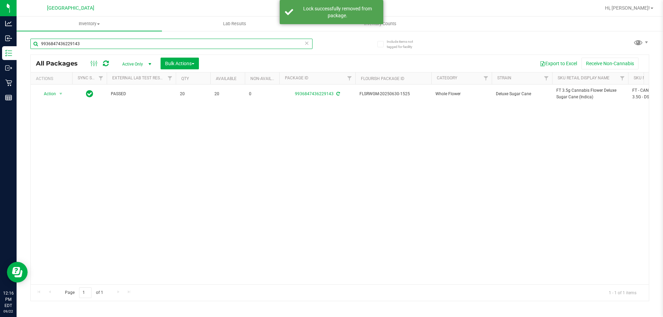
click at [251, 45] on input "9936847436229143" at bounding box center [171, 44] width 282 height 10
paste input "FT 3.5g Cannabis Flower Deluxe Sugar Cane (Indica)"
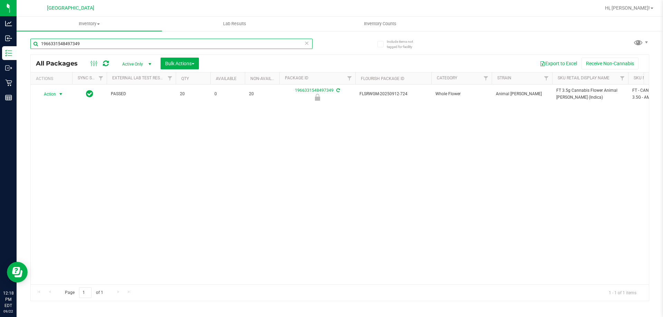
type input "1966331548497349"
click at [55, 93] on span "Action" at bounding box center [47, 94] width 19 height 10
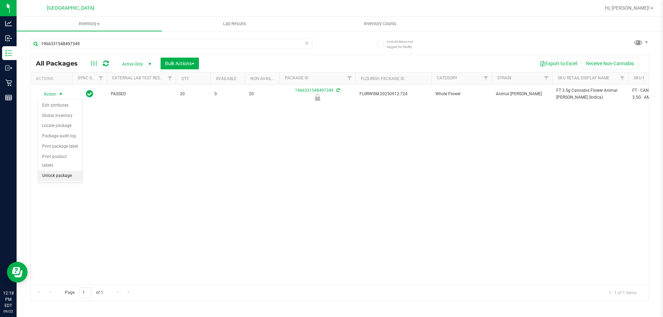
click at [51, 171] on li "Unlock package" at bounding box center [60, 176] width 44 height 10
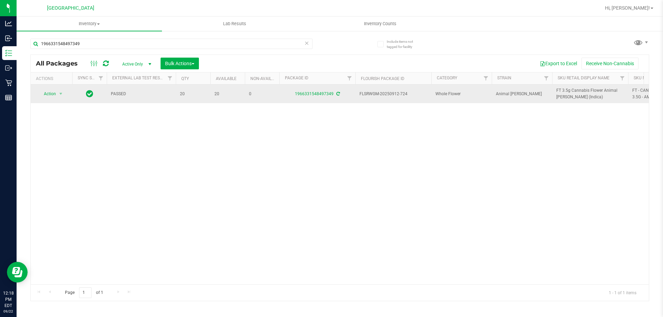
click at [566, 91] on span "FT 3.5g Cannabis Flower Animal [PERSON_NAME] (Indica)" at bounding box center [590, 93] width 68 height 13
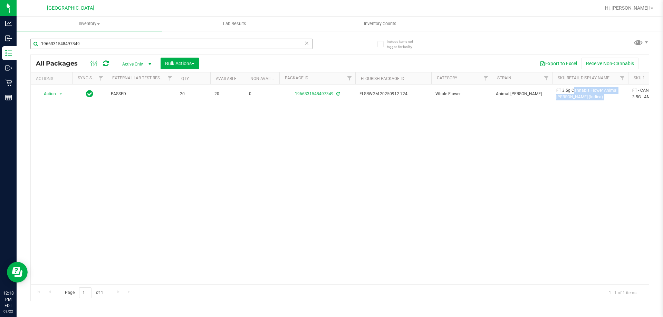
copy tr "FT 3.5g Cannabis Flower Animal [PERSON_NAME] (Indica)"
click at [255, 41] on input "1966331548497349" at bounding box center [171, 44] width 282 height 10
paste input "FT 3.5g Cannabis Flower Animal [PERSON_NAME] (Indica)"
click at [255, 41] on input "1966331548497349" at bounding box center [171, 44] width 282 height 10
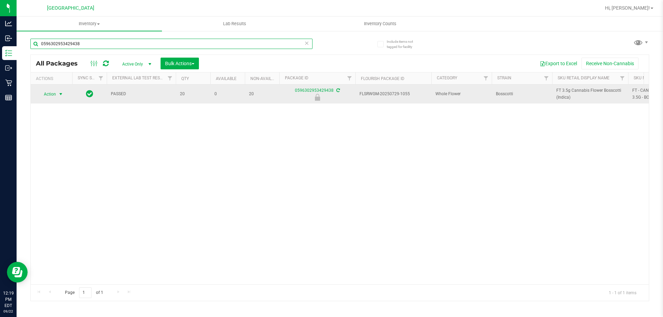
type input "0596302953429438"
click at [47, 97] on span "Action" at bounding box center [47, 94] width 19 height 10
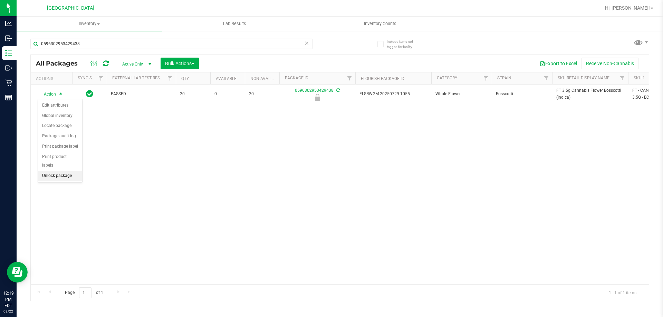
click at [63, 171] on li "Unlock package" at bounding box center [60, 176] width 44 height 10
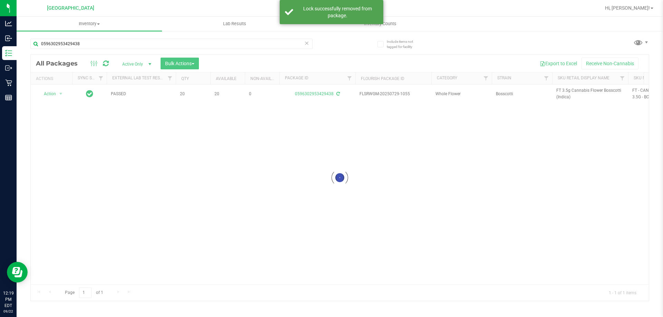
click at [587, 92] on div at bounding box center [340, 178] width 618 height 246
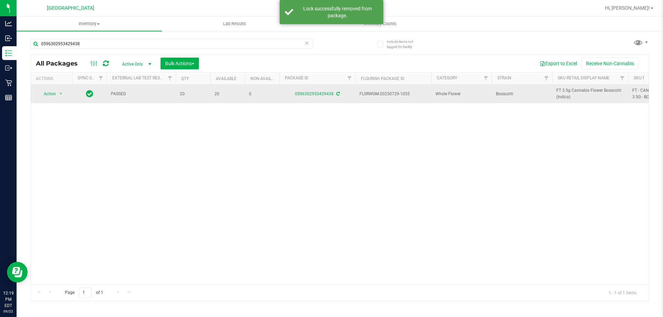
click at [586, 91] on span "FT 3.5g Cannabis Flower Bosscotti (Indica)" at bounding box center [590, 93] width 68 height 13
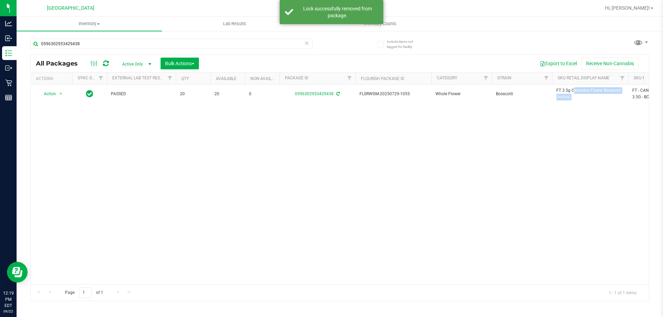
copy tr "FT 3.5g Cannabis Flower Bosscotti (Indica)"
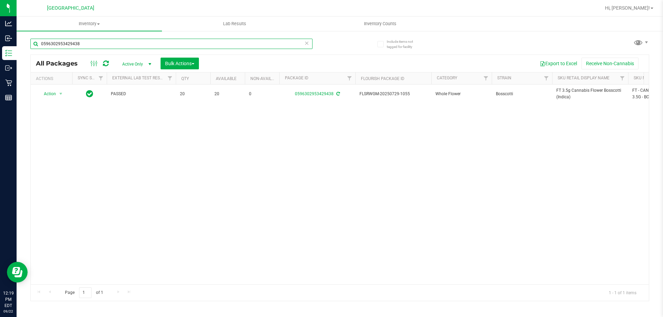
click at [281, 45] on input "0596302953429438" at bounding box center [171, 44] width 282 height 10
paste input "FT 3.5g Cannabis Flower Bosscotti (Indica)"
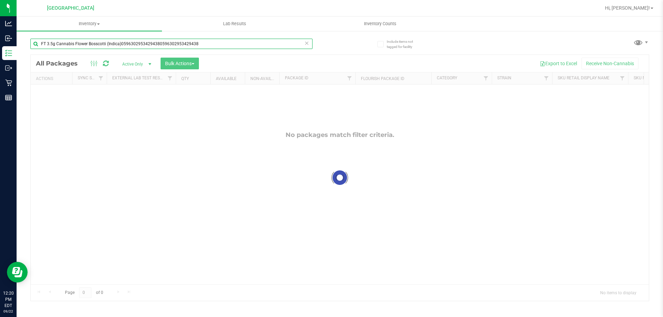
click at [237, 48] on input "FT 3.5g Cannabis Flower Bosscotti (Indica)05963029534294380596302953429438" at bounding box center [171, 44] width 282 height 10
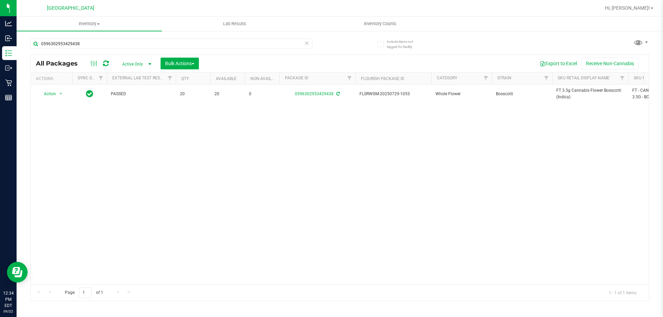
click at [91, 50] on div "0596302953429438" at bounding box center [171, 47] width 282 height 16
click at [99, 45] on input "0596302953429438" at bounding box center [171, 44] width 282 height 10
type input "4521585145685462"
click at [61, 94] on span "select" at bounding box center [61, 94] width 6 height 6
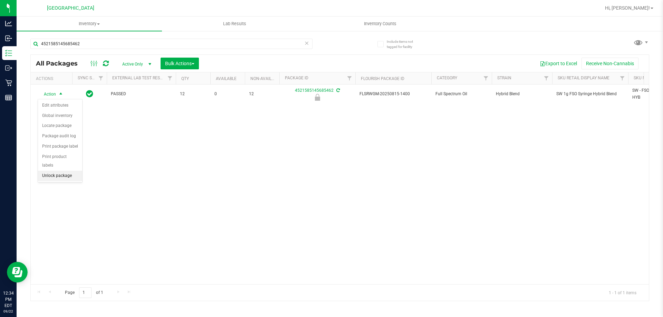
click at [62, 172] on li "Unlock package" at bounding box center [60, 176] width 44 height 10
